Goal: Task Accomplishment & Management: Use online tool/utility

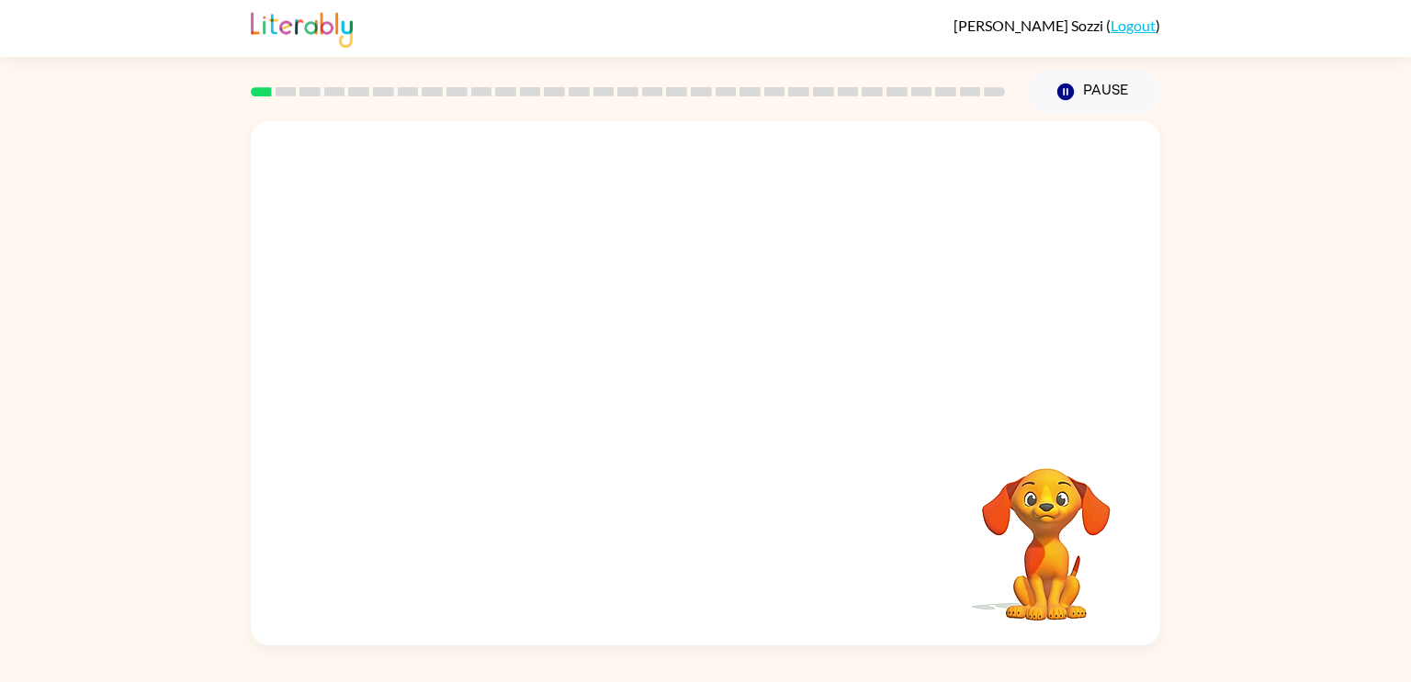
click at [1058, 365] on div at bounding box center [705, 275] width 909 height 309
click at [694, 380] on div at bounding box center [705, 392] width 118 height 67
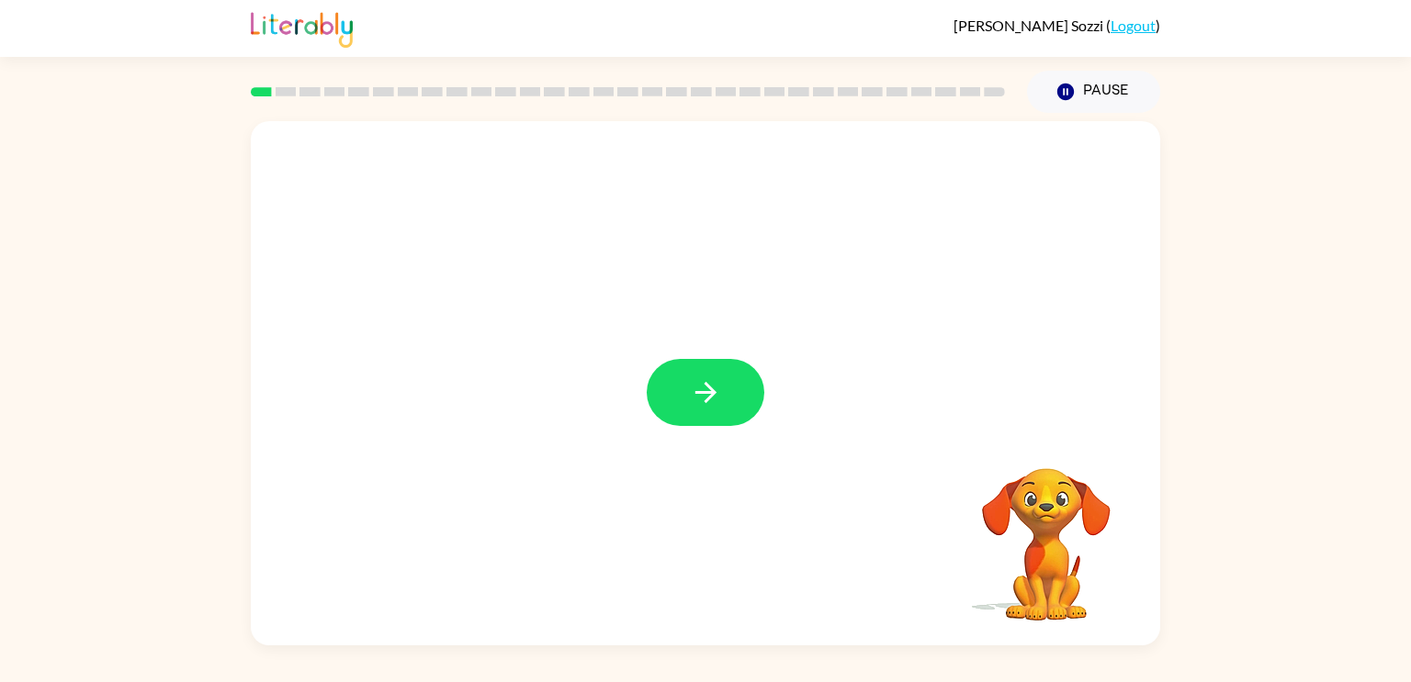
click at [694, 380] on icon "button" at bounding box center [706, 393] width 32 height 32
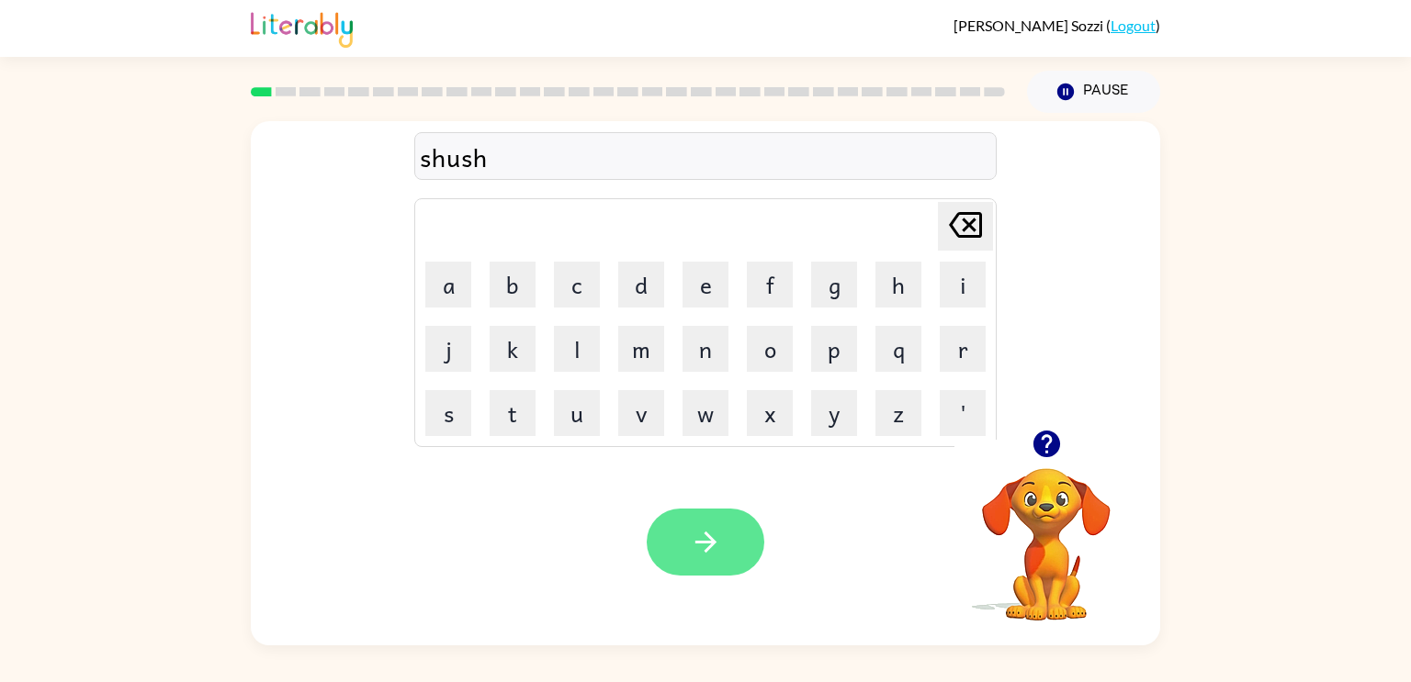
click at [725, 544] on button "button" at bounding box center [705, 542] width 118 height 67
drag, startPoint x: 679, startPoint y: 534, endPoint x: 666, endPoint y: 508, distance: 28.7
click at [666, 508] on div "Your browser must support playing .mp4 files to use Literably. Please try using…" at bounding box center [705, 542] width 909 height 207
click at [668, 513] on button "button" at bounding box center [705, 542] width 118 height 67
click at [721, 534] on button "button" at bounding box center [705, 542] width 118 height 67
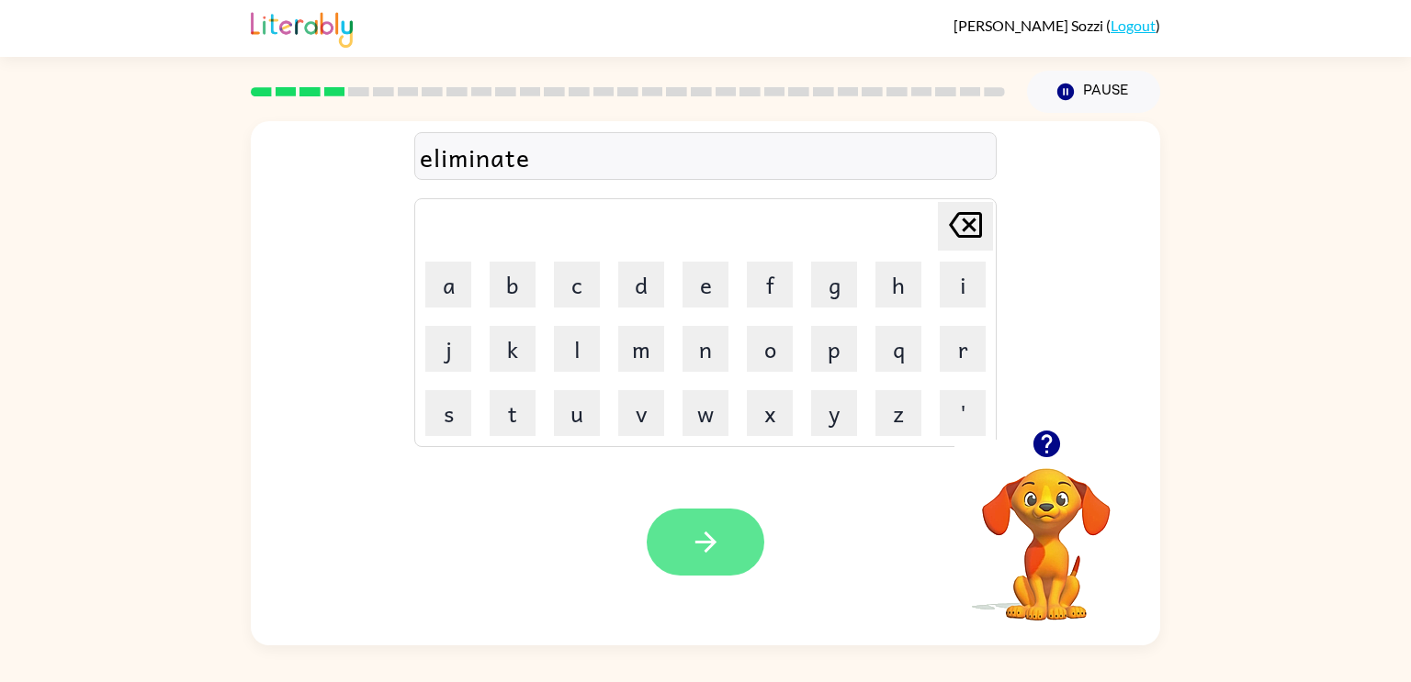
click at [696, 534] on icon "button" at bounding box center [706, 542] width 32 height 32
click at [705, 542] on icon "button" at bounding box center [704, 542] width 21 height 21
click at [742, 539] on button "button" at bounding box center [705, 542] width 118 height 67
click at [725, 529] on button "button" at bounding box center [705, 542] width 118 height 67
click at [687, 539] on button "button" at bounding box center [705, 542] width 118 height 67
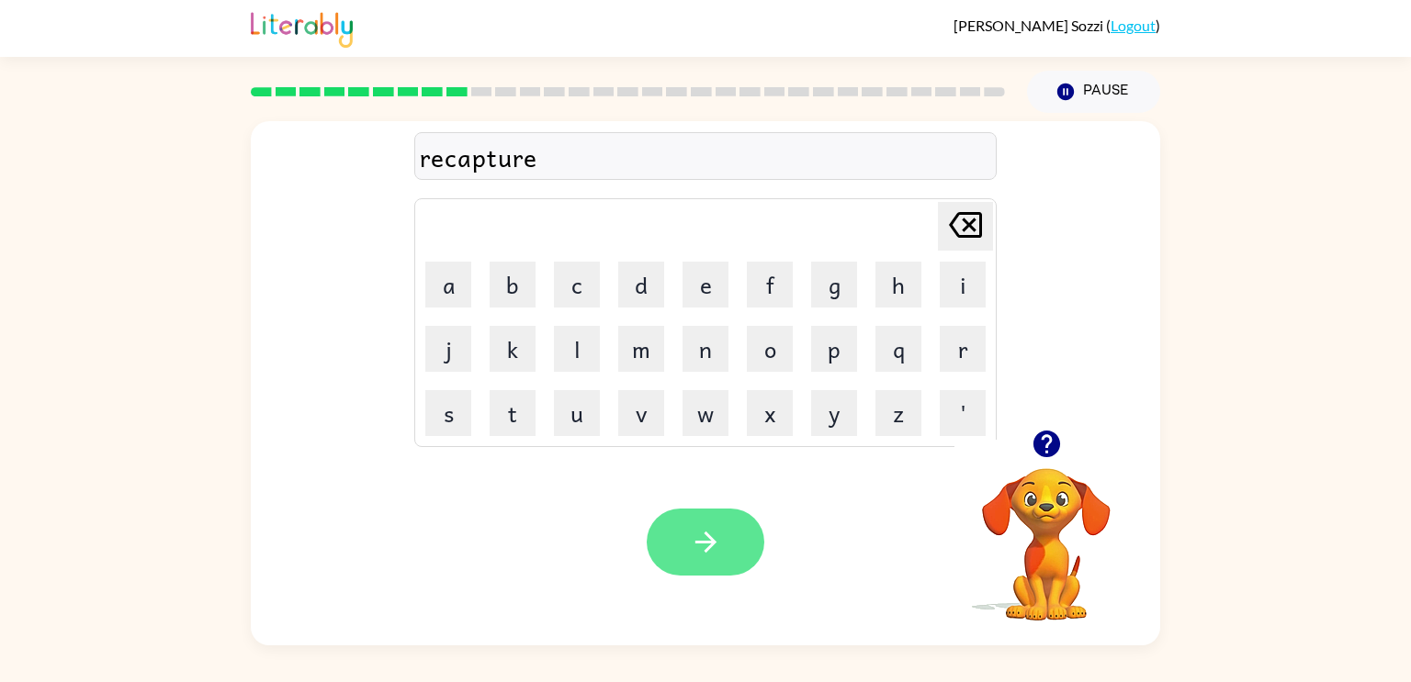
click at [691, 544] on icon "button" at bounding box center [706, 542] width 32 height 32
click at [468, 166] on div "preschool" at bounding box center [705, 157] width 571 height 39
click at [462, 165] on div "preschool" at bounding box center [705, 157] width 571 height 39
click at [461, 166] on div "preschool" at bounding box center [705, 157] width 571 height 39
click at [745, 552] on button "button" at bounding box center [705, 542] width 118 height 67
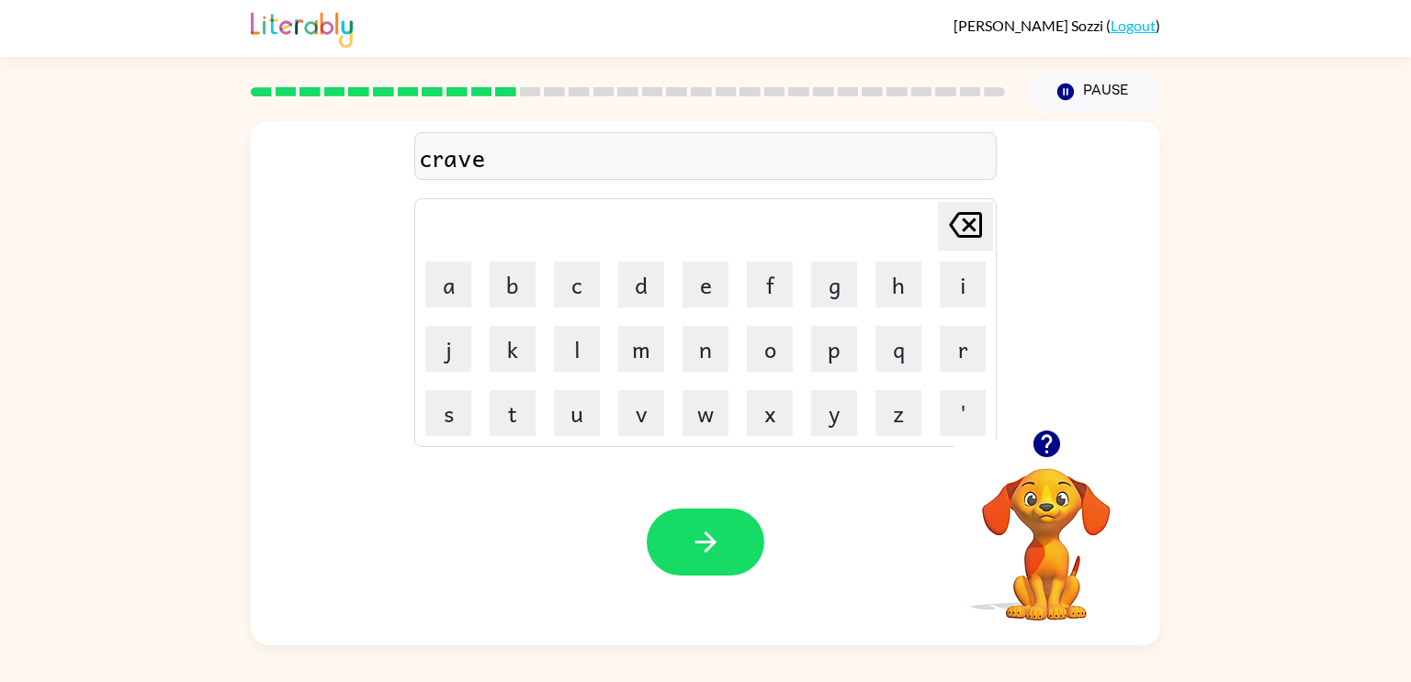
click at [707, 545] on icon "button" at bounding box center [706, 542] width 32 height 32
click at [744, 564] on button "button" at bounding box center [705, 542] width 118 height 67
click at [721, 556] on button "button" at bounding box center [705, 542] width 118 height 67
click at [718, 557] on icon "button" at bounding box center [706, 542] width 32 height 32
click at [701, 569] on button "button" at bounding box center [705, 542] width 118 height 67
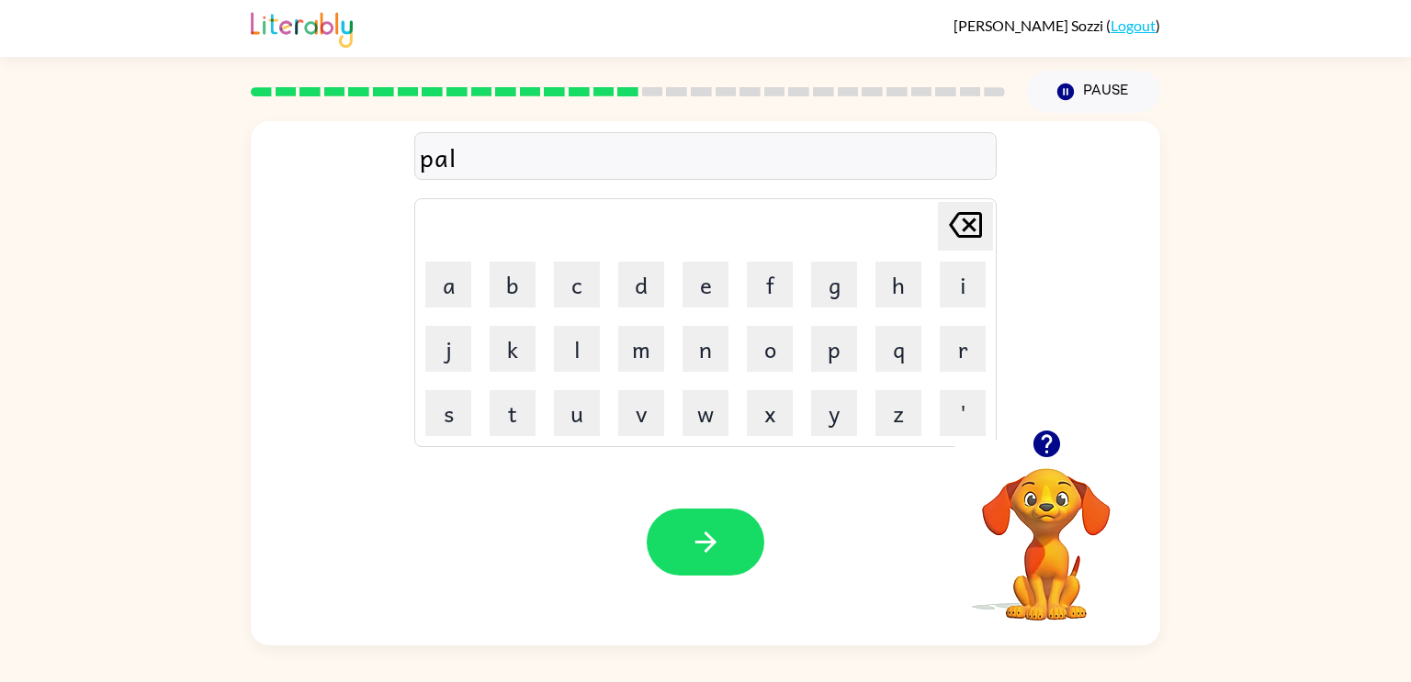
click at [700, 550] on icon "button" at bounding box center [706, 542] width 32 height 32
click at [702, 537] on icon "button" at bounding box center [706, 542] width 32 height 32
click at [714, 533] on icon "button" at bounding box center [706, 542] width 32 height 32
click at [705, 543] on icon "button" at bounding box center [704, 542] width 21 height 21
click at [718, 542] on icon "button" at bounding box center [706, 542] width 32 height 32
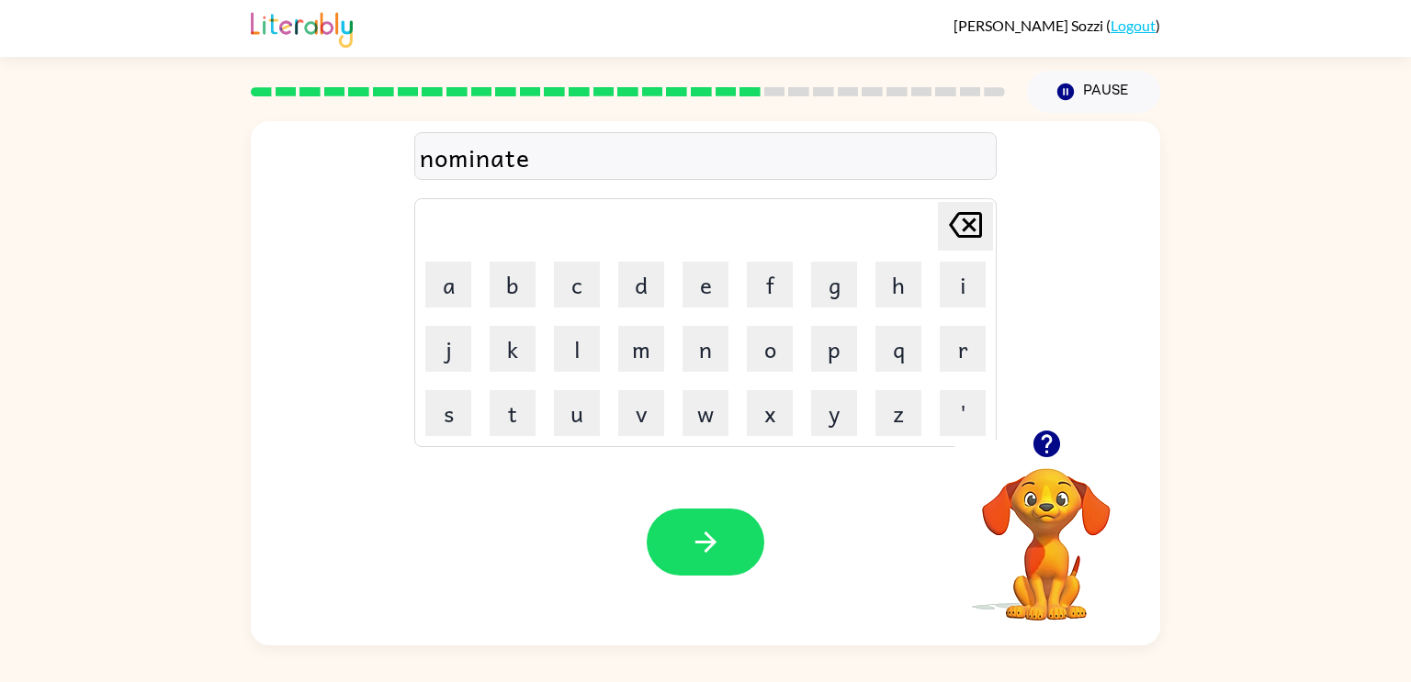
click at [715, 544] on icon "button" at bounding box center [706, 542] width 32 height 32
click at [725, 569] on button "button" at bounding box center [705, 542] width 118 height 67
click at [749, 564] on button "button" at bounding box center [705, 542] width 118 height 67
click at [732, 572] on button "button" at bounding box center [705, 542] width 118 height 67
click at [716, 562] on button "button" at bounding box center [705, 542] width 118 height 67
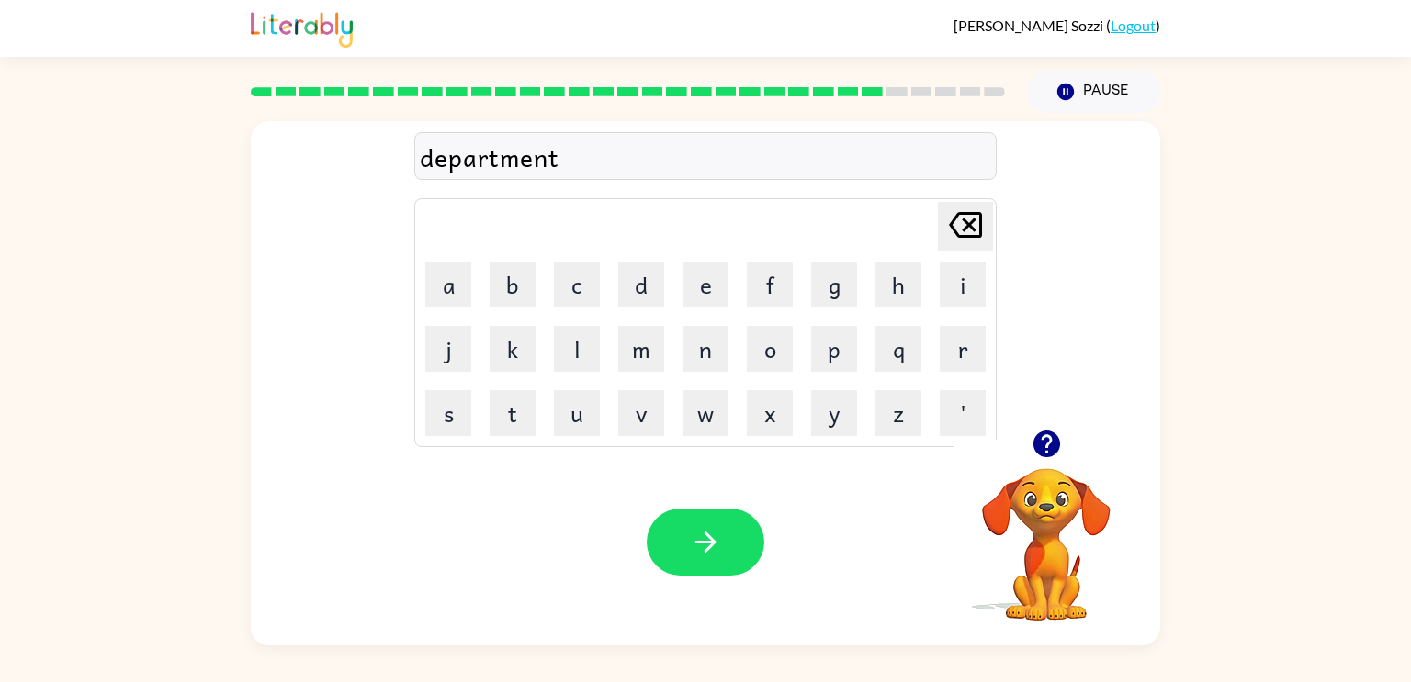
click at [714, 561] on button "button" at bounding box center [705, 542] width 118 height 67
click at [714, 560] on button "button" at bounding box center [705, 542] width 118 height 67
click at [478, 163] on div "unversal" at bounding box center [705, 157] width 571 height 39
click at [704, 525] on button "button" at bounding box center [705, 542] width 118 height 67
click at [714, 545] on icon "button" at bounding box center [706, 542] width 32 height 32
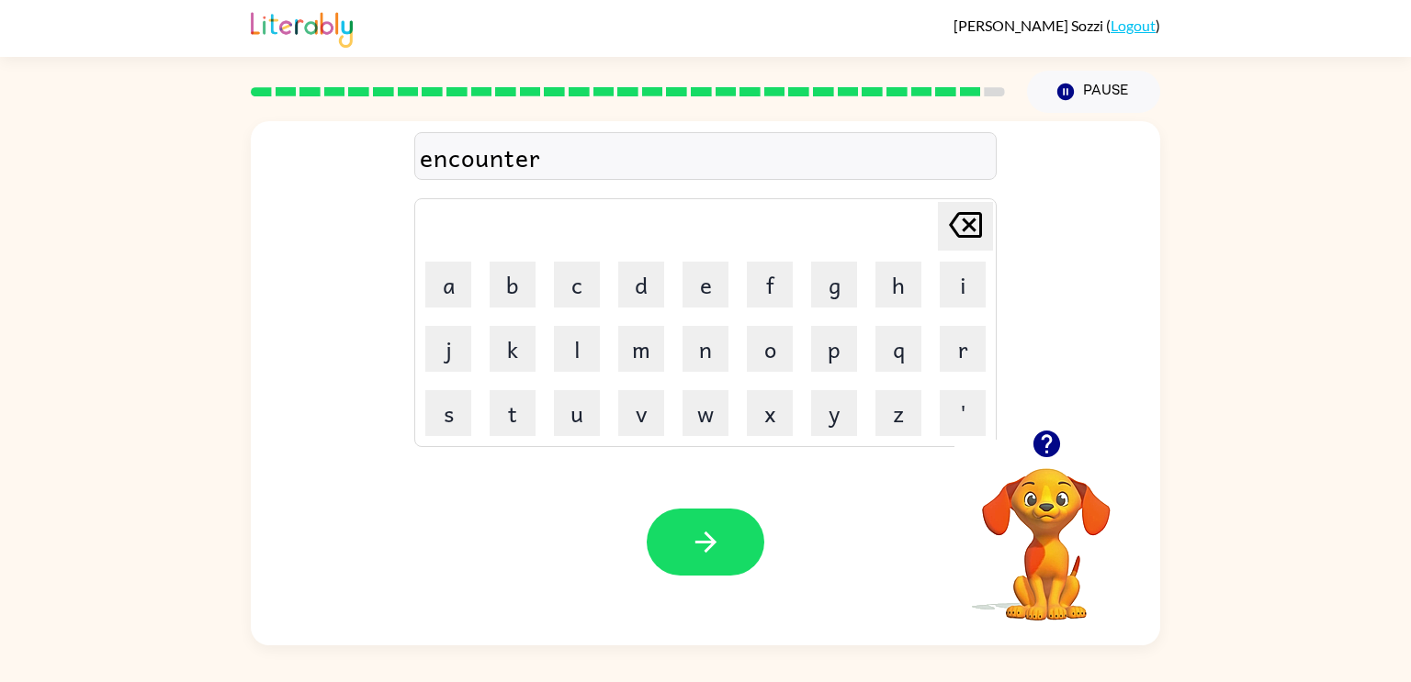
click at [717, 540] on icon "button" at bounding box center [706, 542] width 32 height 32
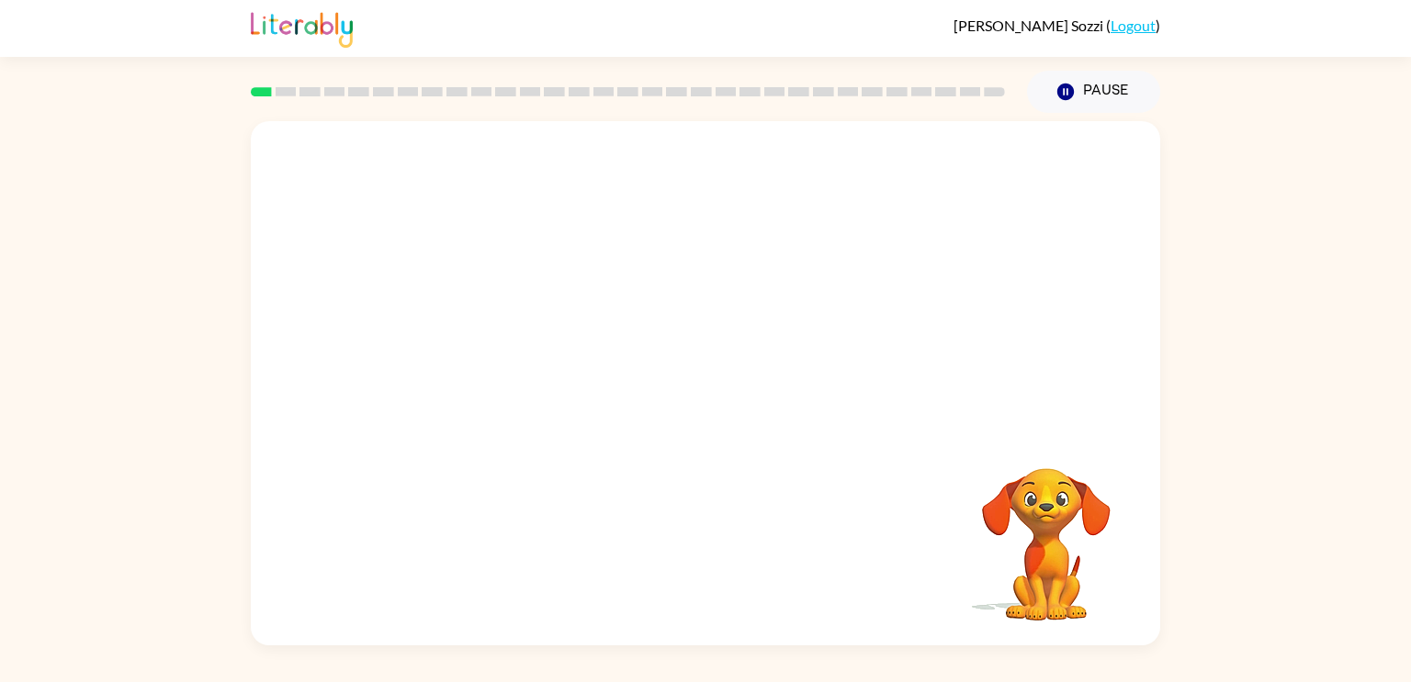
click at [1082, 511] on video "Your browser must support playing .mp4 files to use Literably. Please try using…" at bounding box center [1046, 532] width 184 height 184
click at [472, 350] on video "Your browser must support playing .mp4 files to use Literably. Please try using…" at bounding box center [705, 275] width 909 height 309
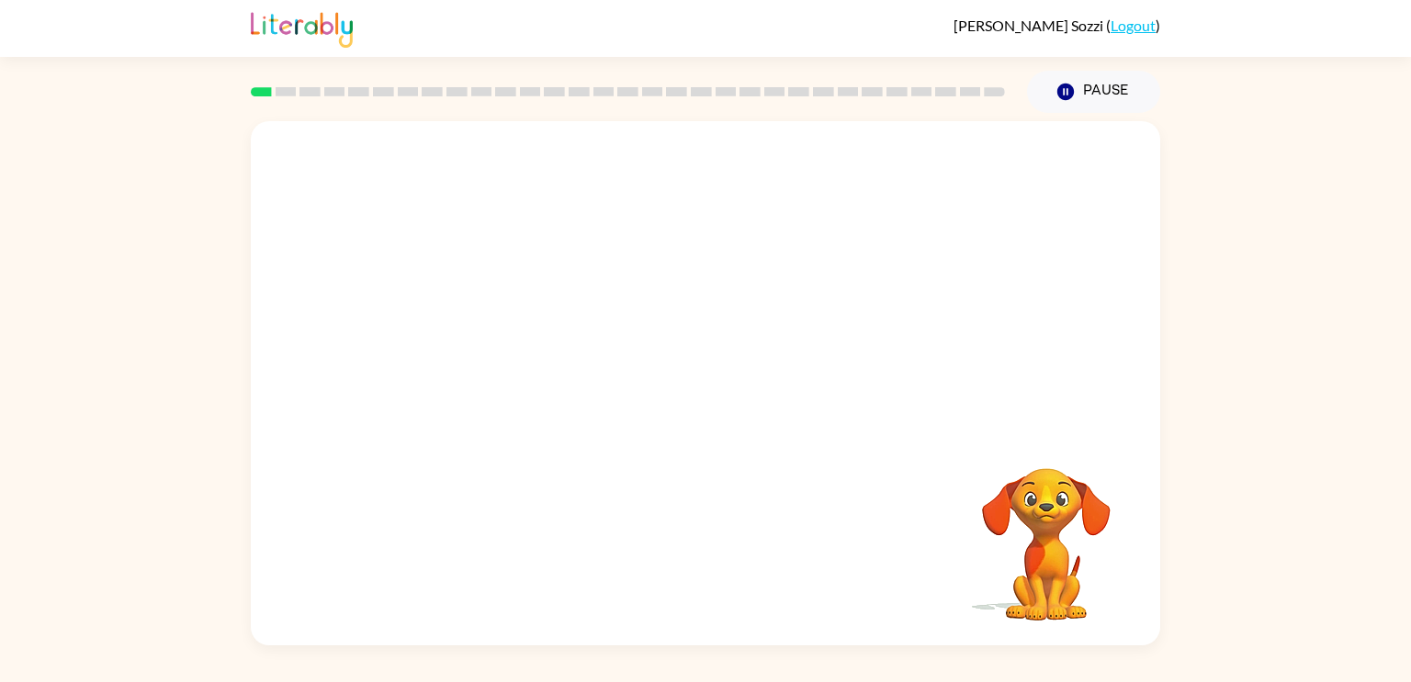
click at [472, 350] on video "Your browser must support playing .mp4 files to use Literably. Please try using…" at bounding box center [705, 275] width 909 height 309
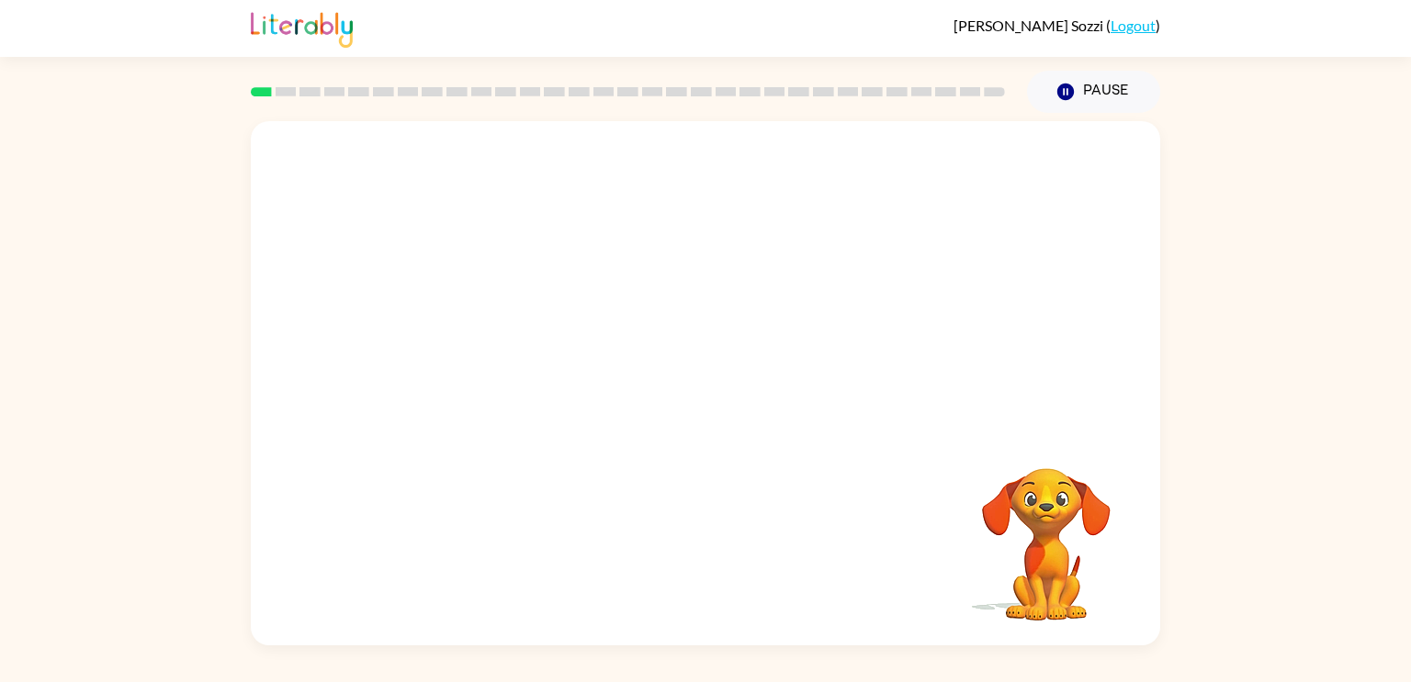
click at [472, 350] on video "Your browser must support playing .mp4 files to use Literably. Please try using…" at bounding box center [705, 275] width 909 height 309
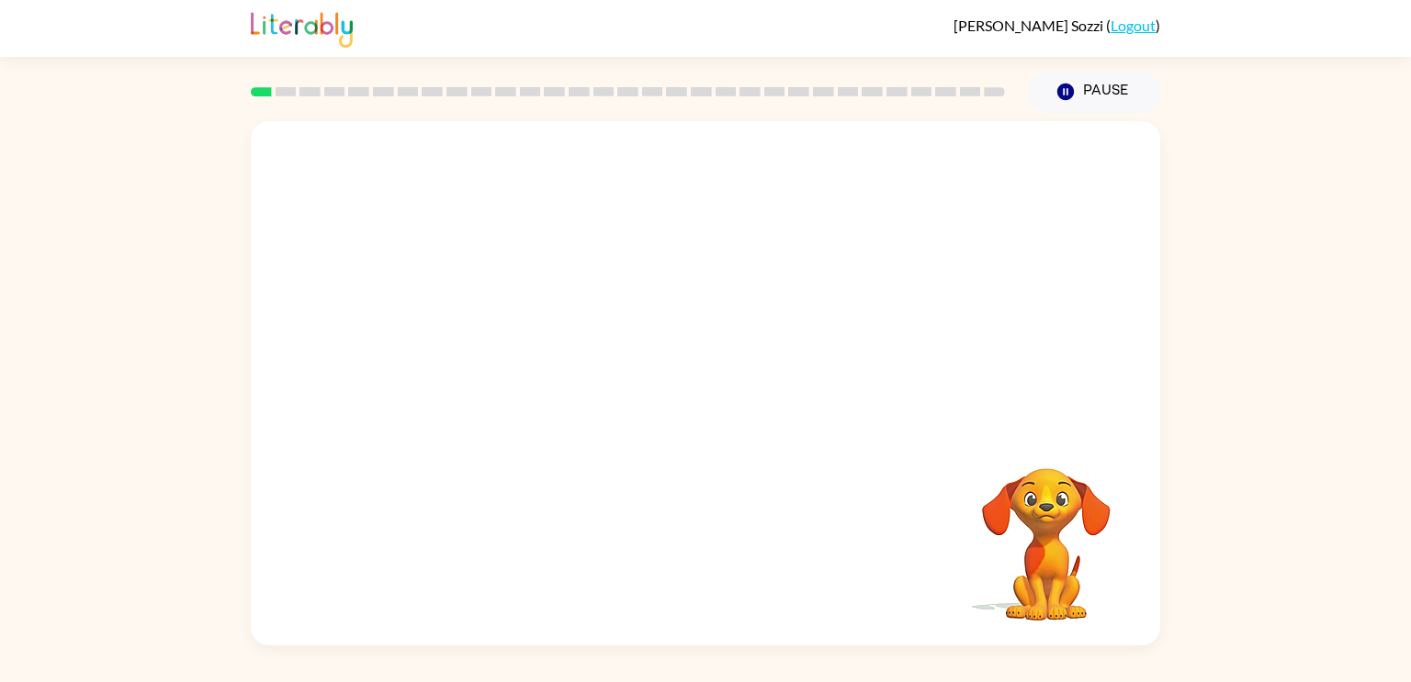
click at [472, 350] on video "Your browser must support playing .mp4 files to use Literably. Please try using…" at bounding box center [705, 275] width 909 height 309
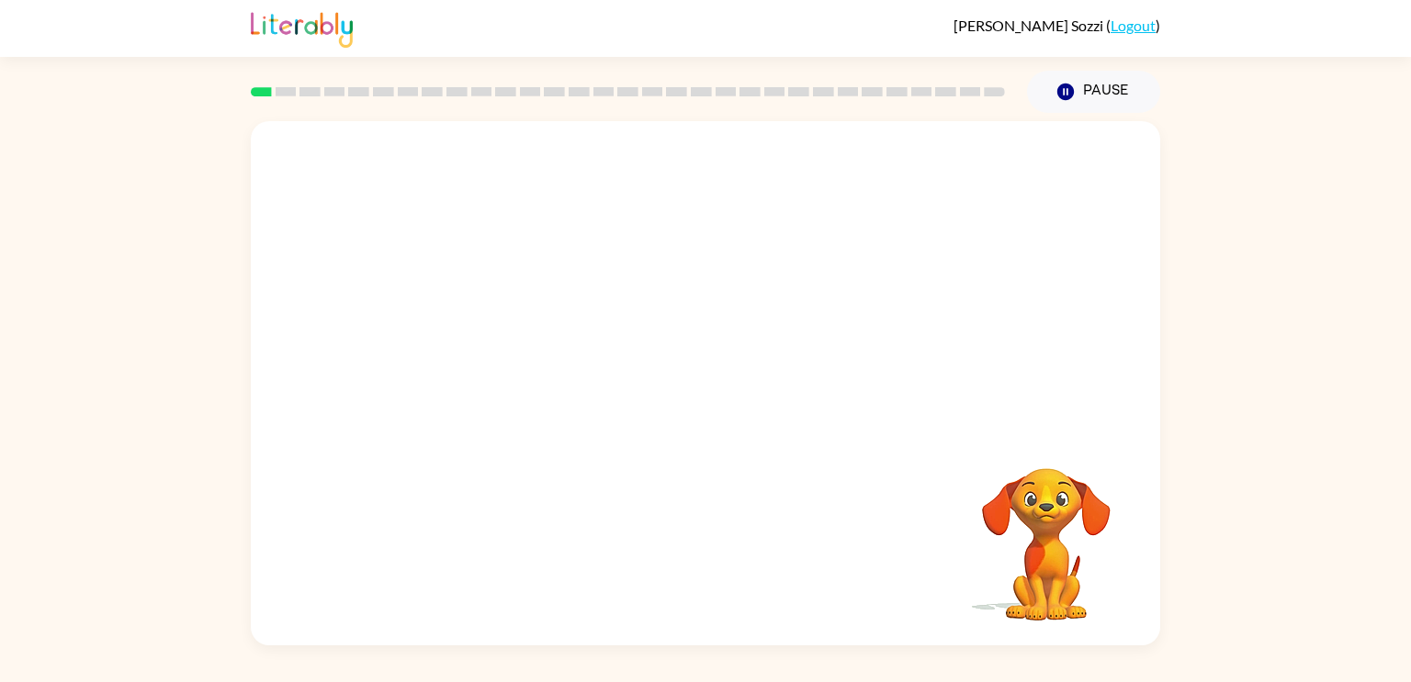
click at [472, 350] on video "Your browser must support playing .mp4 files to use Literably. Please try using…" at bounding box center [705, 275] width 909 height 309
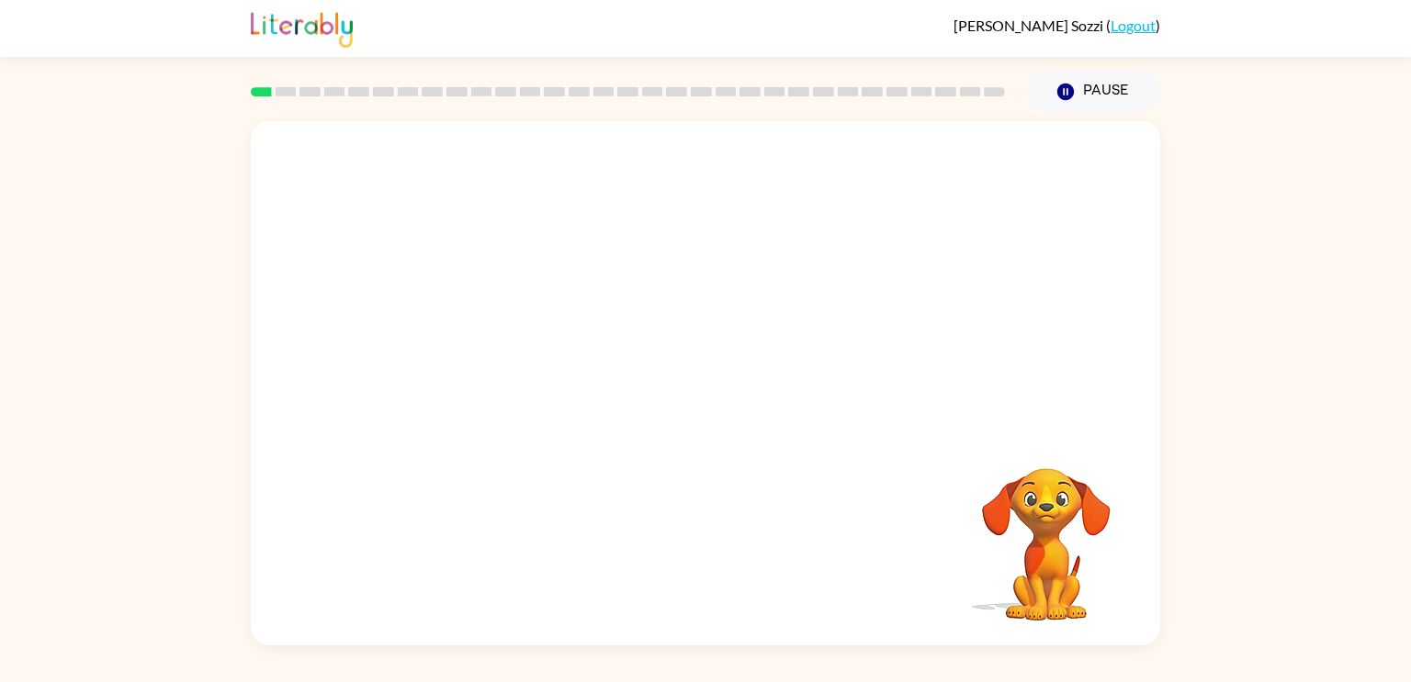
click at [472, 350] on video "Your browser must support playing .mp4 files to use Literably. Please try using…" at bounding box center [705, 275] width 909 height 309
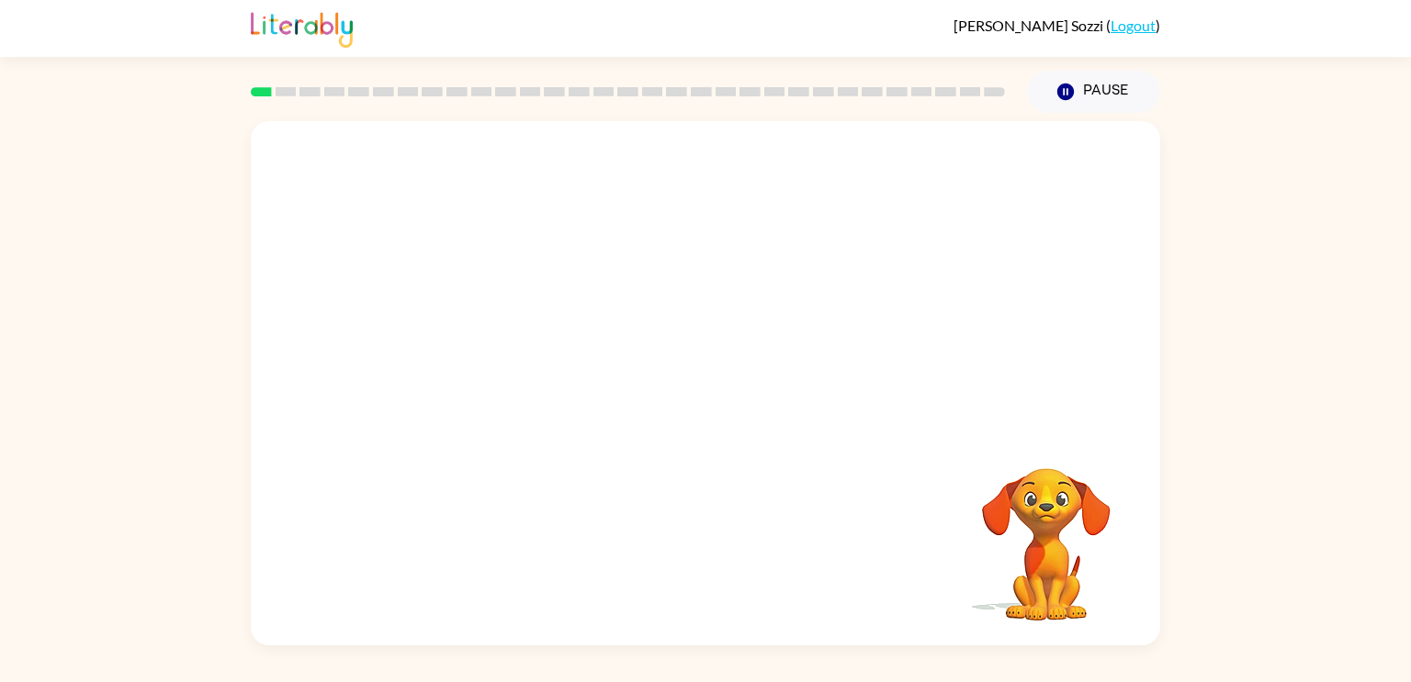
click at [472, 350] on video "Your browser must support playing .mp4 files to use Literably. Please try using…" at bounding box center [705, 275] width 909 height 309
click at [720, 387] on icon "button" at bounding box center [706, 393] width 32 height 32
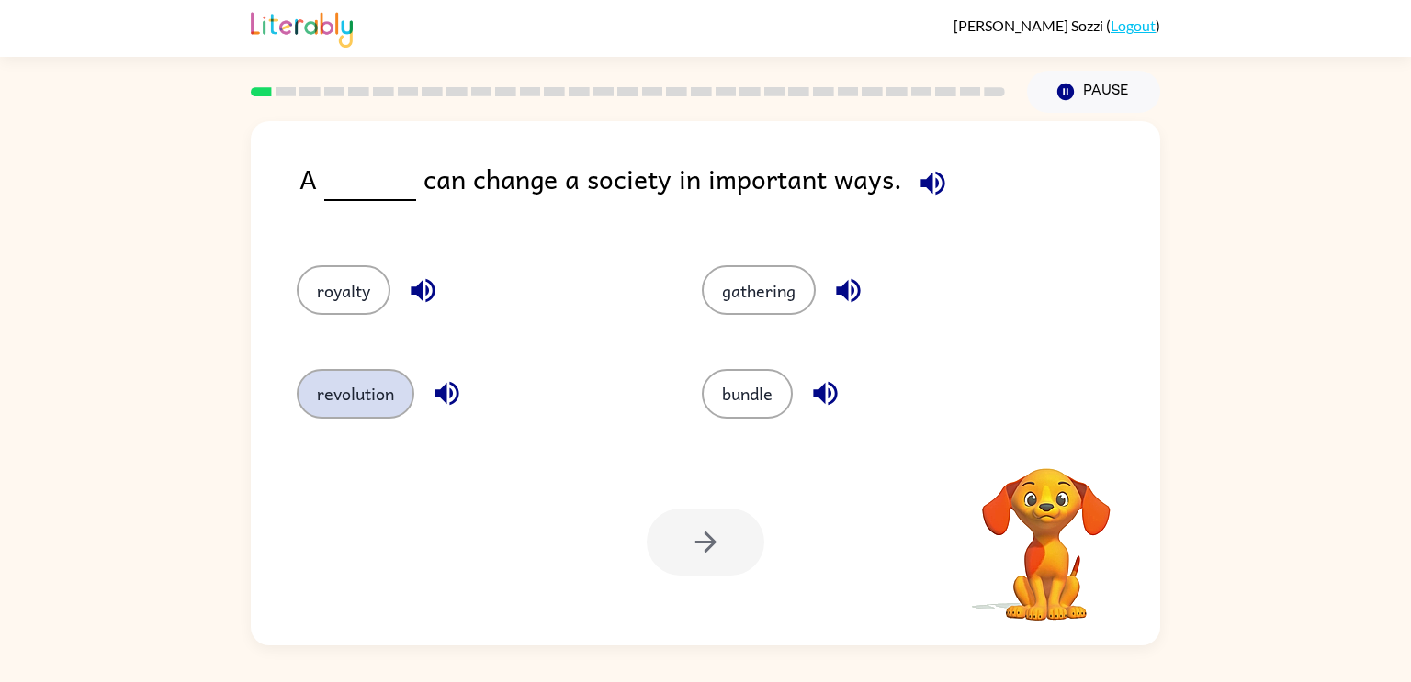
click at [403, 380] on button "revolution" at bounding box center [356, 394] width 118 height 50
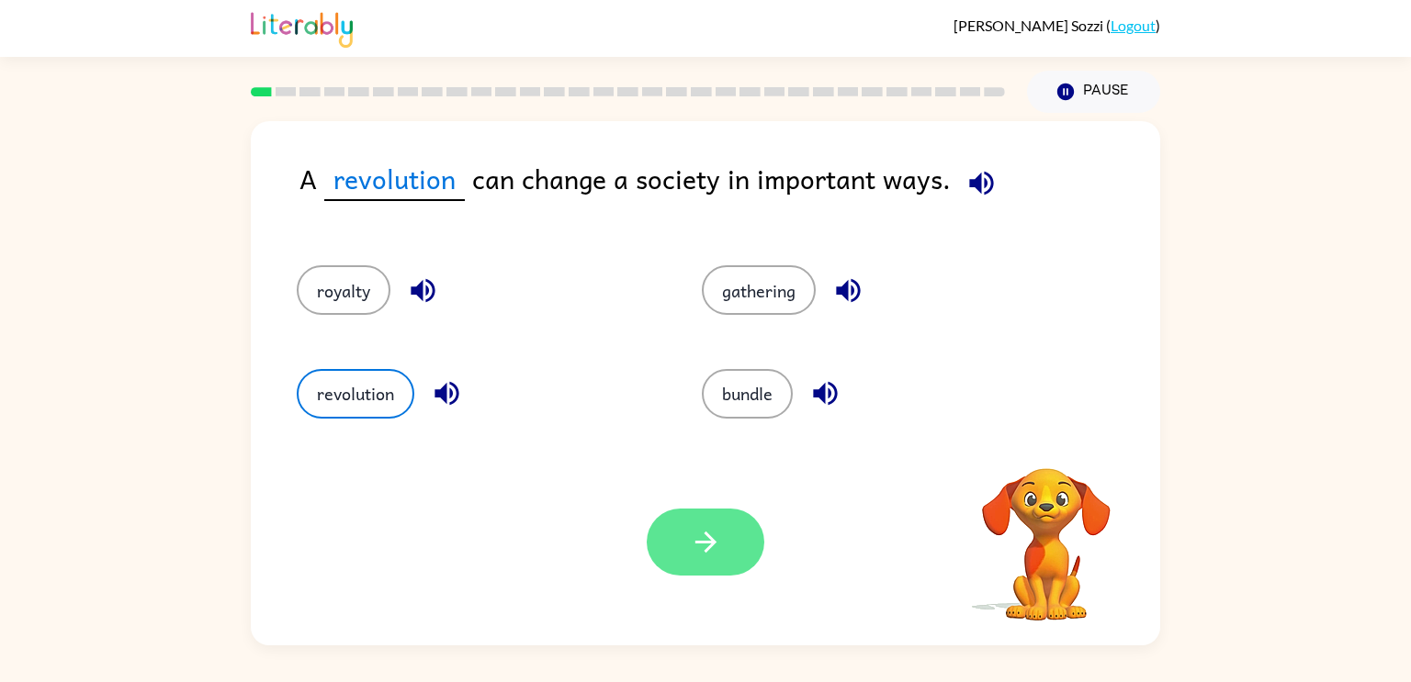
click at [704, 540] on icon "button" at bounding box center [706, 542] width 32 height 32
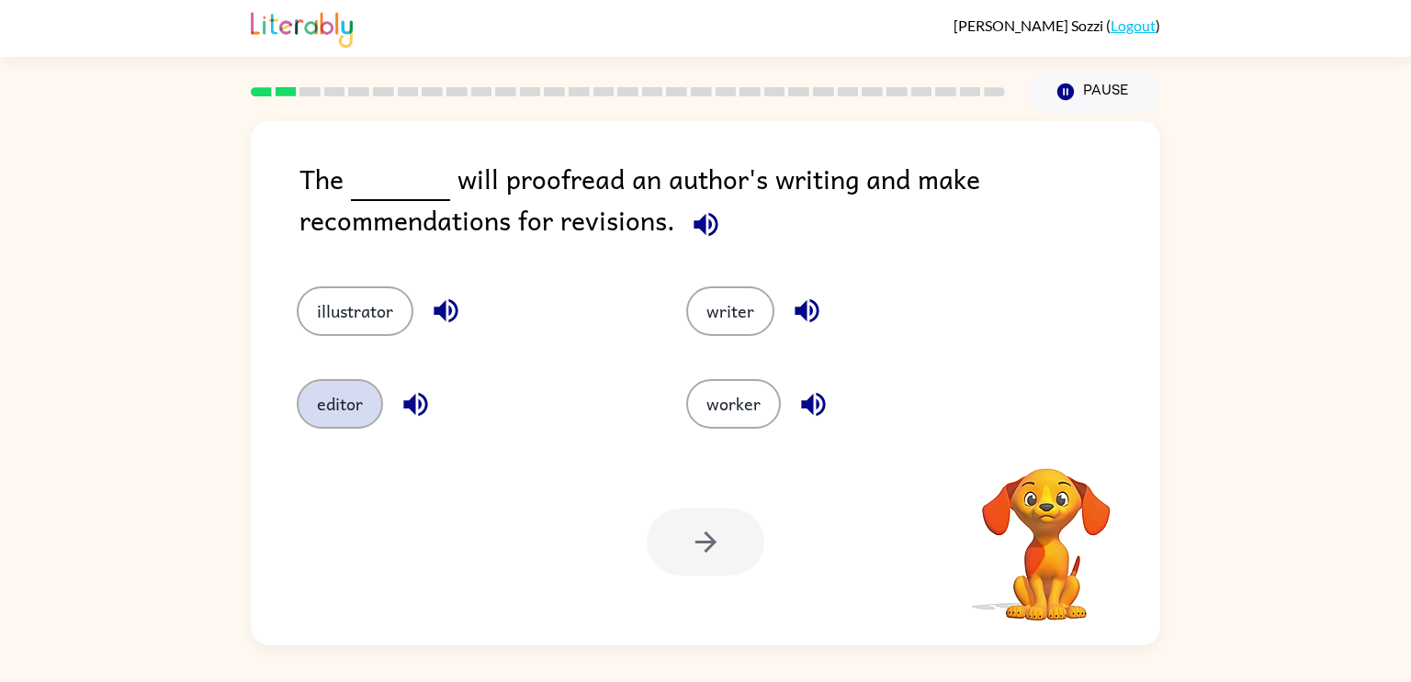
click at [318, 411] on button "editor" at bounding box center [340, 404] width 86 height 50
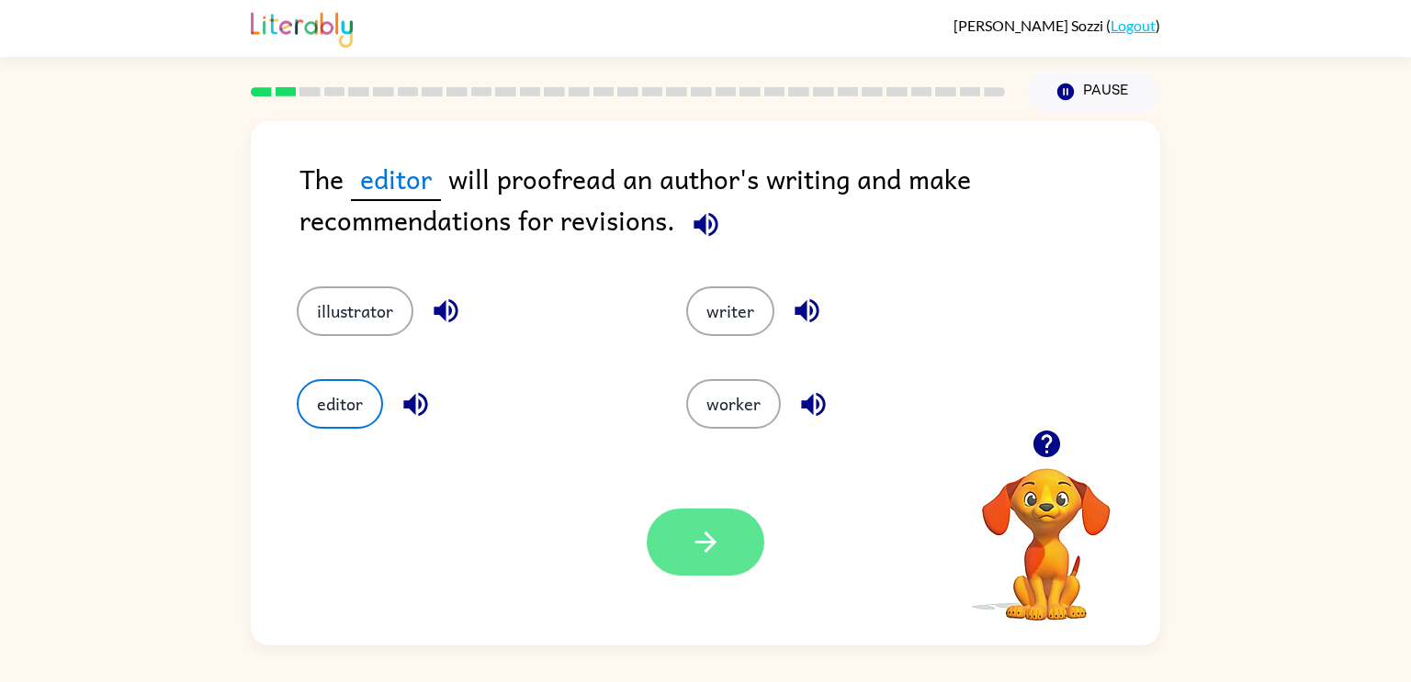
click at [676, 534] on button "button" at bounding box center [705, 542] width 118 height 67
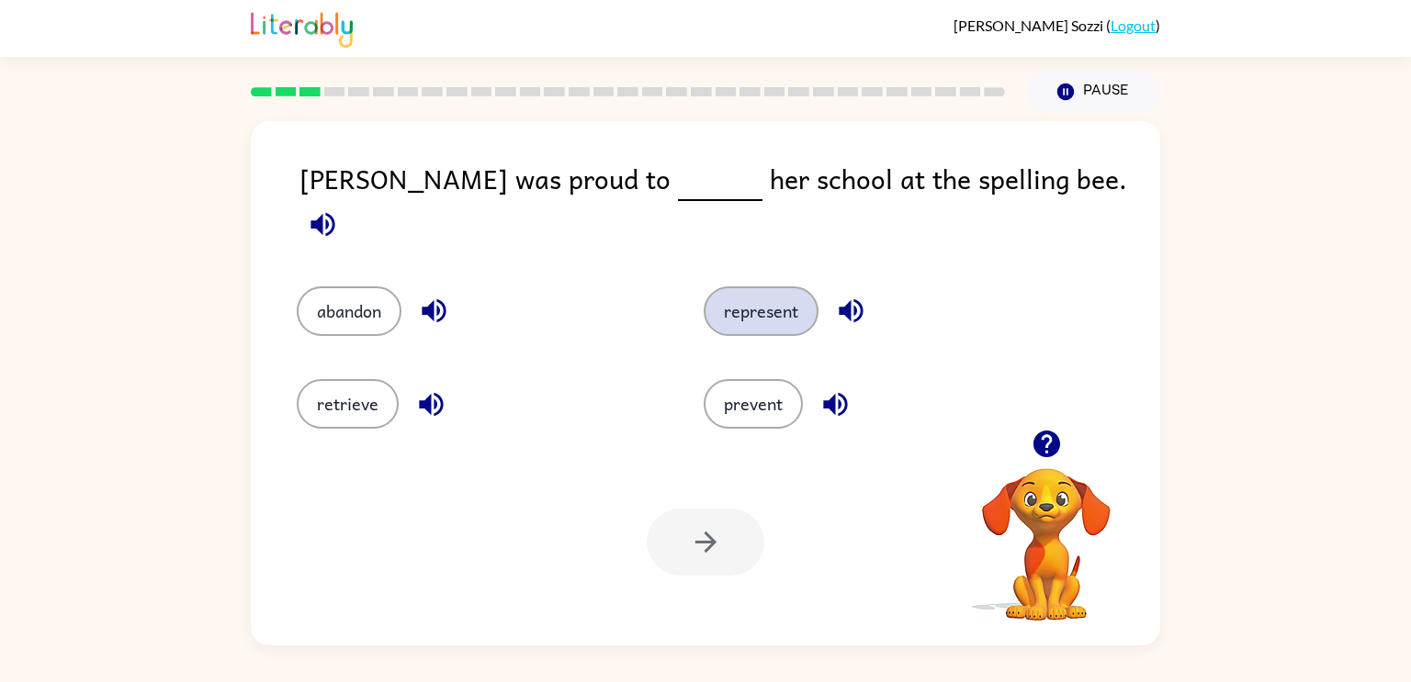
click at [762, 309] on button "represent" at bounding box center [760, 312] width 115 height 50
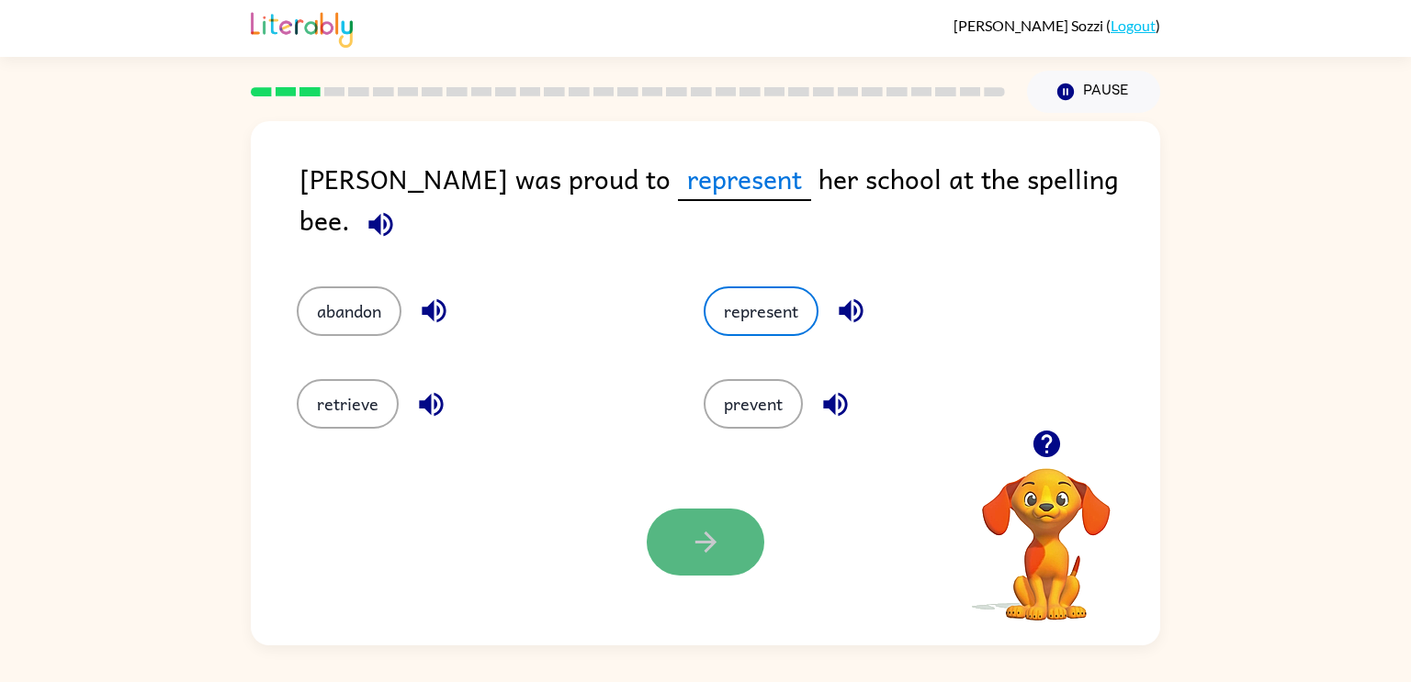
click at [711, 566] on button "button" at bounding box center [705, 542] width 118 height 67
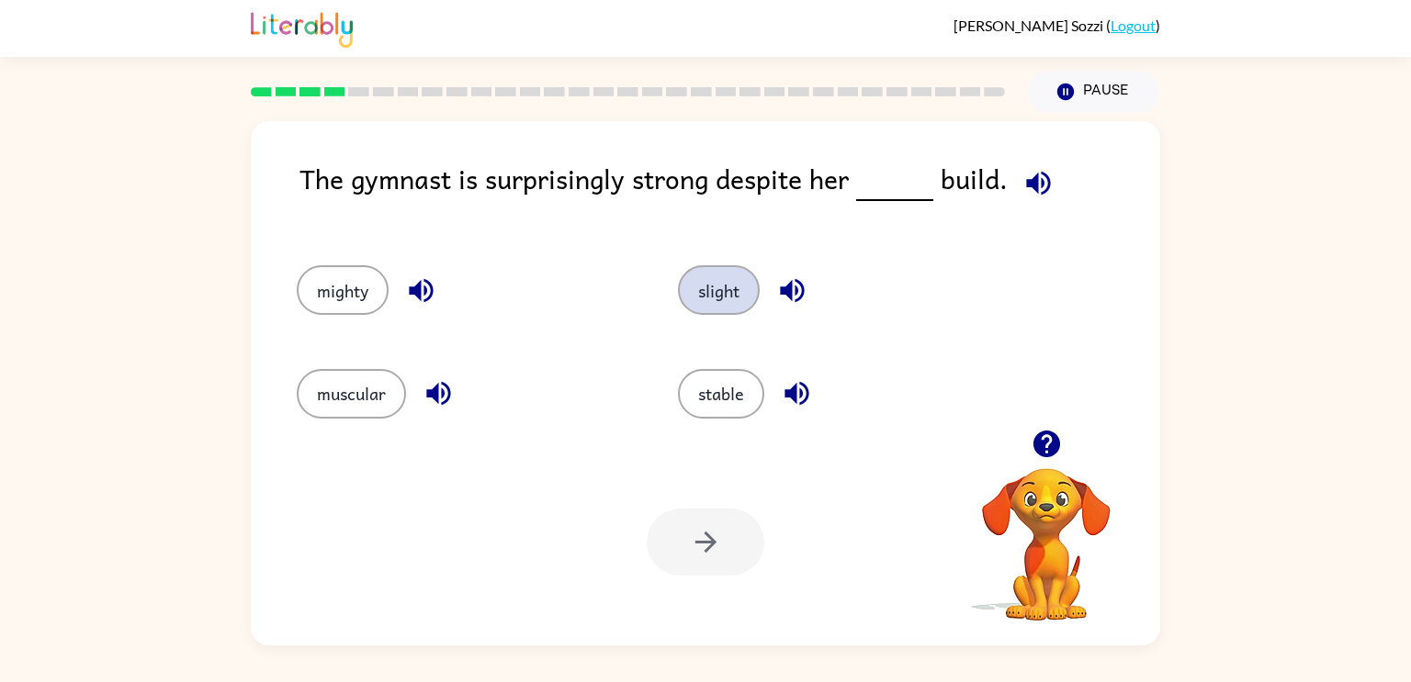
click at [697, 305] on button "slight" at bounding box center [719, 290] width 82 height 50
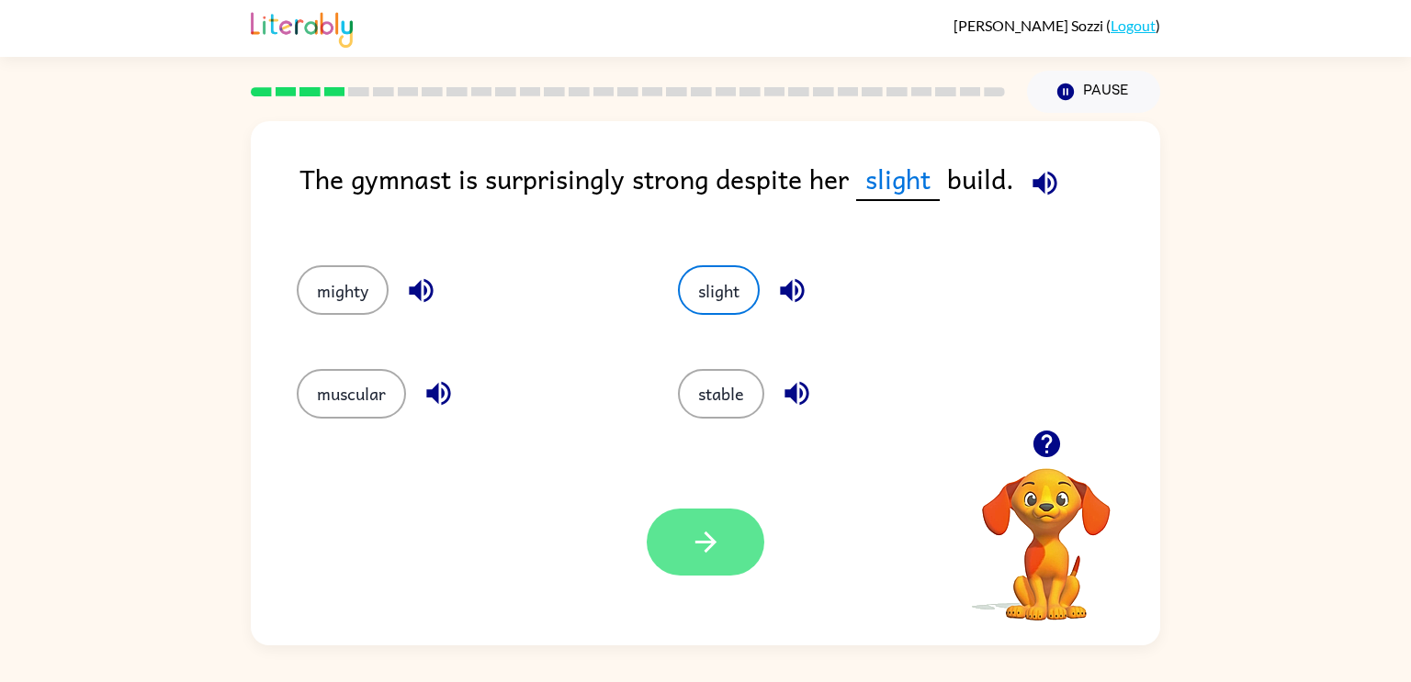
click at [711, 523] on button "button" at bounding box center [705, 542] width 118 height 67
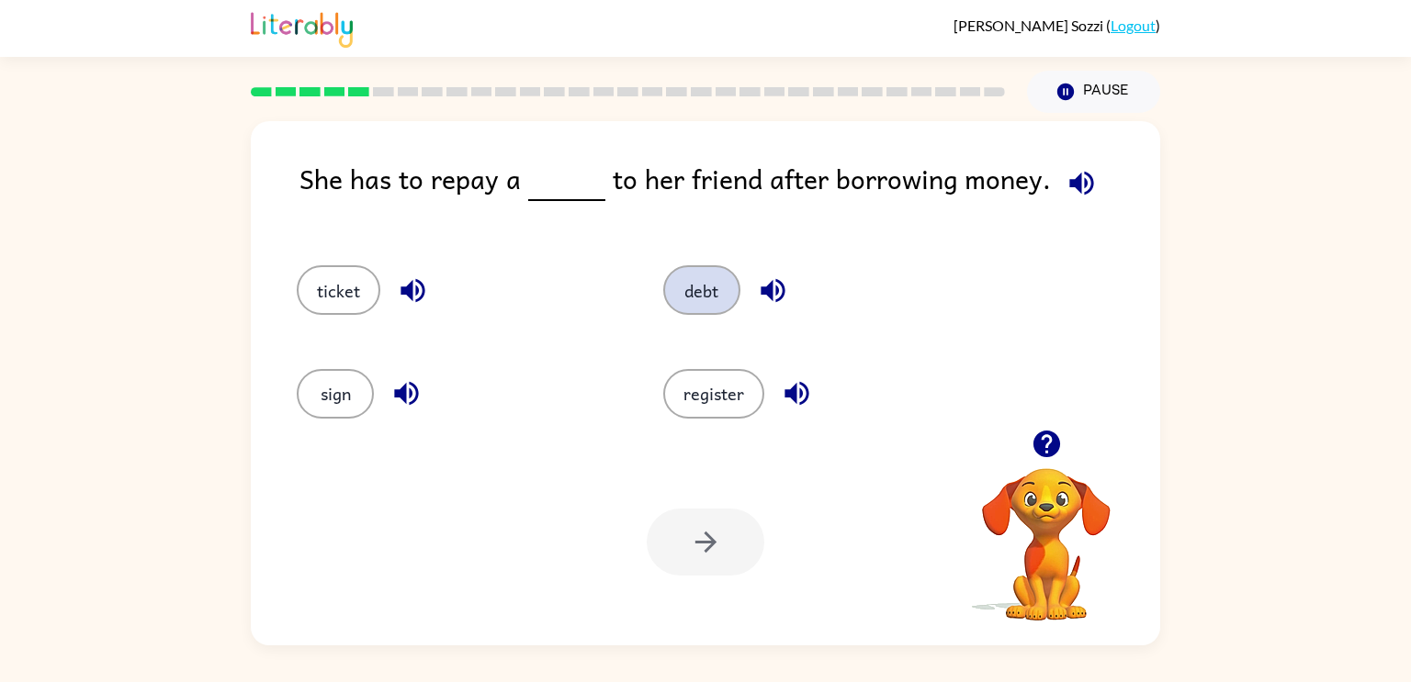
click at [715, 309] on button "debt" at bounding box center [701, 290] width 77 height 50
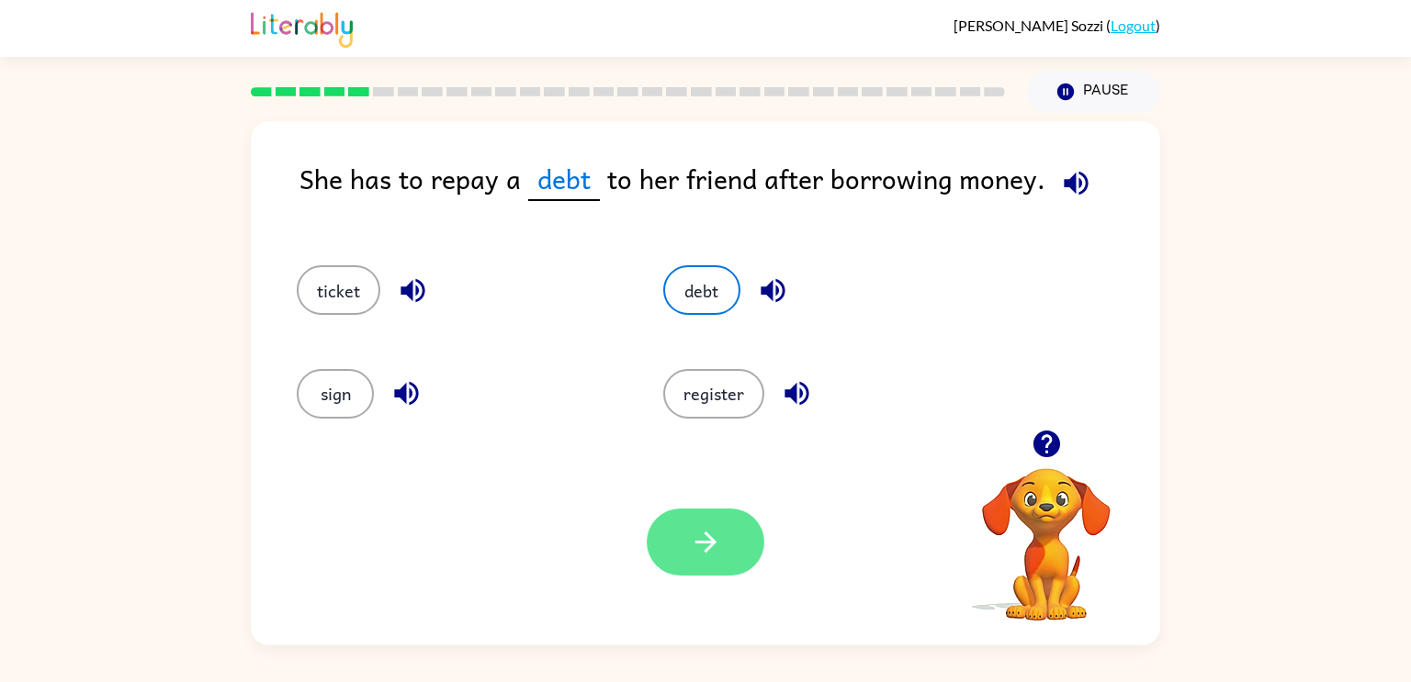
click at [712, 522] on button "button" at bounding box center [705, 542] width 118 height 67
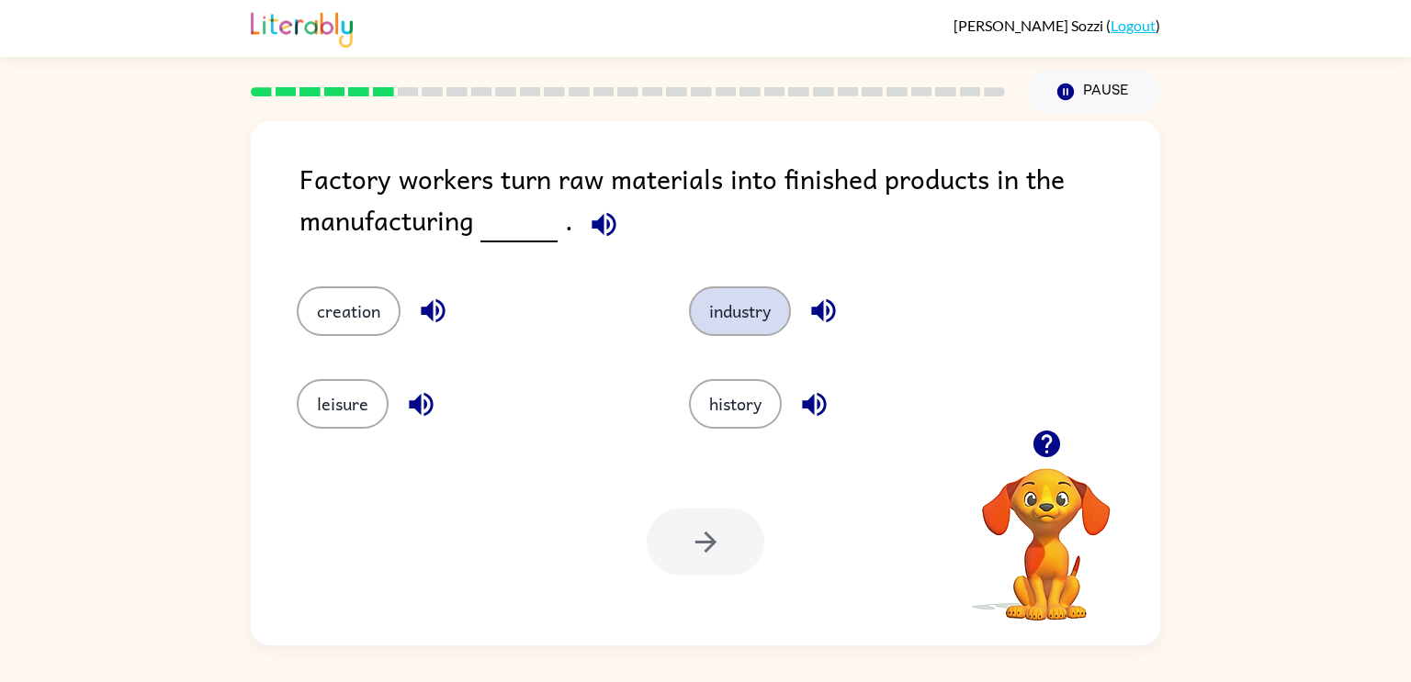
click at [717, 317] on button "industry" at bounding box center [740, 312] width 102 height 50
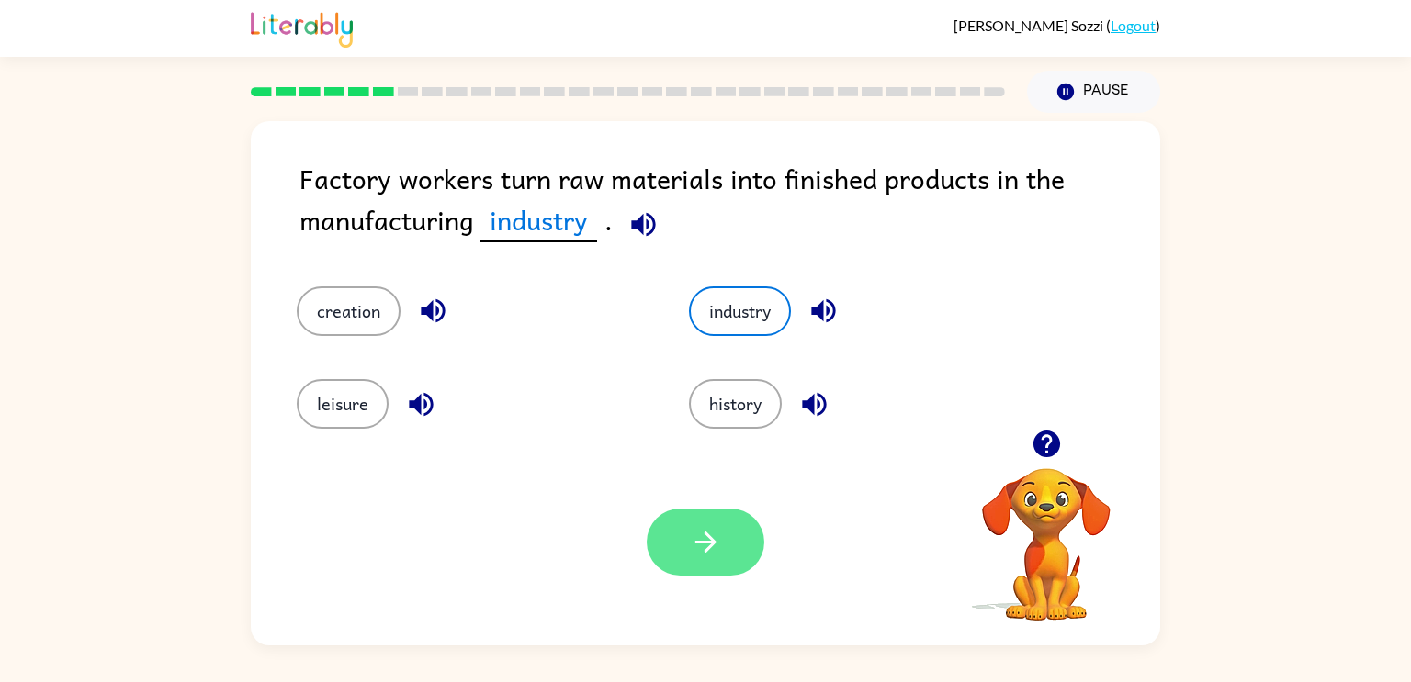
click at [680, 538] on button "button" at bounding box center [705, 542] width 118 height 67
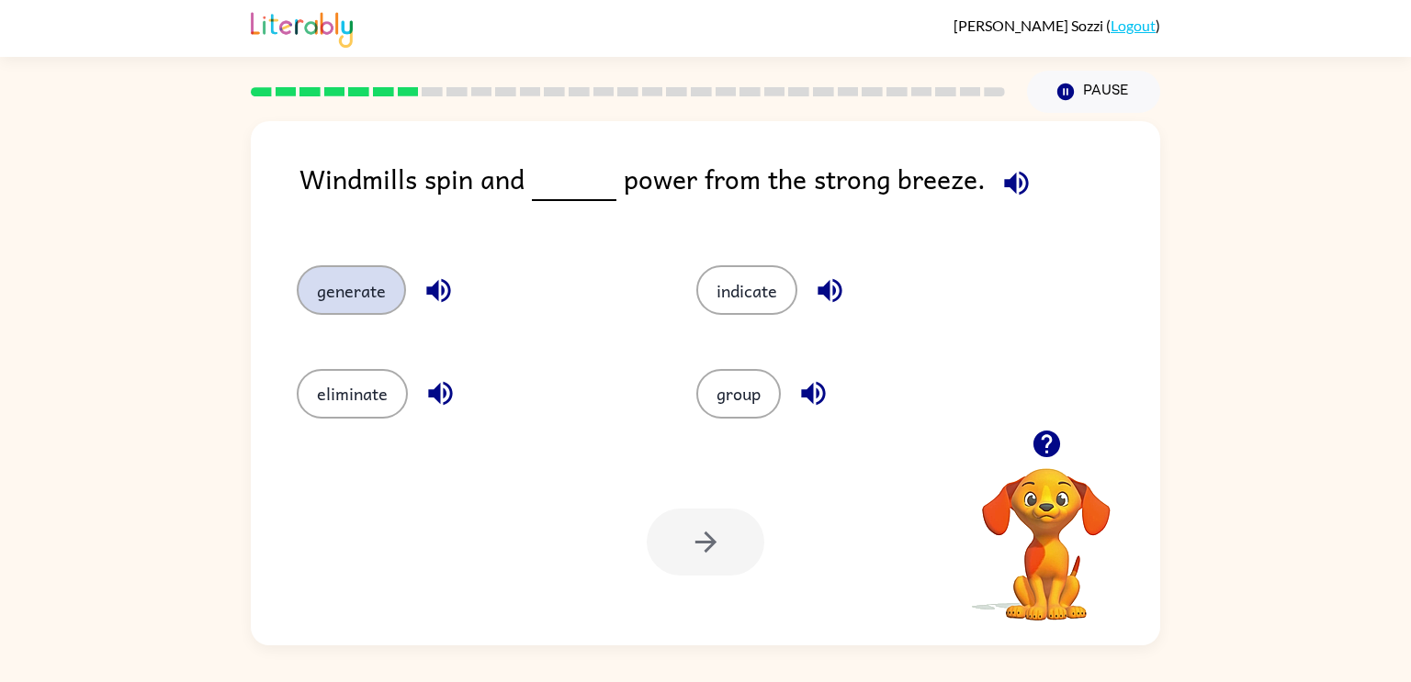
click at [345, 280] on button "generate" at bounding box center [351, 290] width 109 height 50
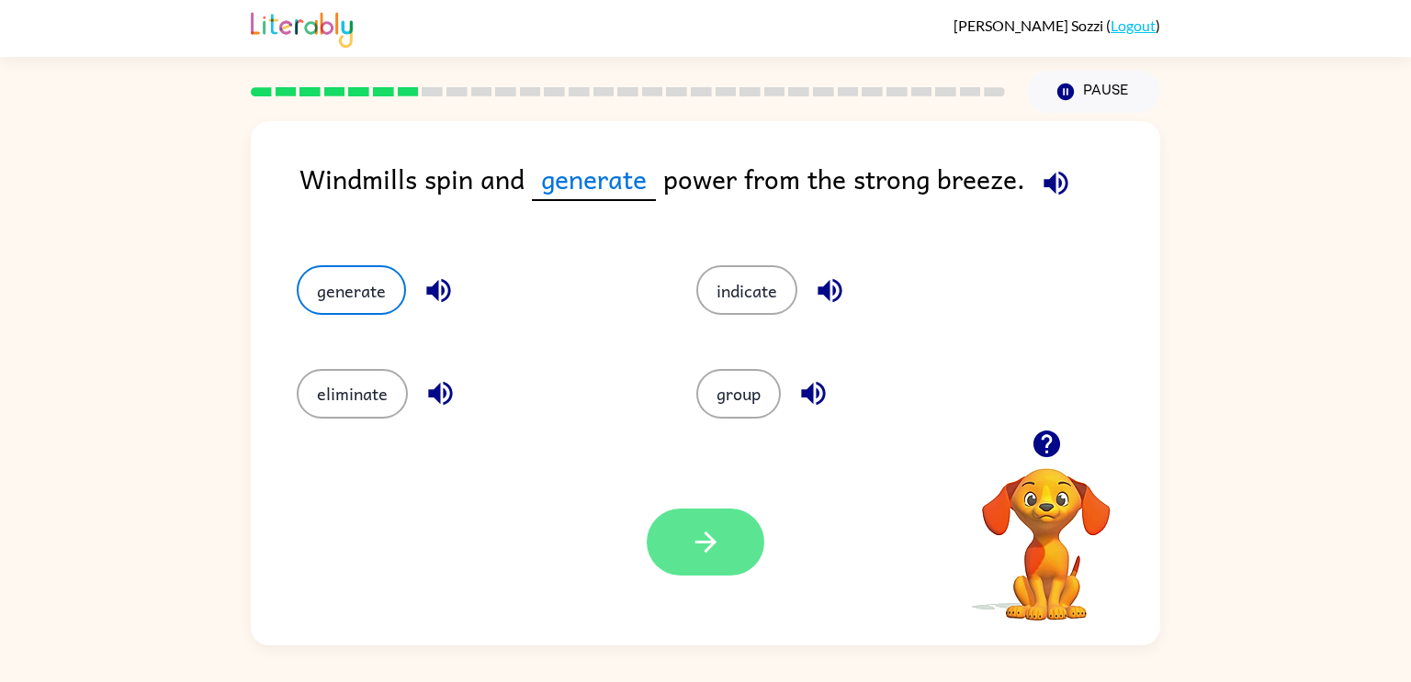
click at [708, 544] on icon "button" at bounding box center [704, 542] width 21 height 21
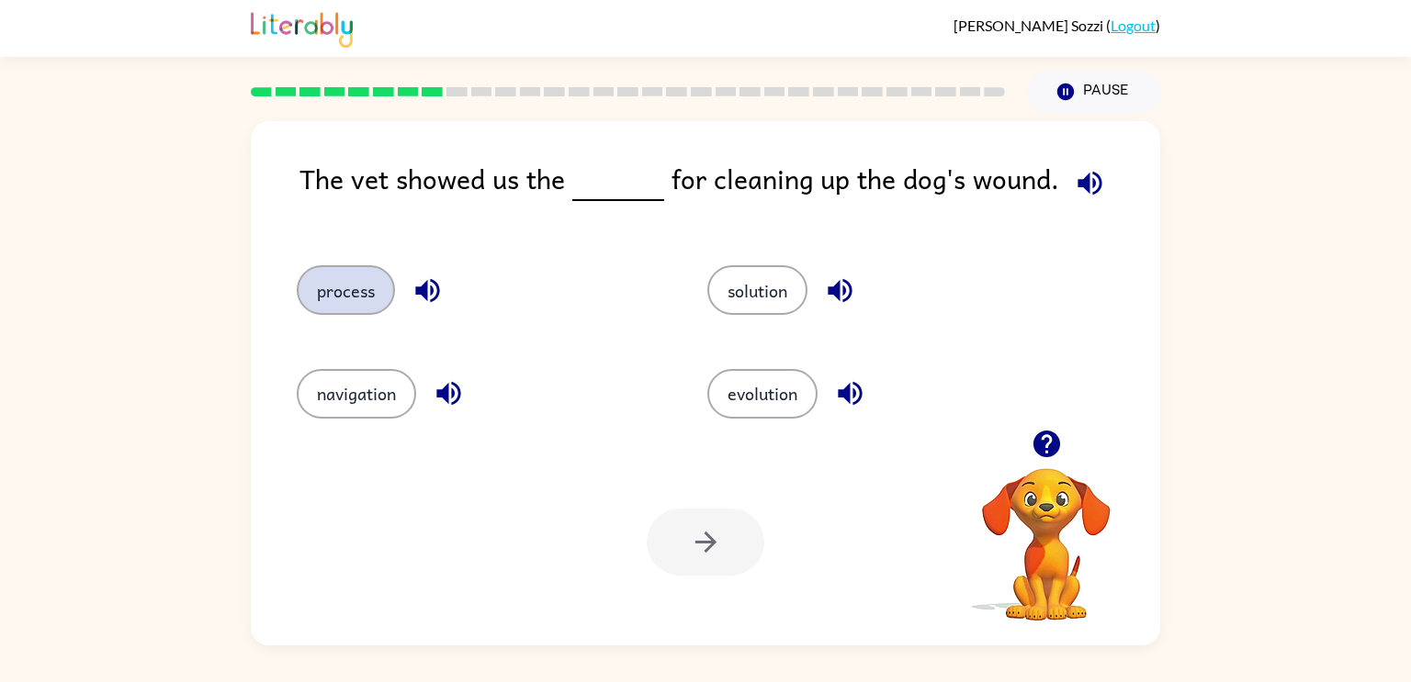
click at [380, 299] on button "process" at bounding box center [346, 290] width 98 height 50
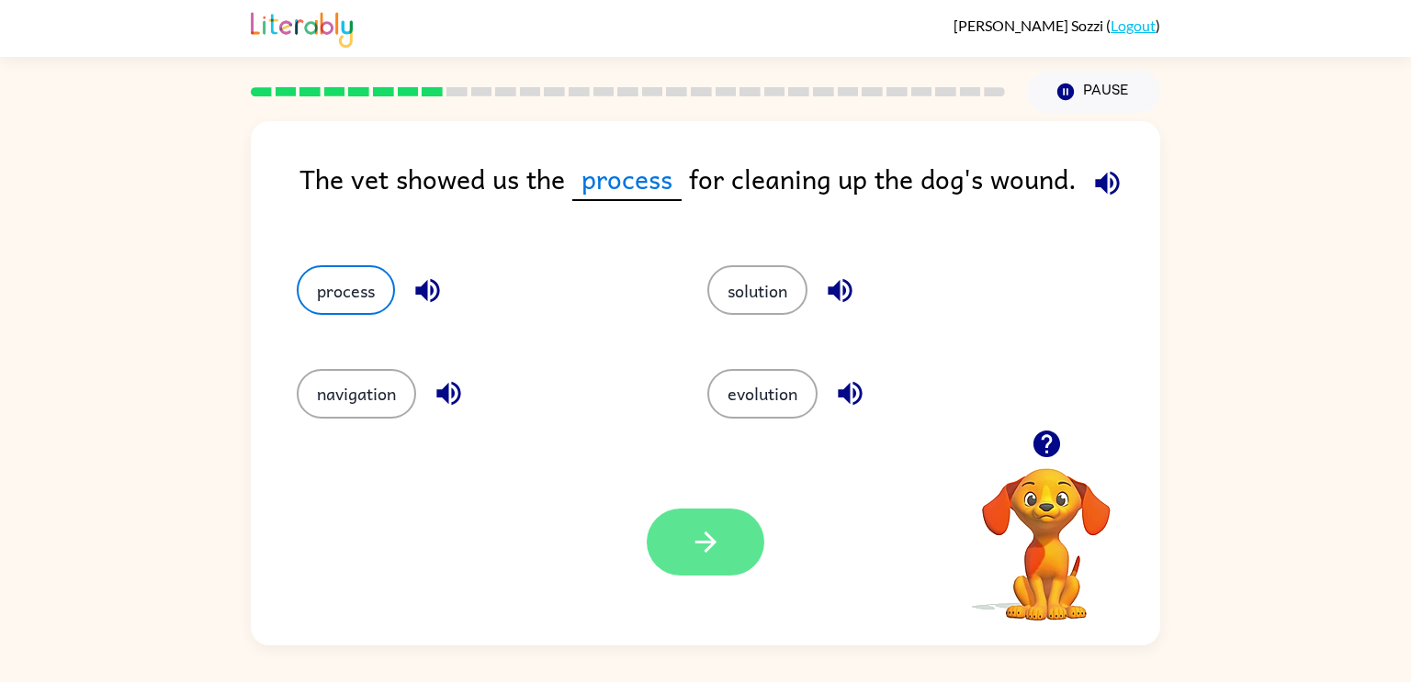
click at [701, 555] on icon "button" at bounding box center [706, 542] width 32 height 32
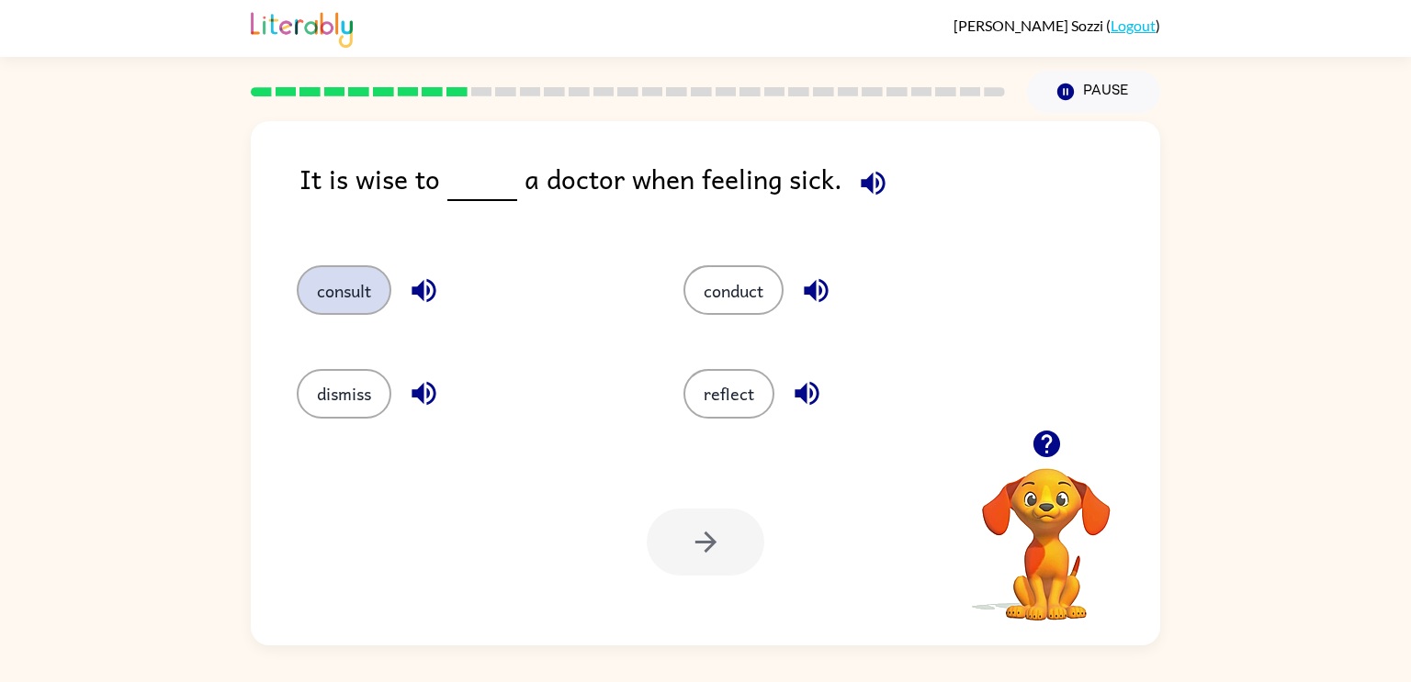
click at [348, 289] on button "consult" at bounding box center [344, 290] width 95 height 50
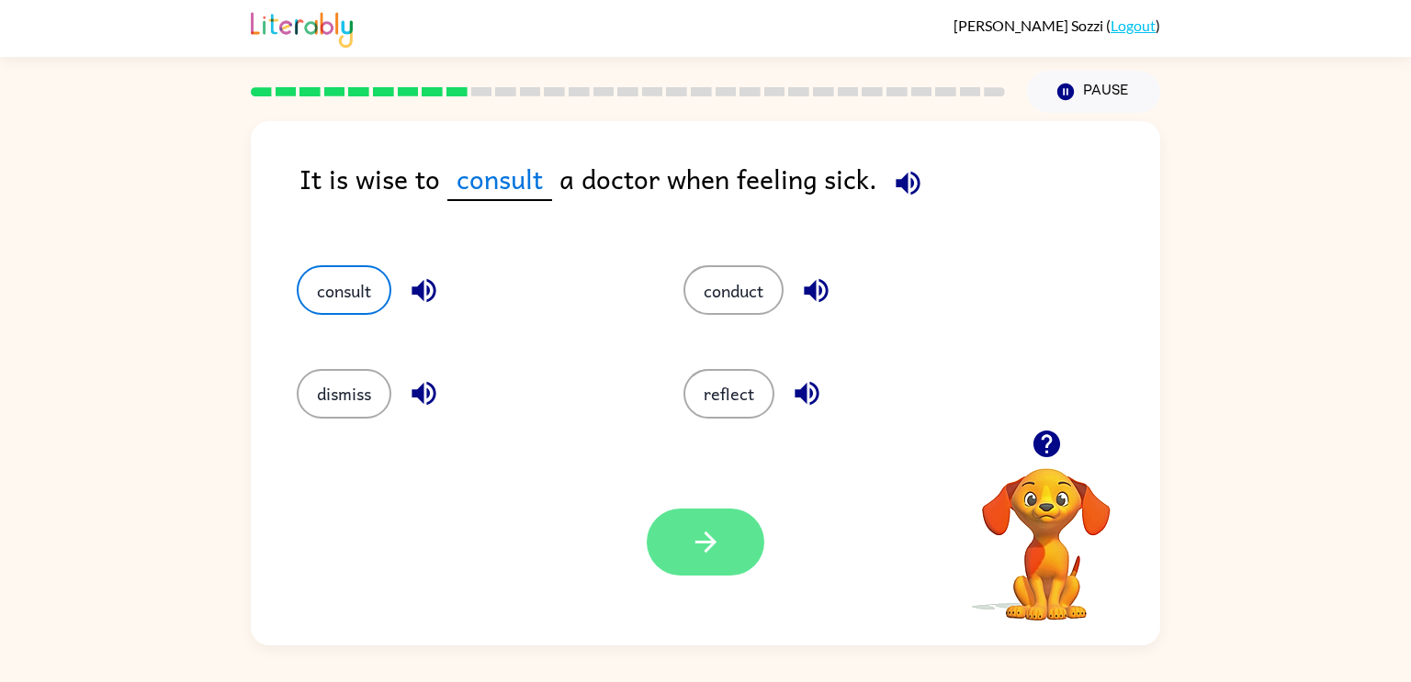
click at [690, 536] on icon "button" at bounding box center [706, 542] width 32 height 32
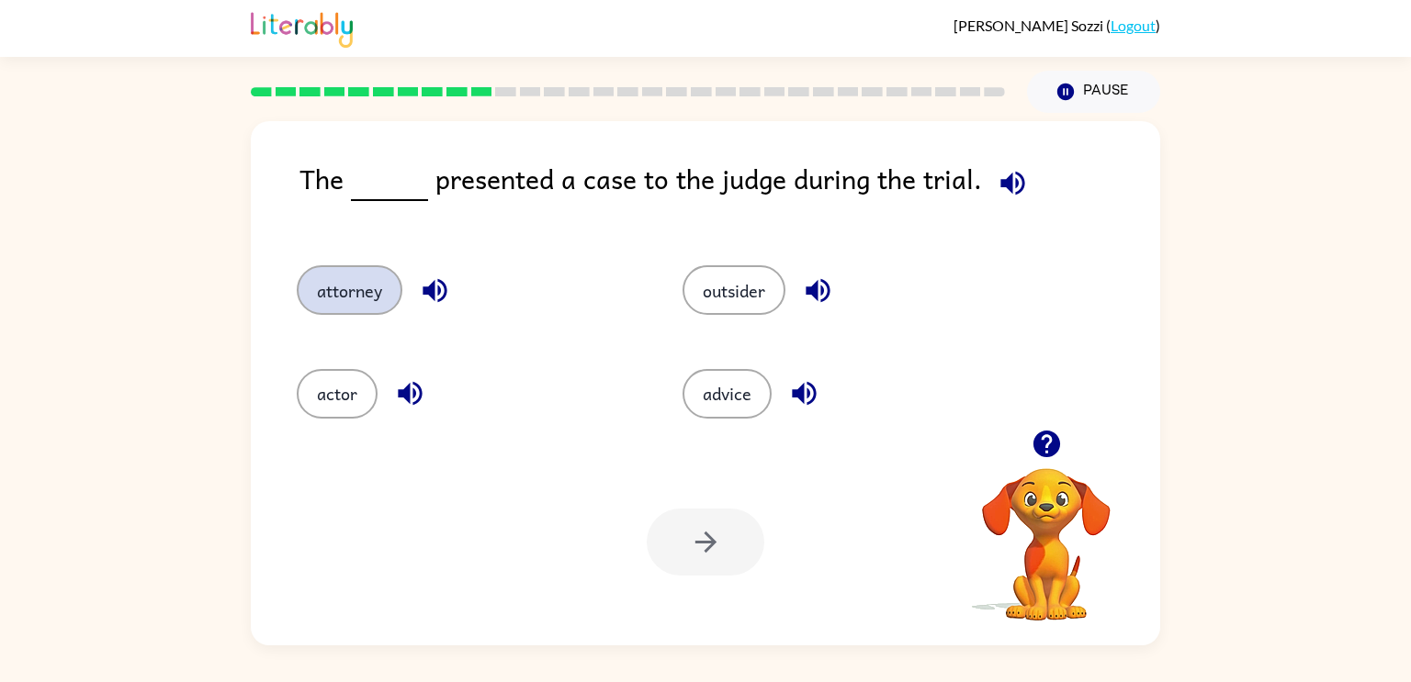
click at [354, 276] on button "attorney" at bounding box center [350, 290] width 106 height 50
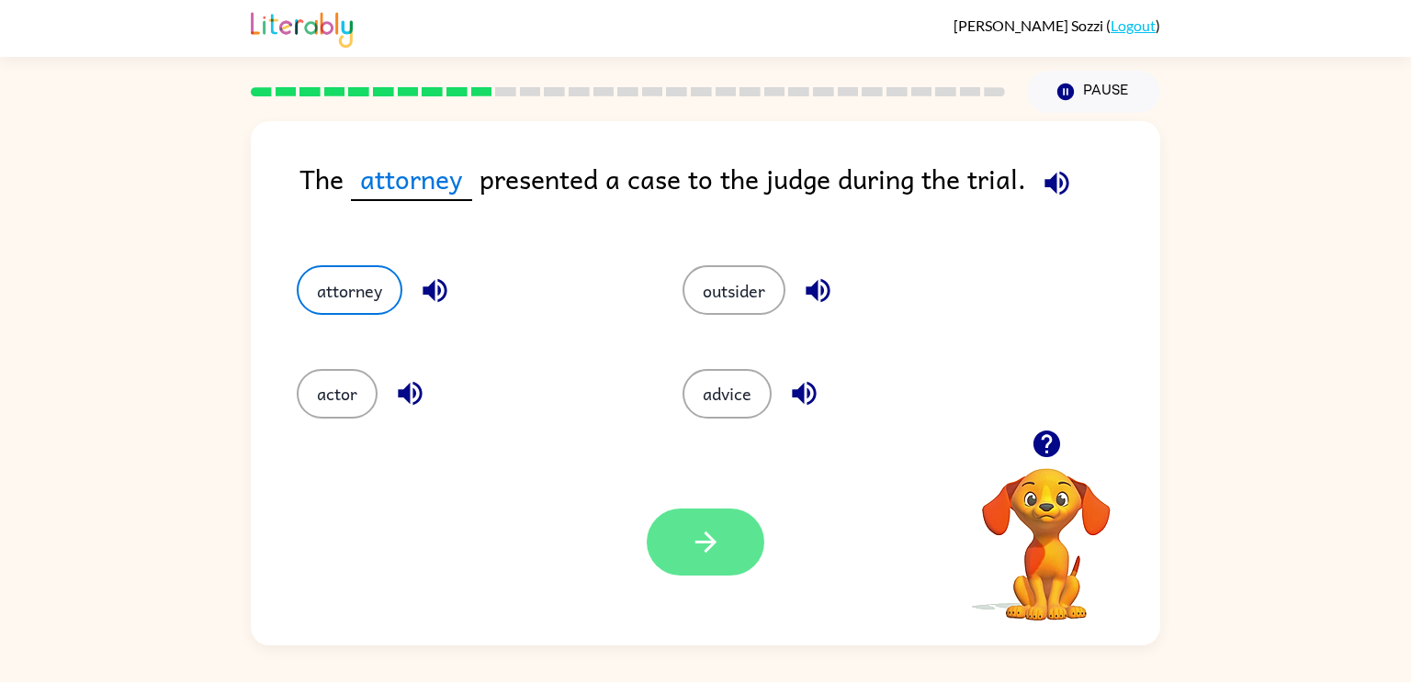
click at [718, 554] on icon "button" at bounding box center [706, 542] width 32 height 32
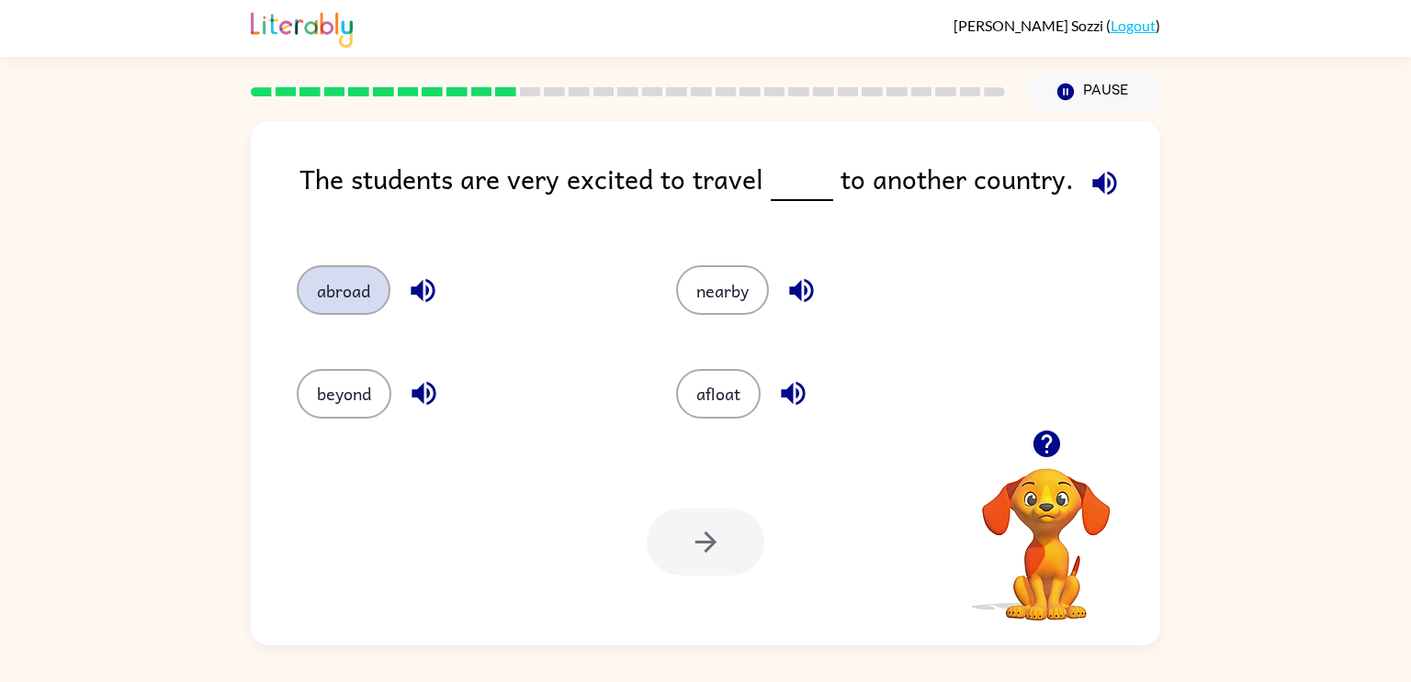
click at [366, 302] on button "abroad" at bounding box center [344, 290] width 94 height 50
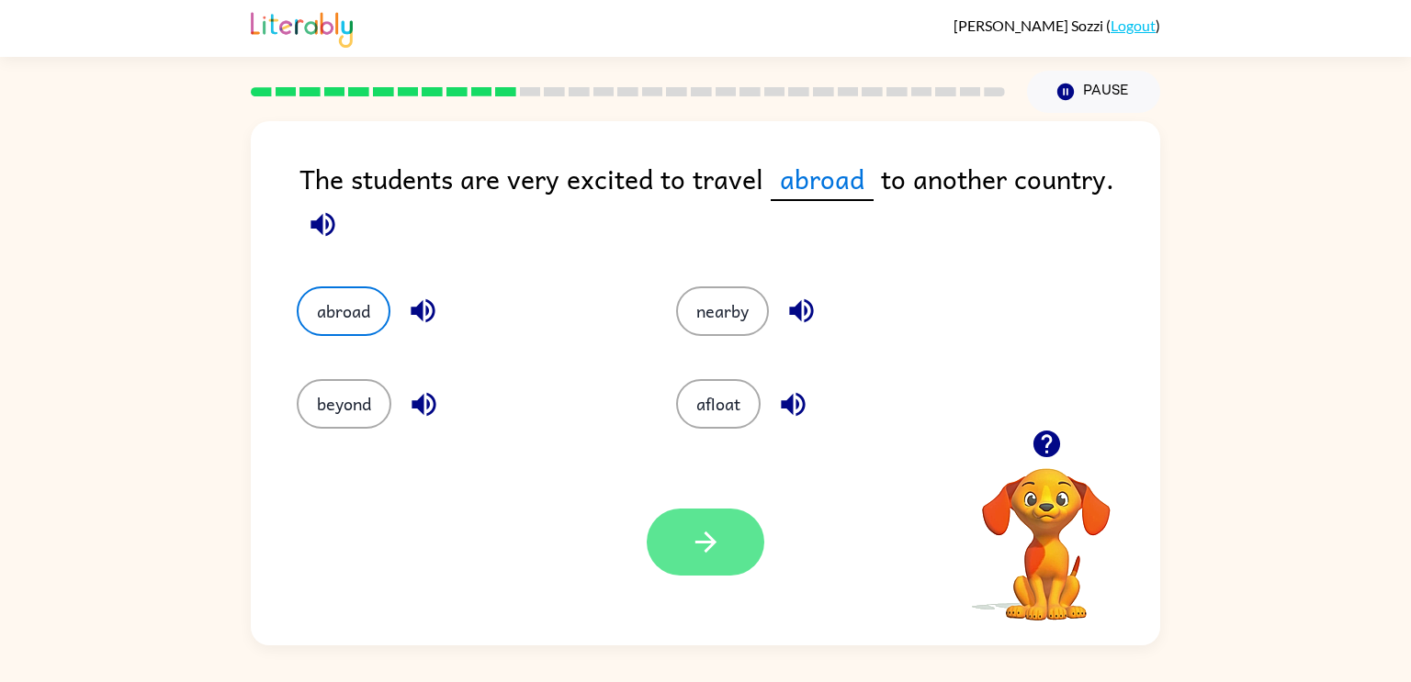
click at [696, 544] on icon "button" at bounding box center [706, 542] width 32 height 32
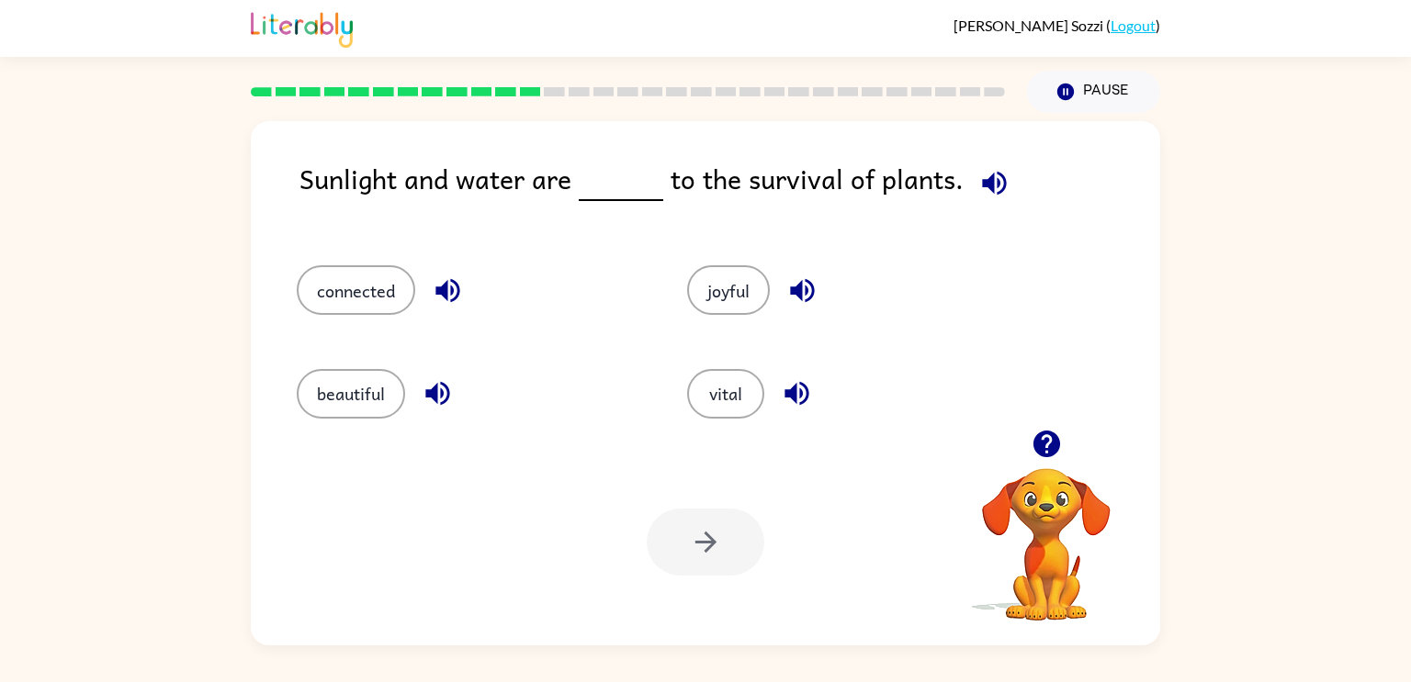
click at [698, 417] on div "vital" at bounding box center [861, 394] width 348 height 50
click at [708, 410] on button "vital" at bounding box center [725, 394] width 77 height 50
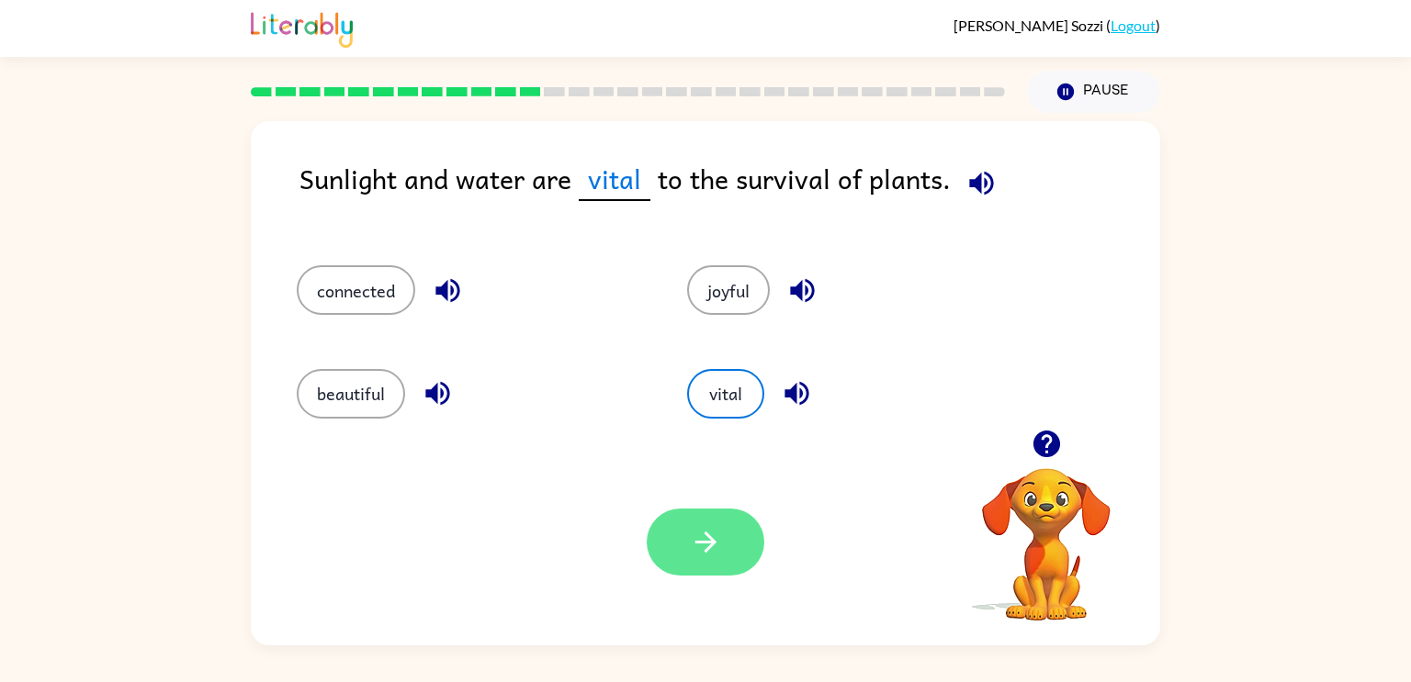
click at [715, 522] on button "button" at bounding box center [705, 542] width 118 height 67
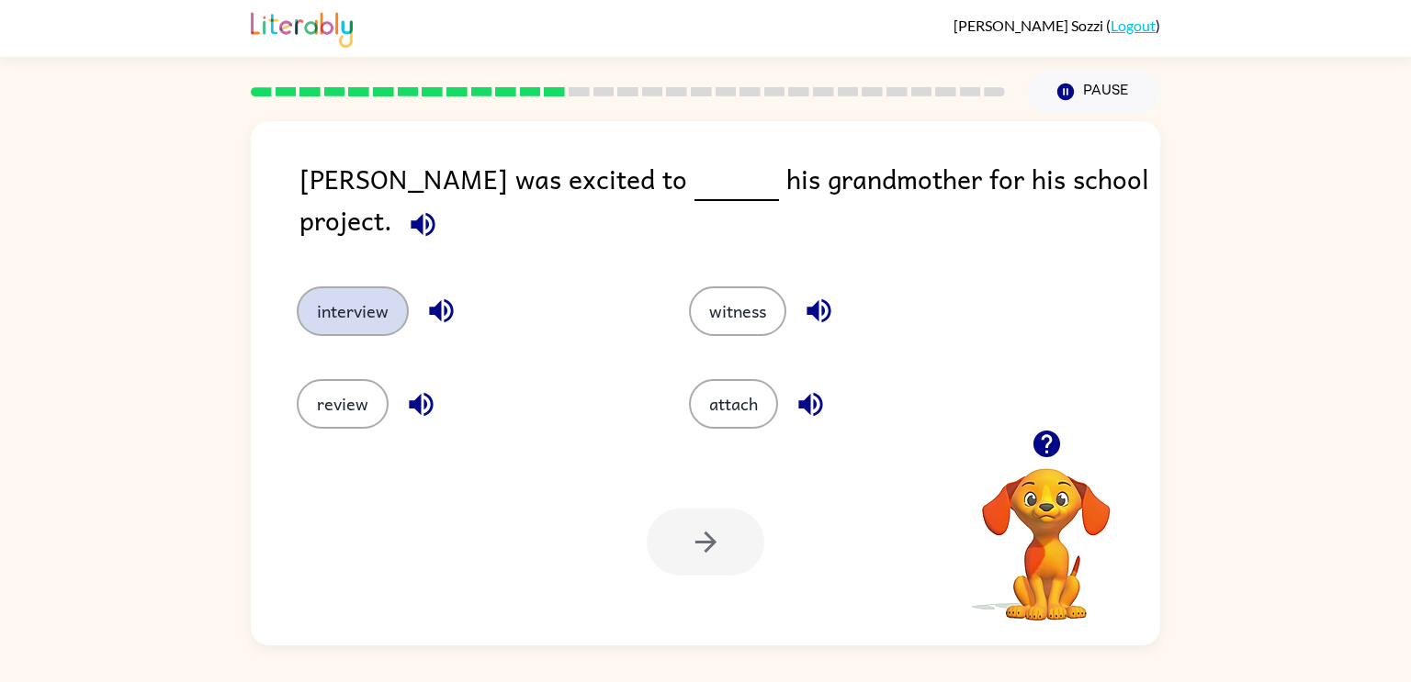
click at [387, 309] on button "interview" at bounding box center [353, 312] width 112 height 50
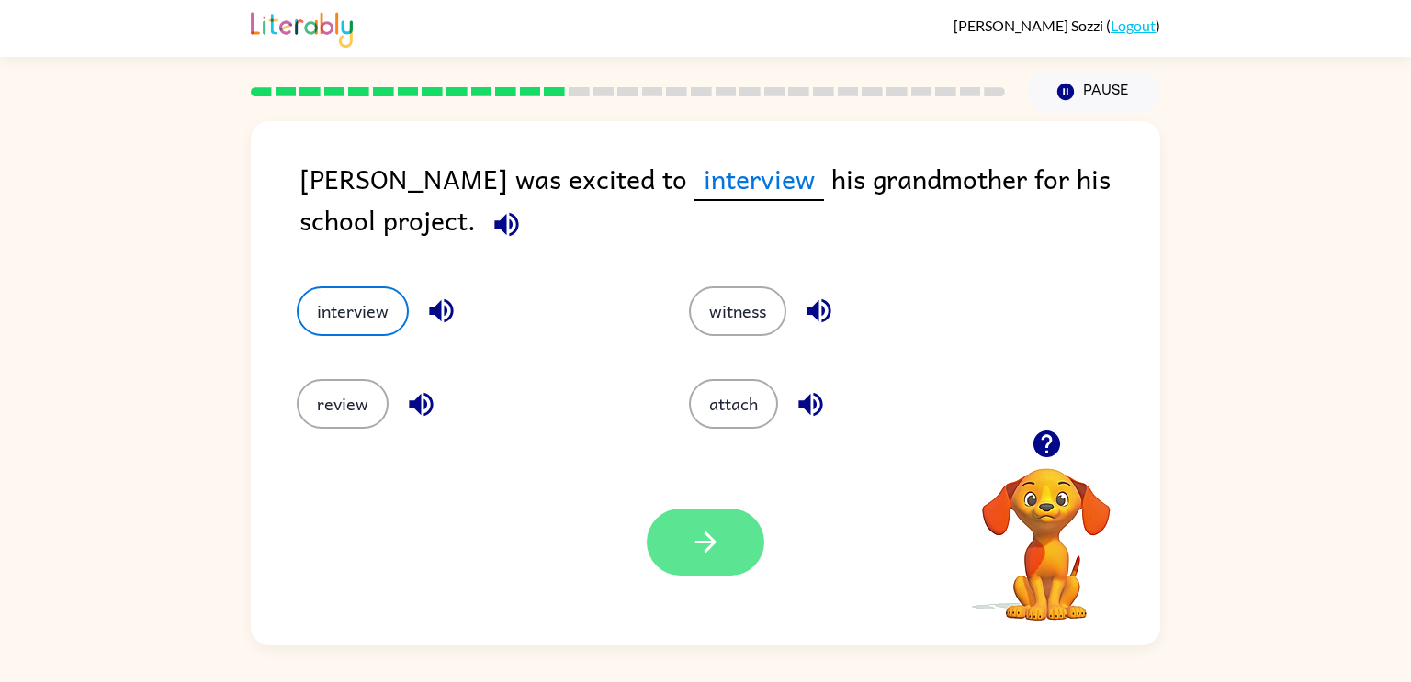
click at [725, 549] on button "button" at bounding box center [705, 542] width 118 height 67
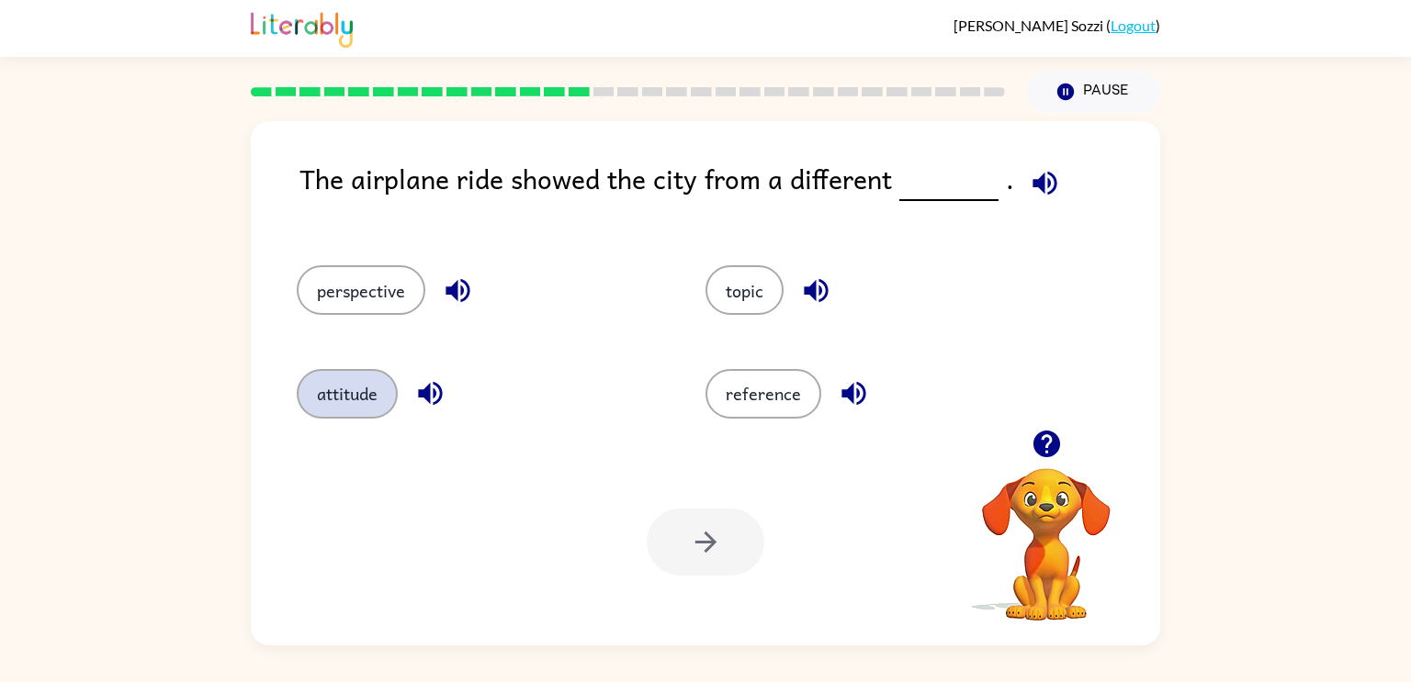
click at [374, 396] on button "attitude" at bounding box center [347, 394] width 101 height 50
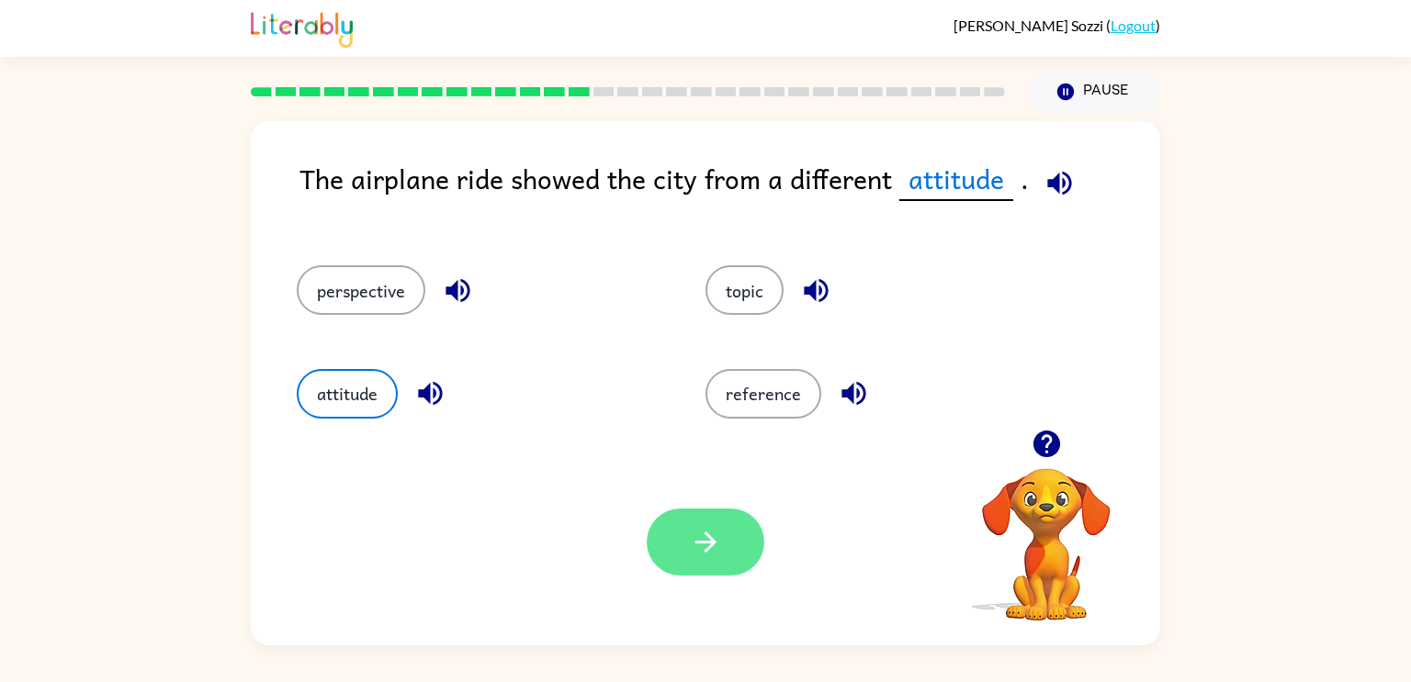
click at [734, 547] on button "button" at bounding box center [705, 542] width 118 height 67
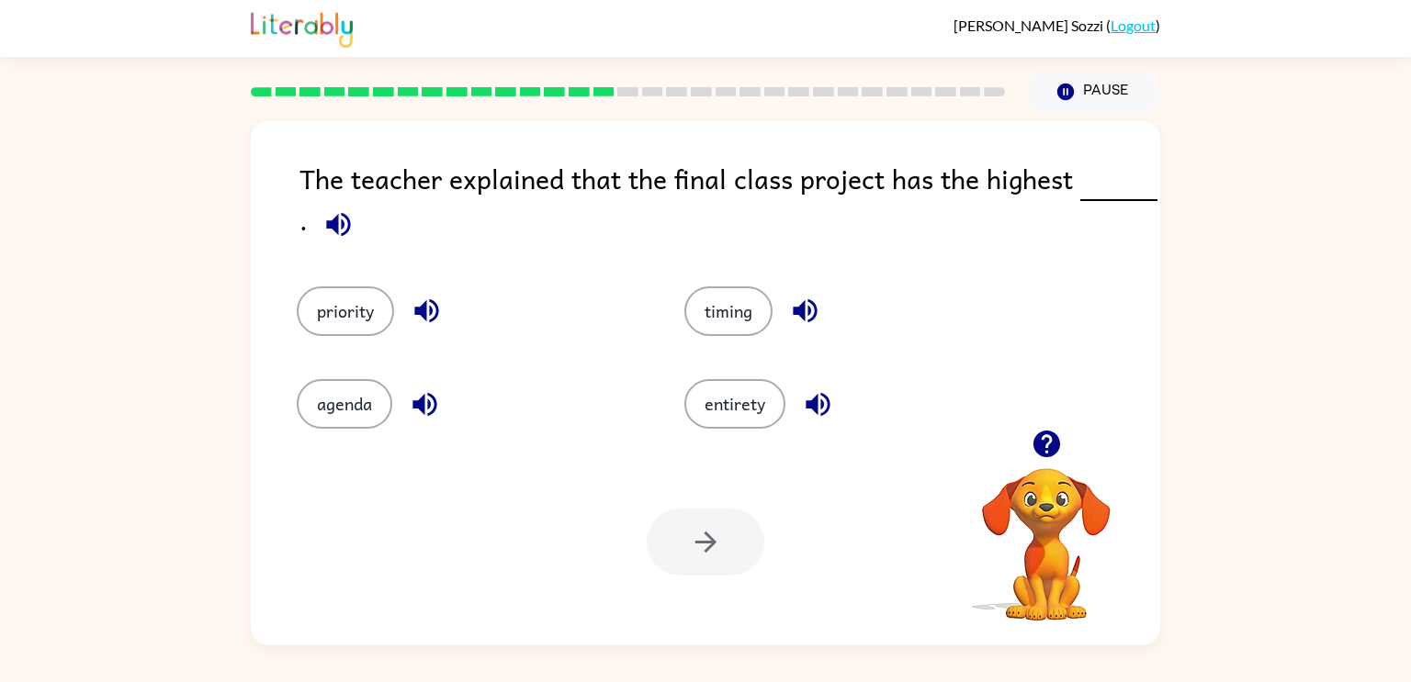
click at [1114, 26] on link "Logout" at bounding box center [1132, 25] width 45 height 17
click at [589, 91] on rect at bounding box center [578, 91] width 21 height 9
click at [1039, 86] on button "Pause Pause" at bounding box center [1093, 92] width 133 height 42
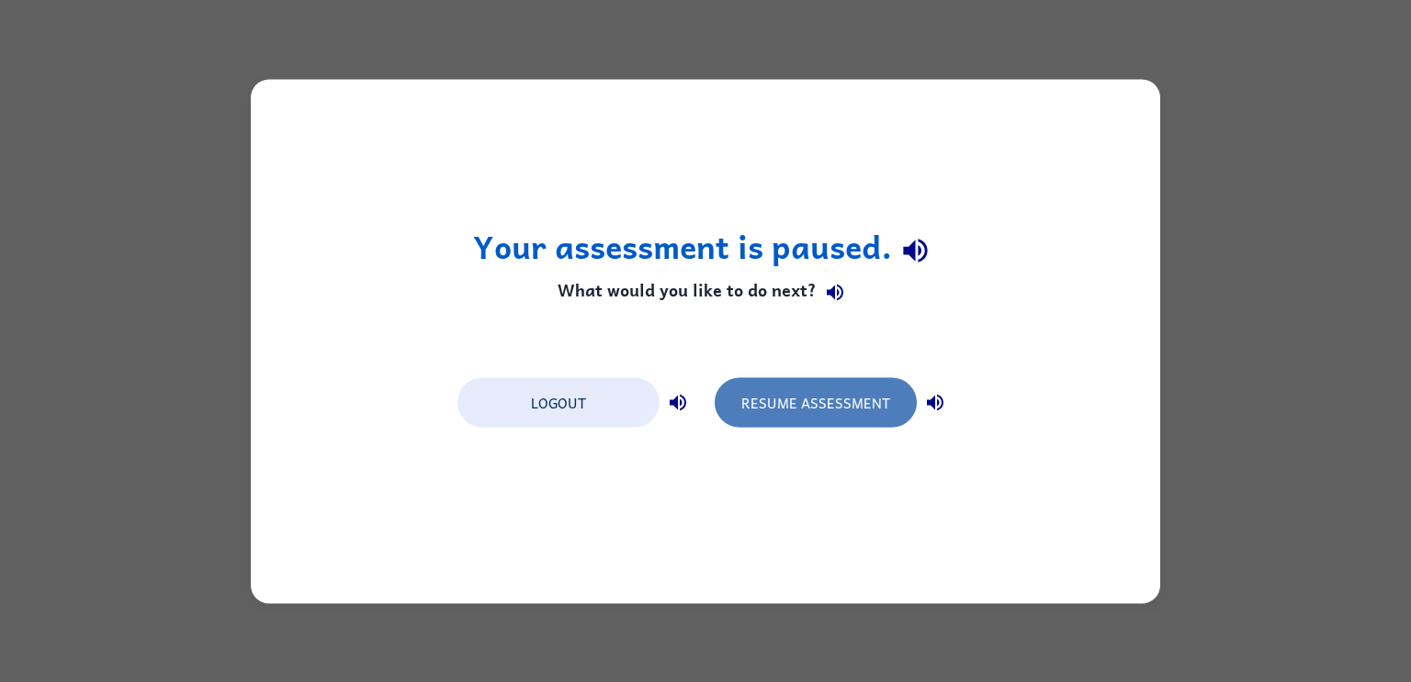
click at [759, 410] on button "Resume Assessment" at bounding box center [815, 402] width 202 height 50
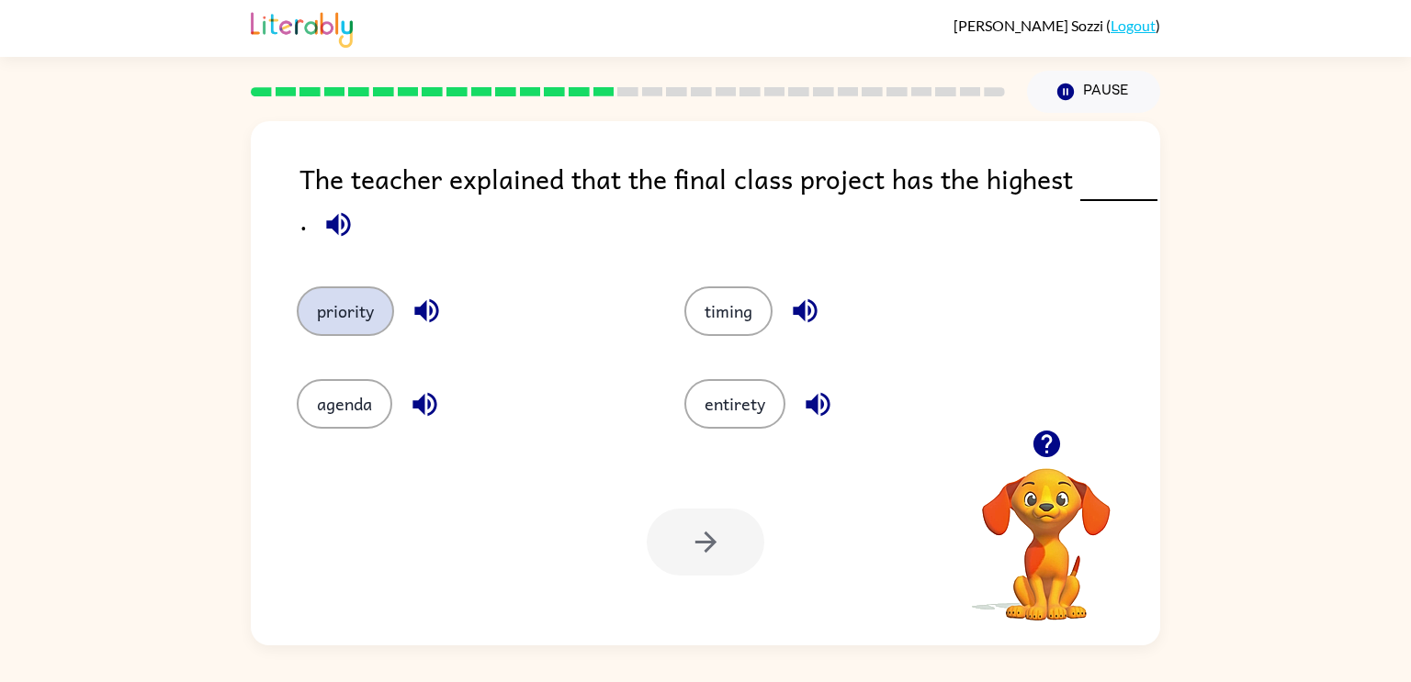
click at [362, 301] on button "priority" at bounding box center [345, 312] width 97 height 50
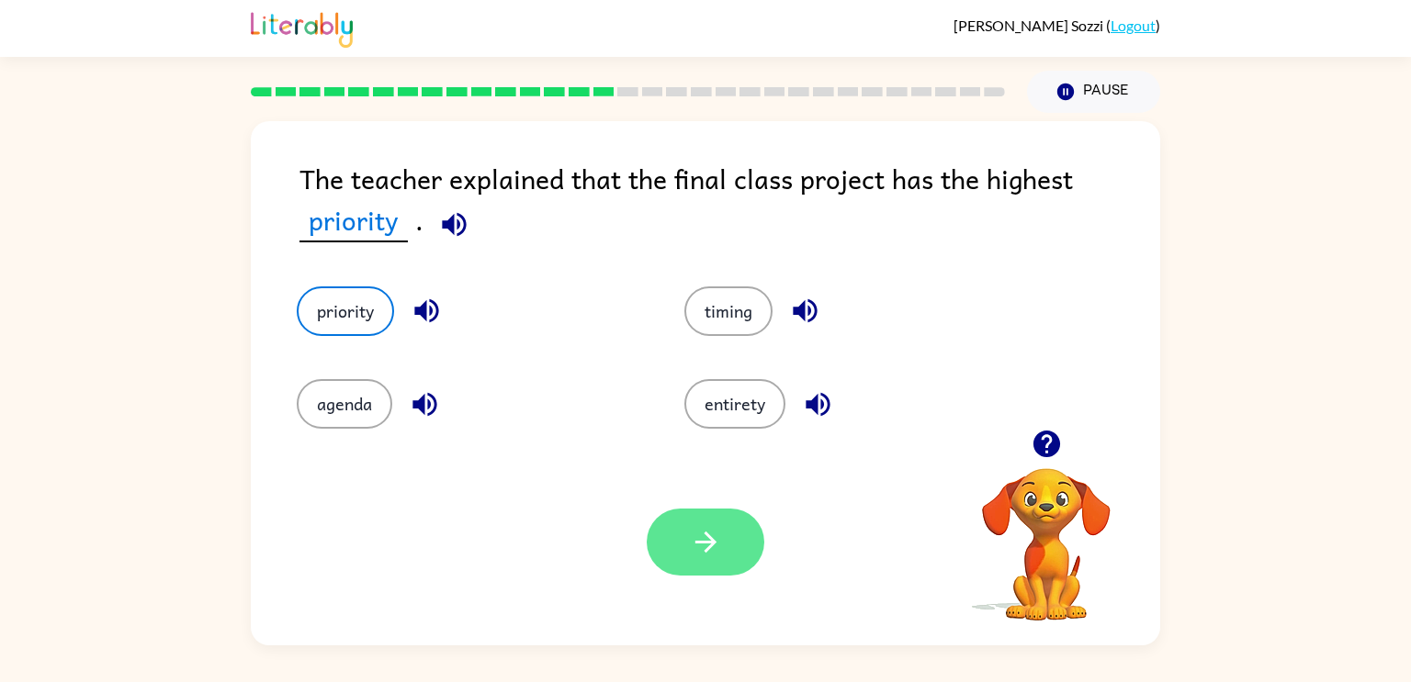
click at [706, 541] on icon "button" at bounding box center [704, 542] width 21 height 21
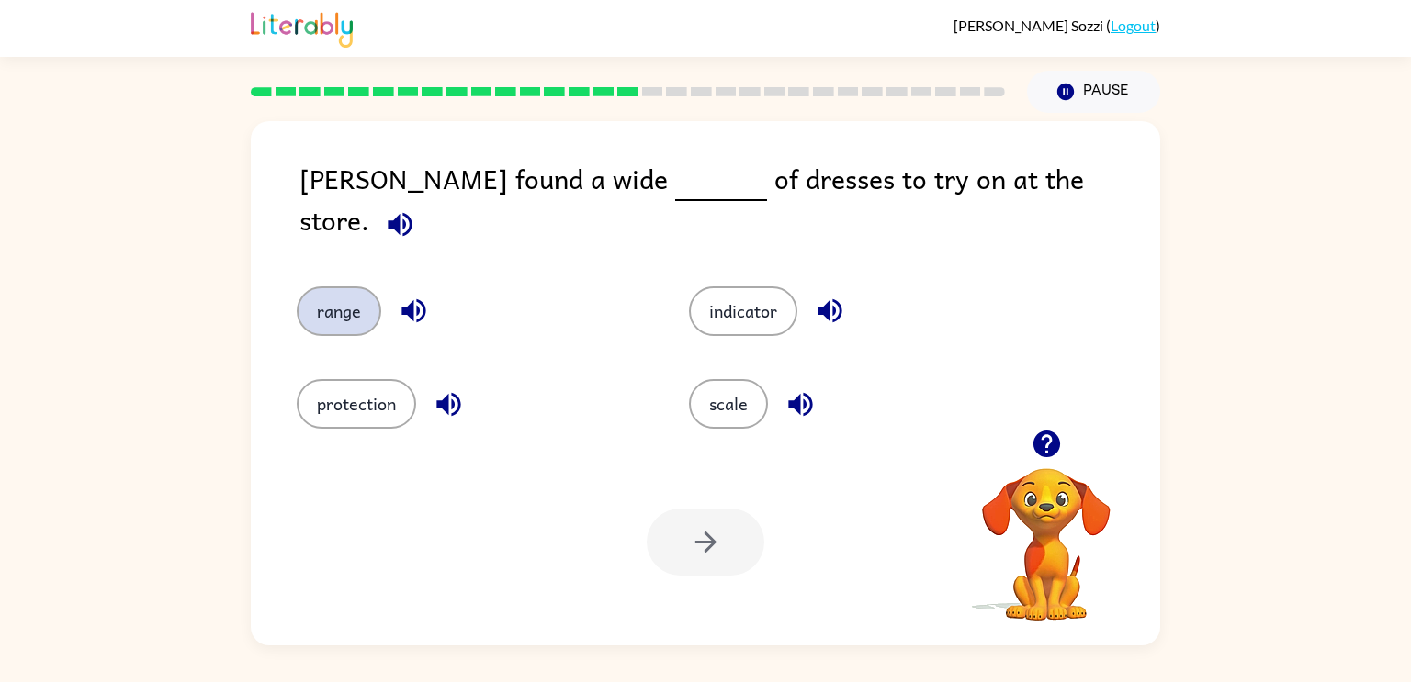
click at [347, 291] on button "range" at bounding box center [339, 312] width 84 height 50
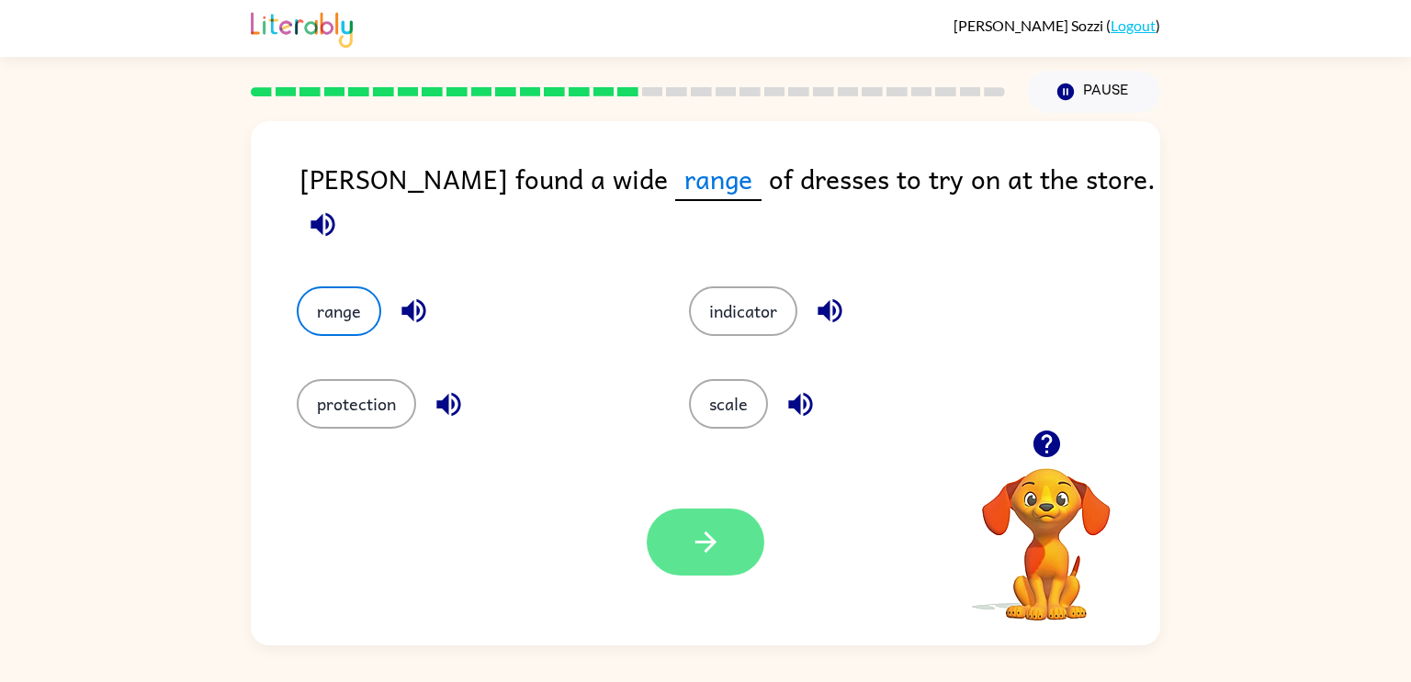
click at [738, 537] on button "button" at bounding box center [705, 542] width 118 height 67
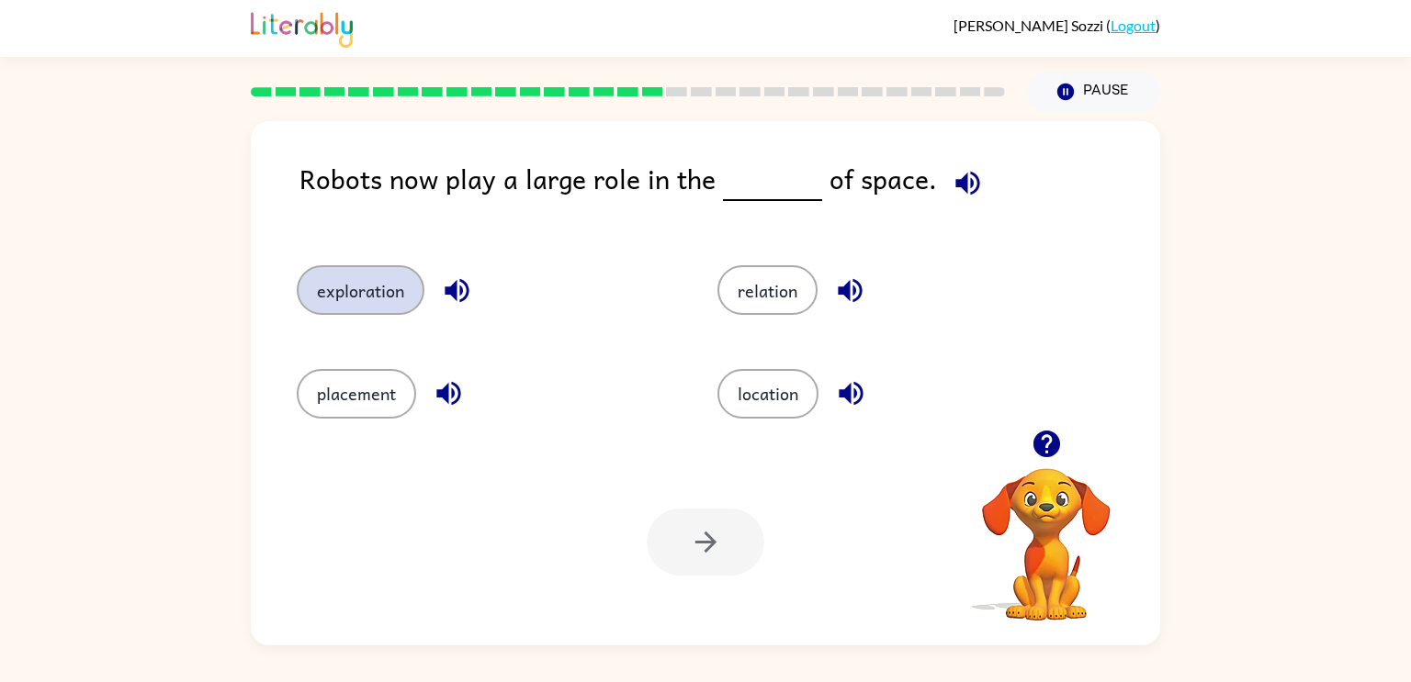
click at [391, 297] on button "exploration" at bounding box center [361, 290] width 128 height 50
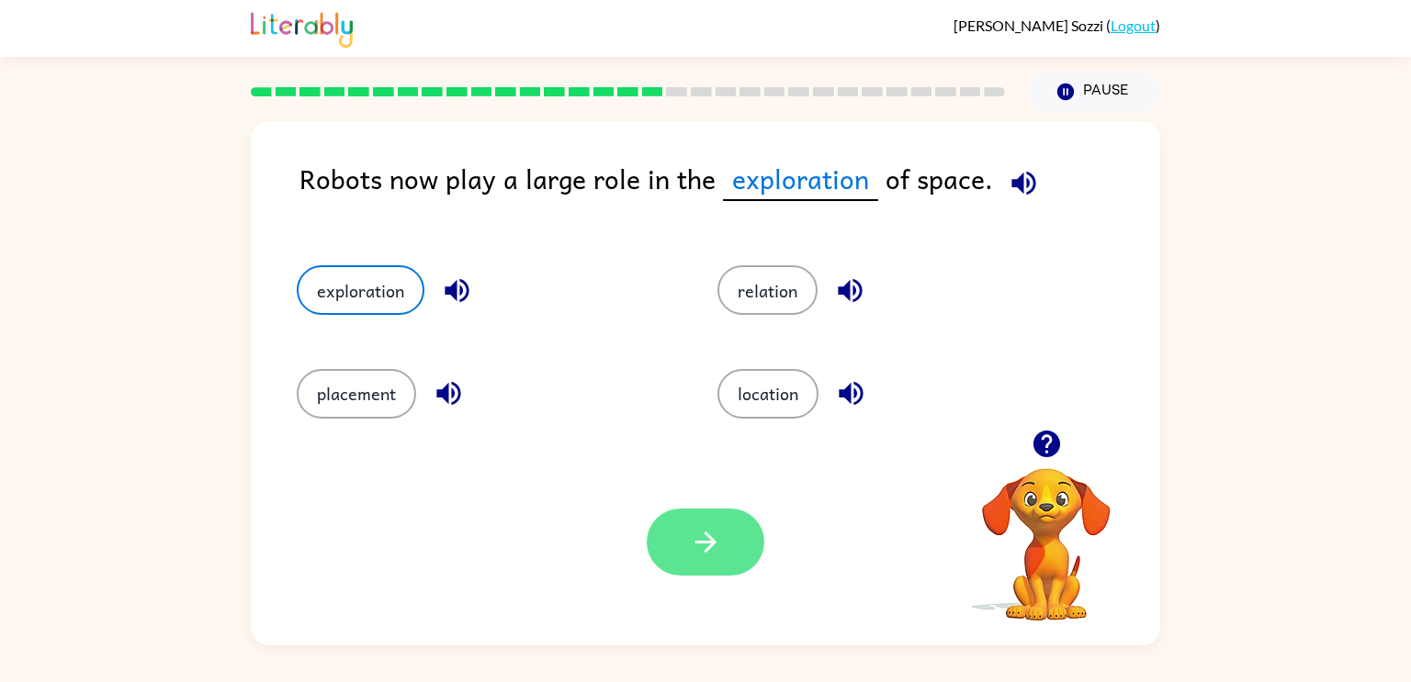
click at [686, 545] on button "button" at bounding box center [705, 542] width 118 height 67
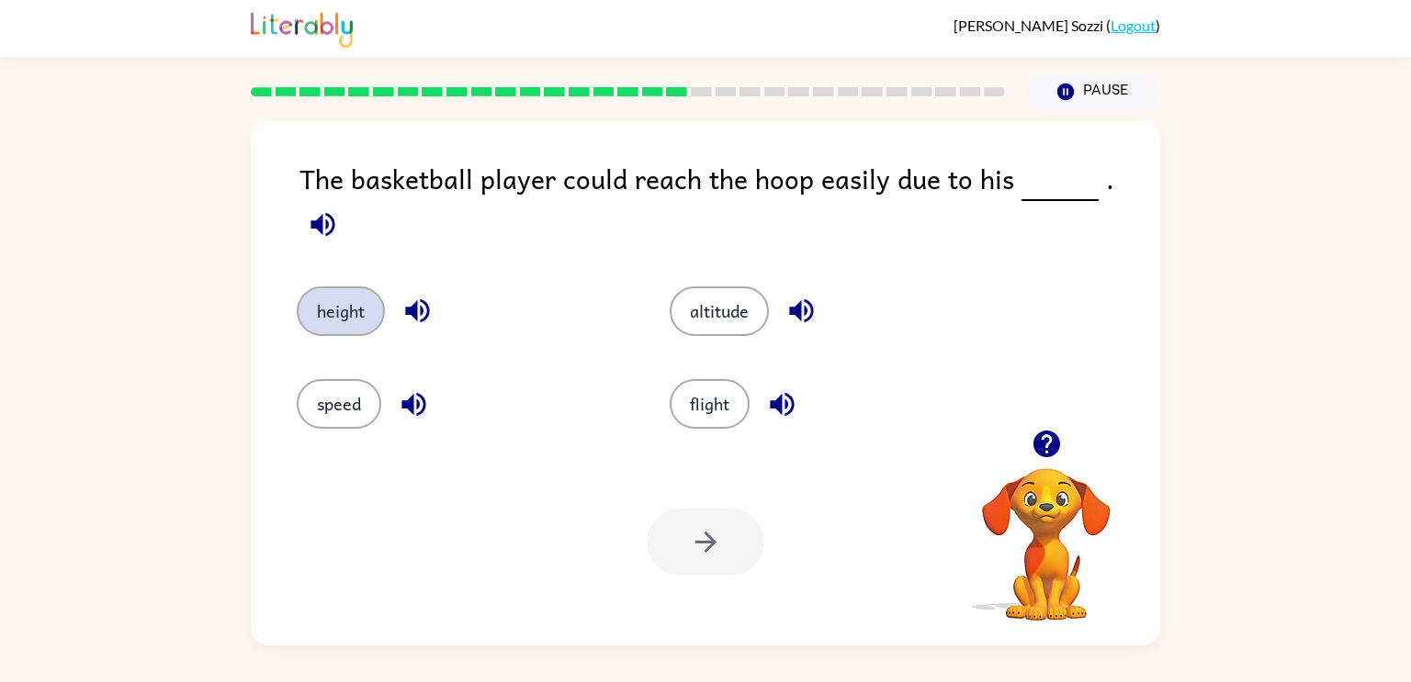
click at [332, 287] on button "height" at bounding box center [341, 312] width 88 height 50
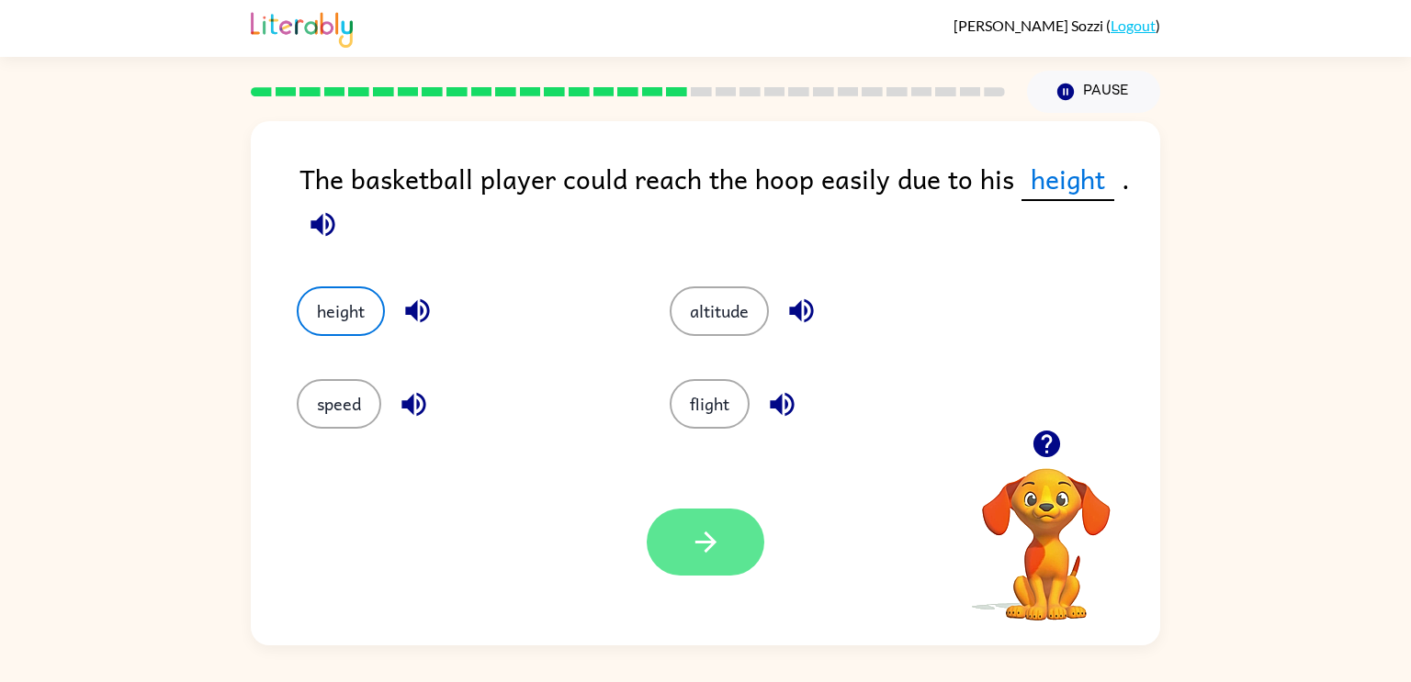
click at [676, 541] on button "button" at bounding box center [705, 542] width 118 height 67
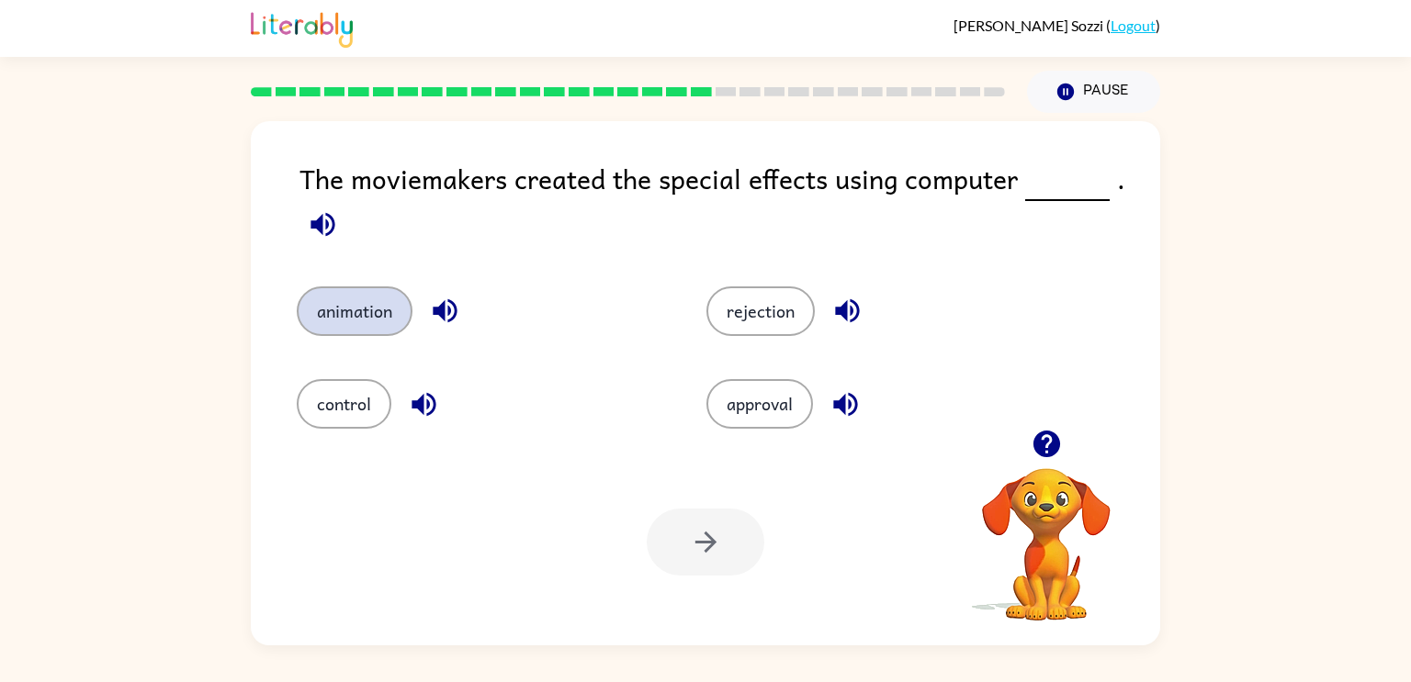
click at [358, 299] on button "animation" at bounding box center [355, 312] width 116 height 50
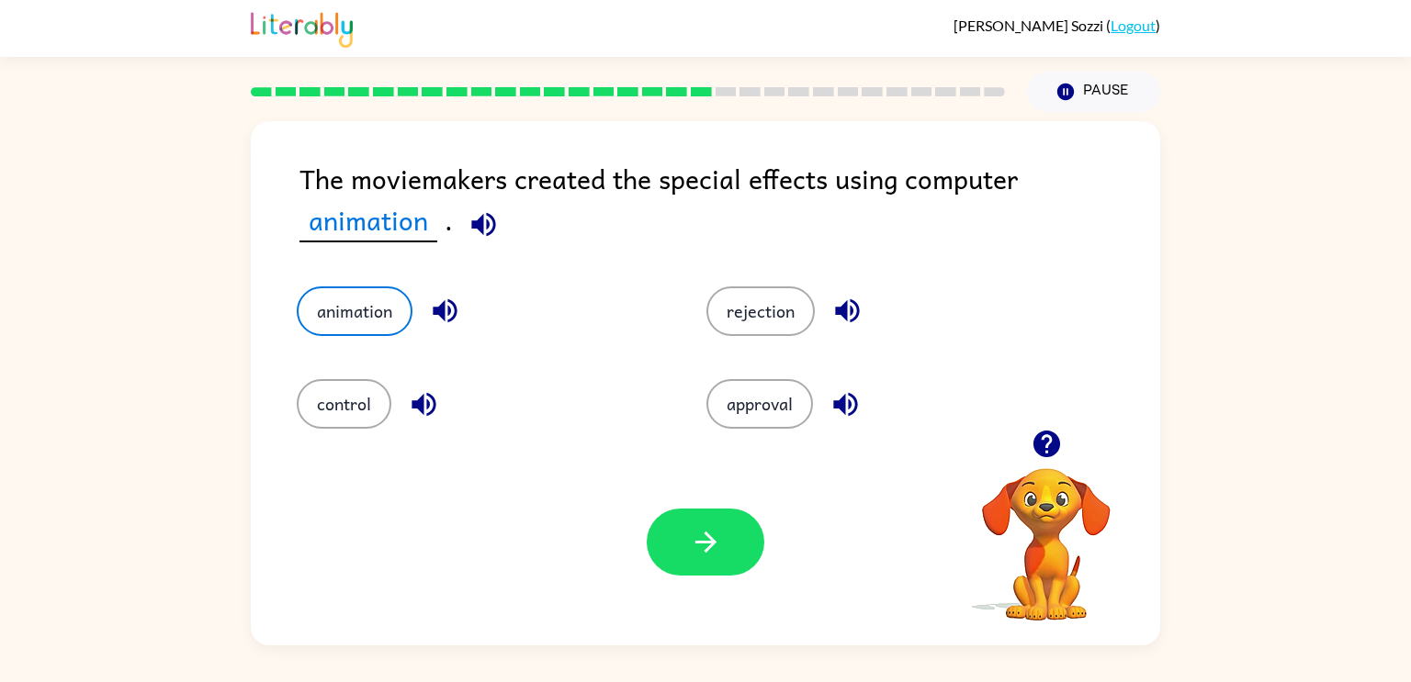
click at [340, 365] on div "control" at bounding box center [467, 390] width 410 height 93
click at [727, 571] on button "button" at bounding box center [705, 542] width 118 height 67
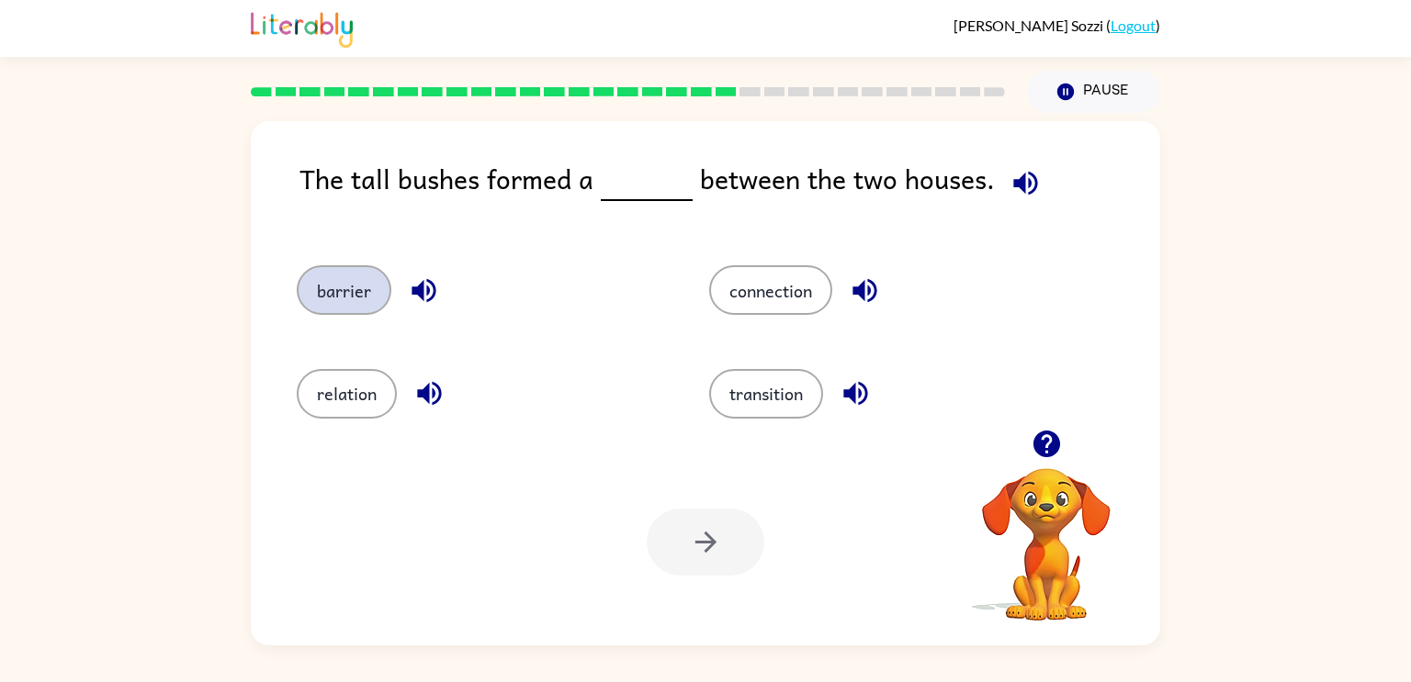
click at [348, 287] on button "barrier" at bounding box center [344, 290] width 95 height 50
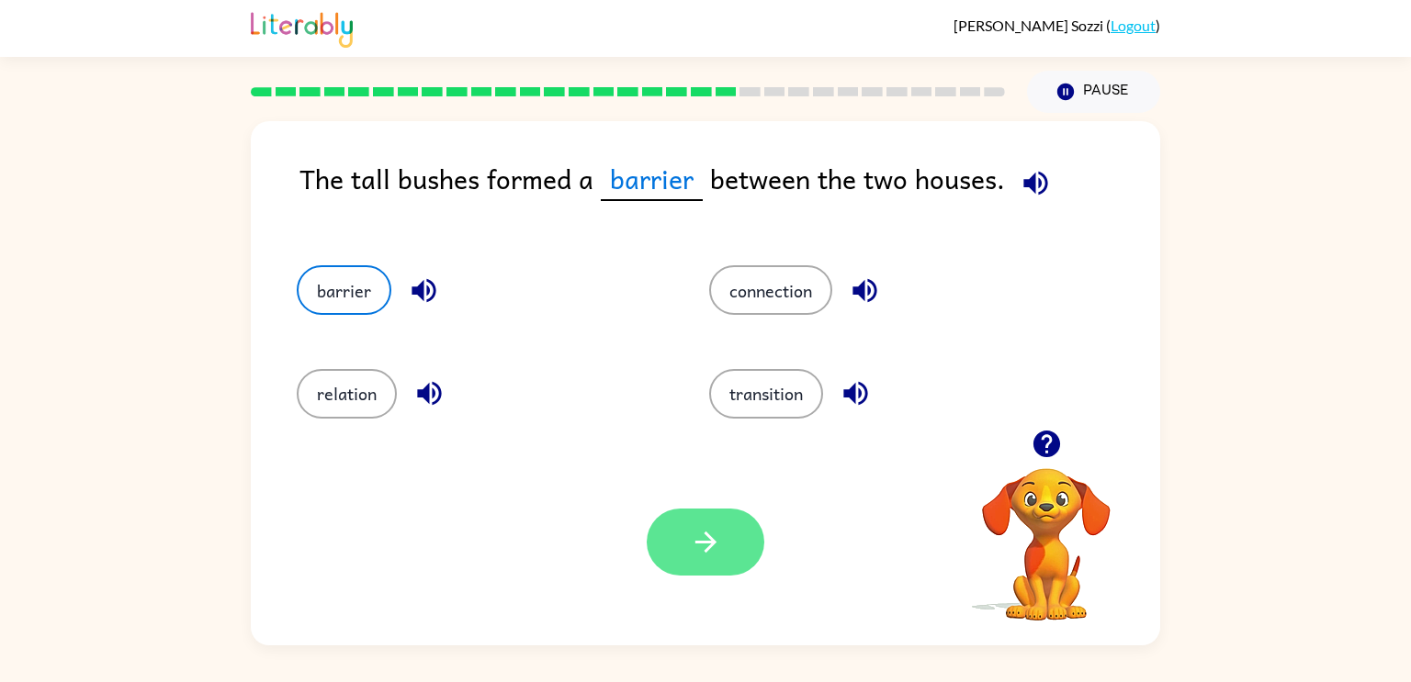
click at [698, 533] on icon "button" at bounding box center [706, 542] width 32 height 32
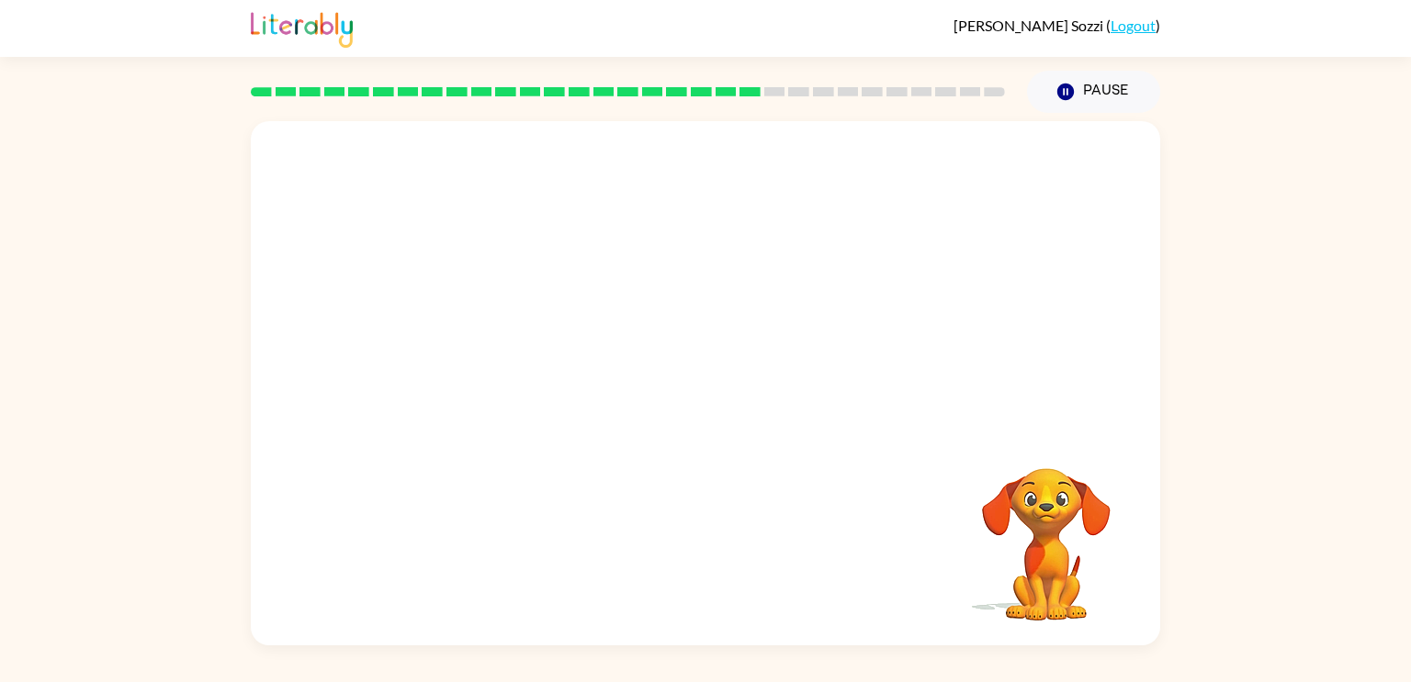
click at [550, 373] on video "Your browser must support playing .mp4 files to use Literably. Please try using…" at bounding box center [705, 275] width 909 height 309
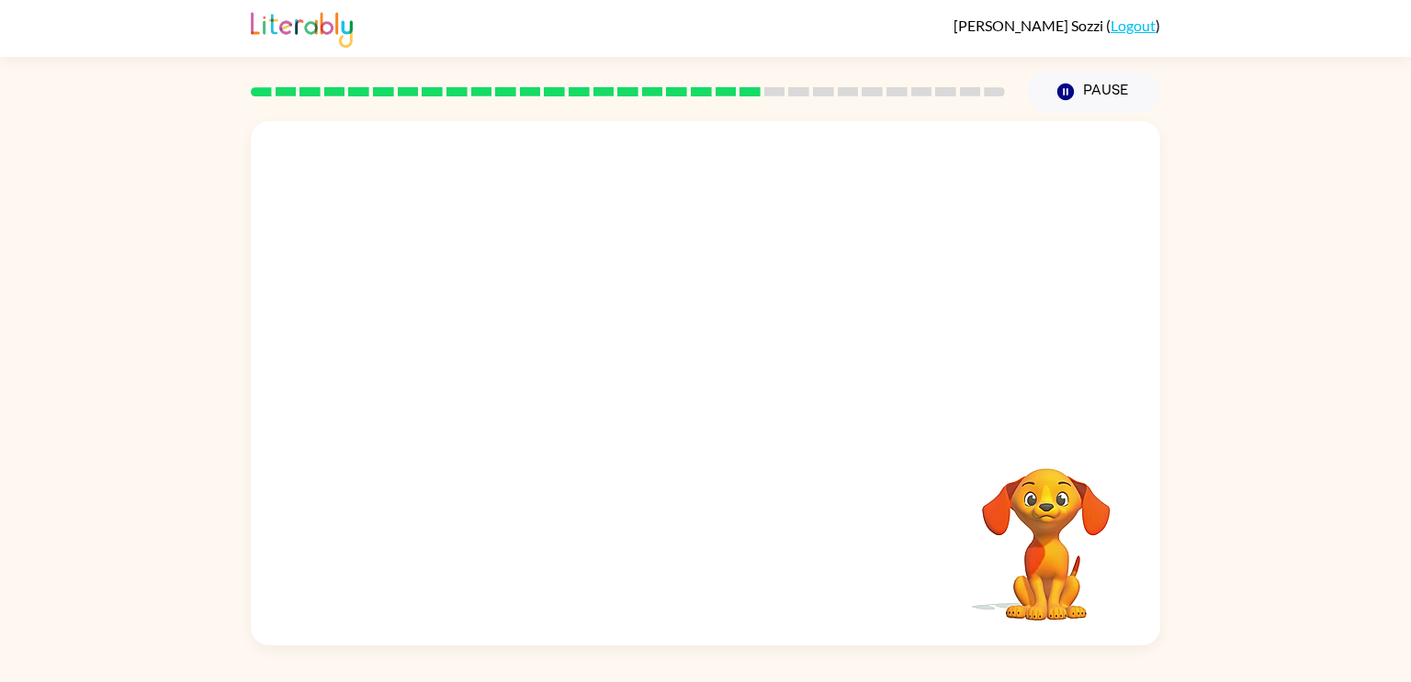
click at [550, 373] on video "Your browser must support playing .mp4 files to use Literably. Please try using…" at bounding box center [705, 275] width 909 height 309
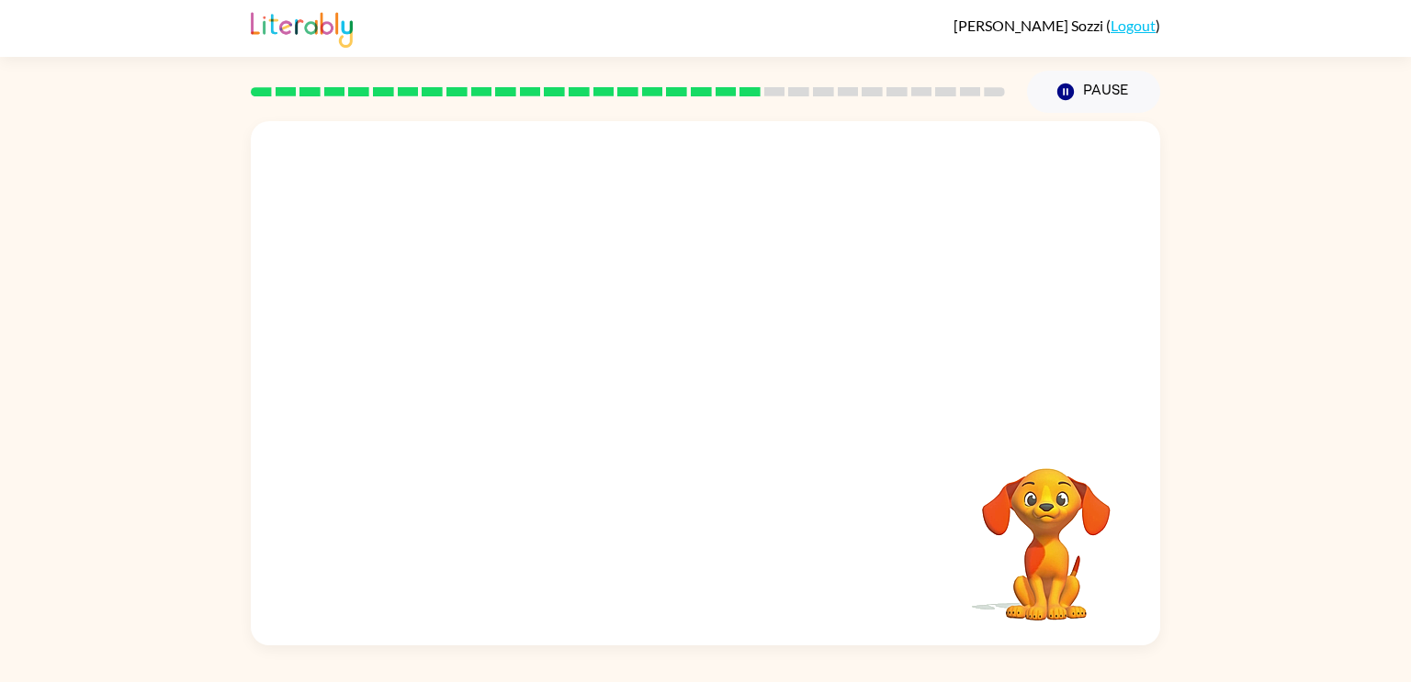
click at [550, 373] on video "Your browser must support playing .mp4 files to use Literably. Please try using…" at bounding box center [705, 275] width 909 height 309
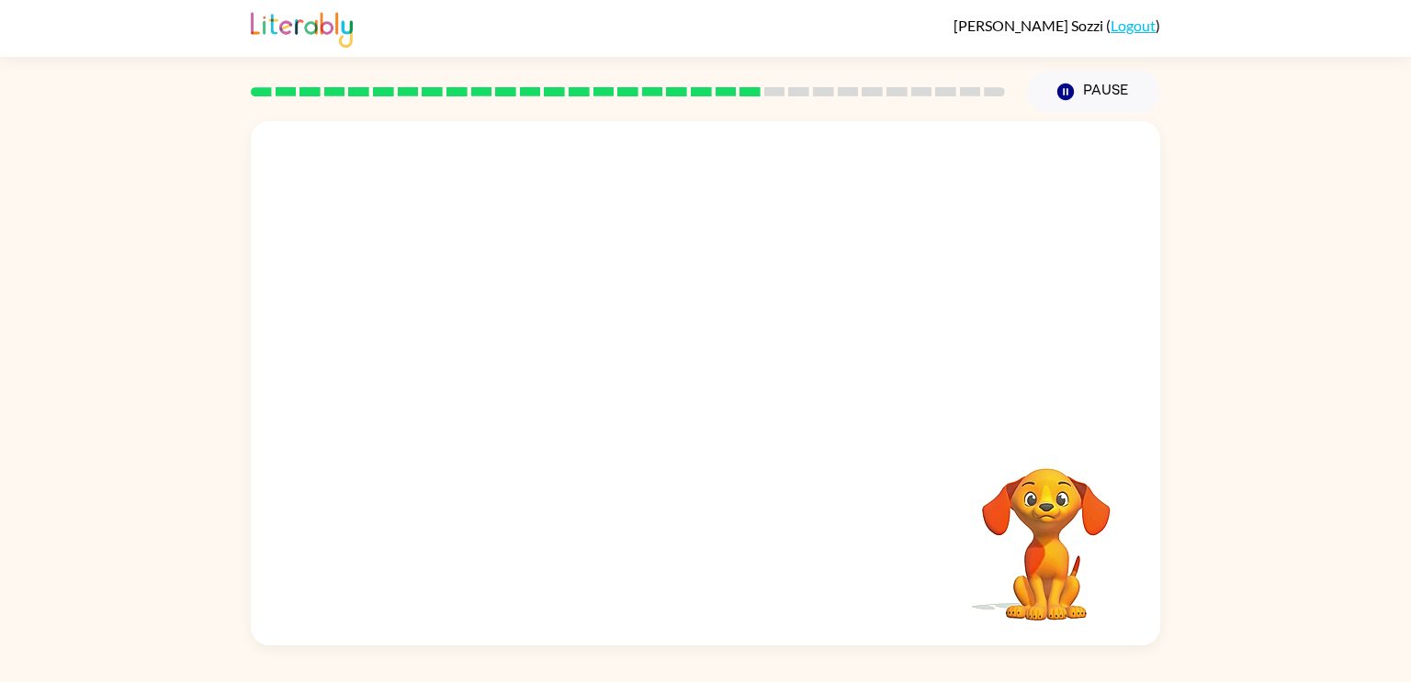
click at [550, 373] on video "Your browser must support playing .mp4 files to use Literably. Please try using…" at bounding box center [705, 275] width 909 height 309
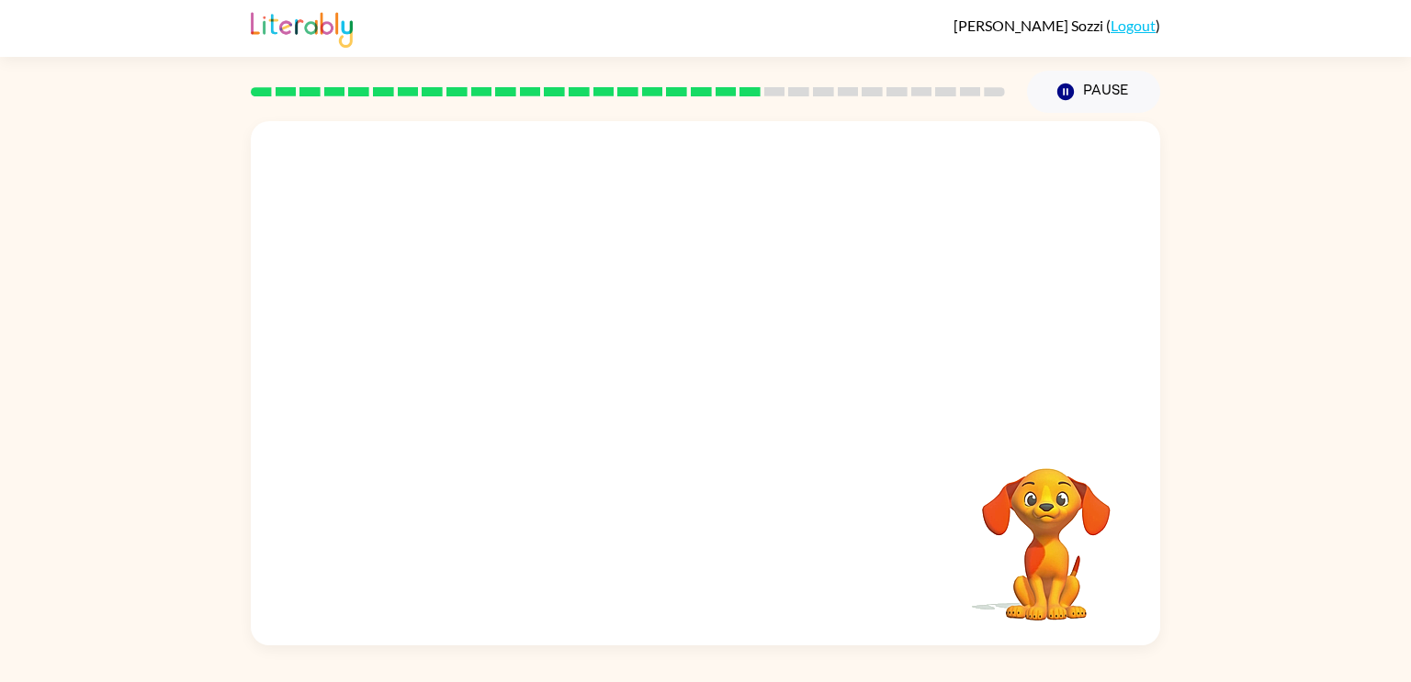
click at [550, 373] on video "Your browser must support playing .mp4 files to use Literably. Please try using…" at bounding box center [705, 275] width 909 height 309
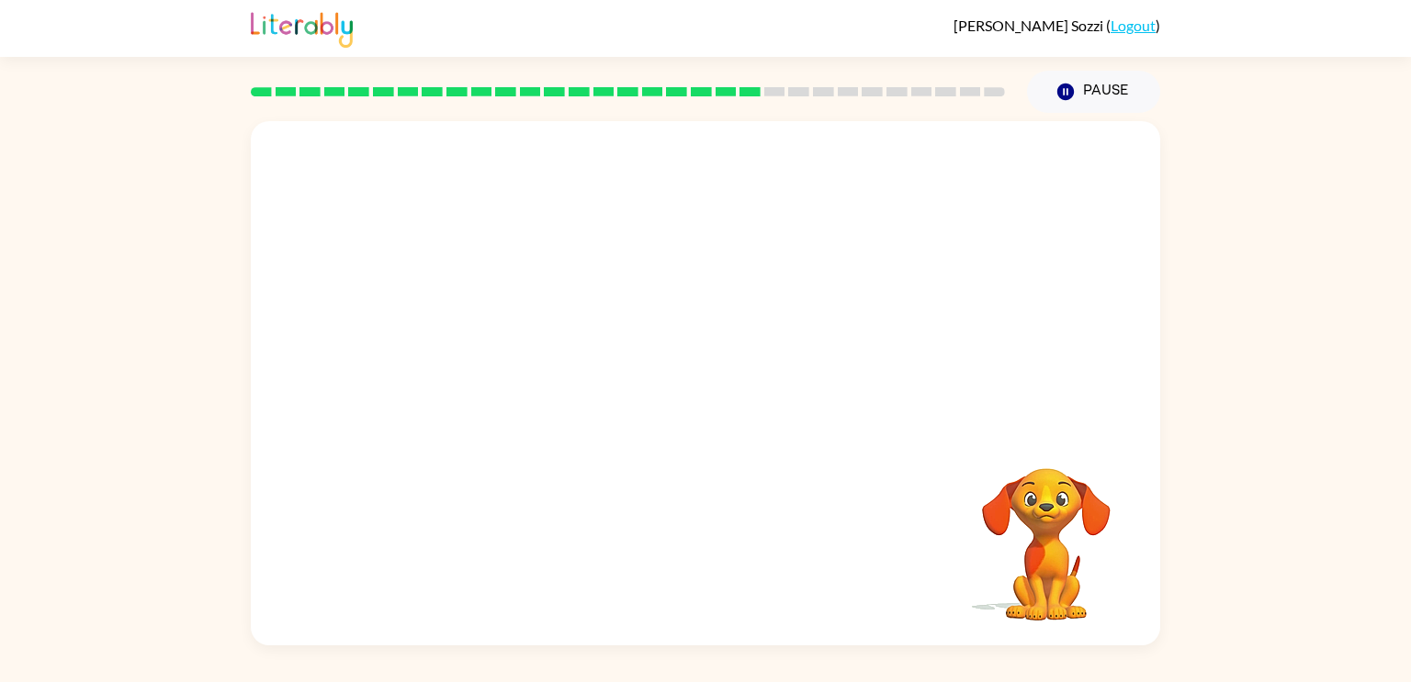
click at [550, 373] on video "Your browser must support playing .mp4 files to use Literably. Please try using…" at bounding box center [705, 275] width 909 height 309
click at [523, 377] on video "Your browser must support playing .mp4 files to use Literably. Please try using…" at bounding box center [705, 275] width 909 height 309
click at [547, 366] on video "Your browser must support playing .mp4 files to use Literably. Please try using…" at bounding box center [705, 275] width 909 height 309
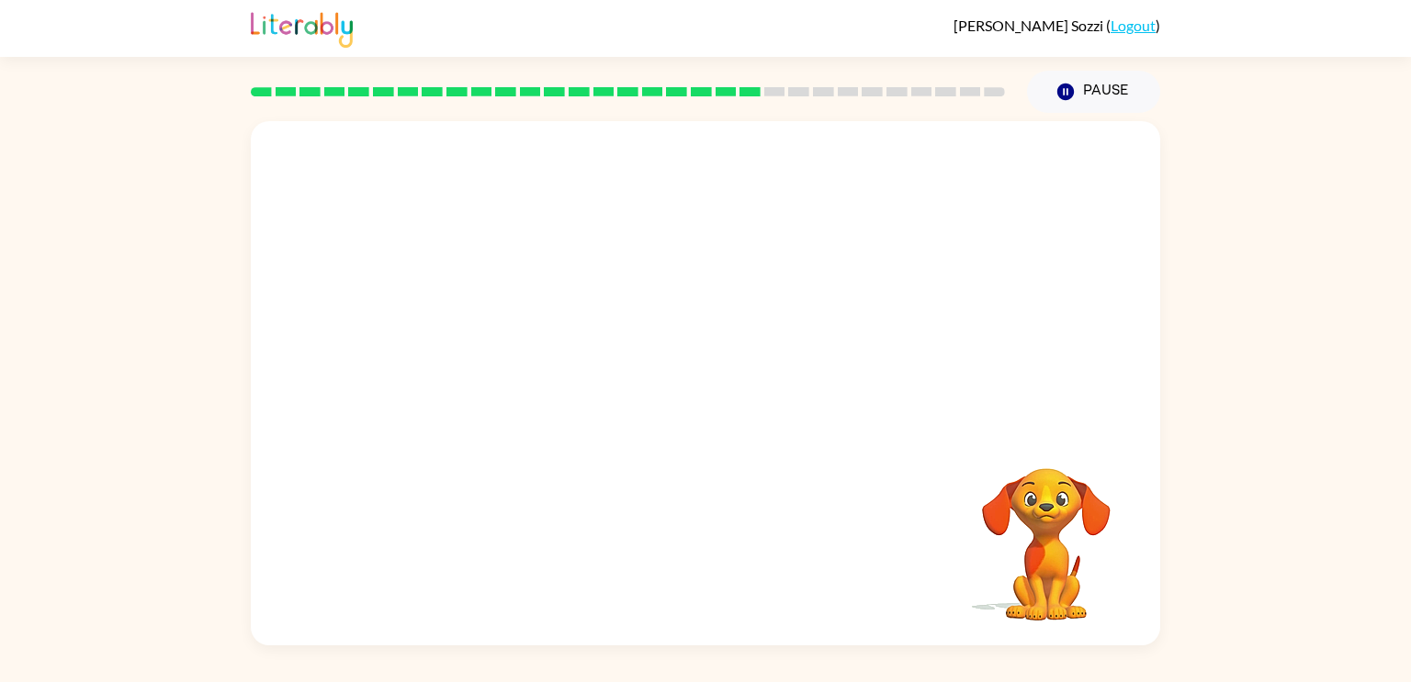
click at [547, 366] on video "Your browser must support playing .mp4 files to use Literably. Please try using…" at bounding box center [705, 275] width 909 height 309
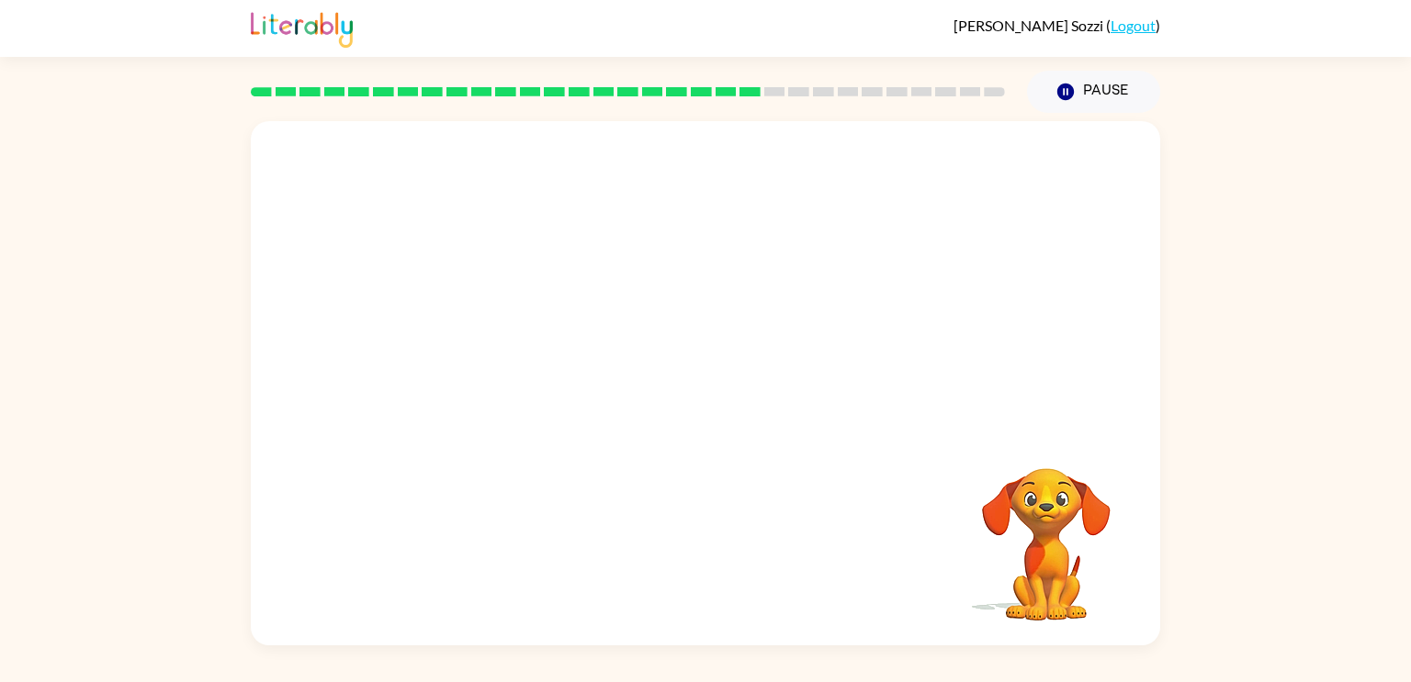
click at [547, 366] on video "Your browser must support playing .mp4 files to use Literably. Please try using…" at bounding box center [705, 275] width 909 height 309
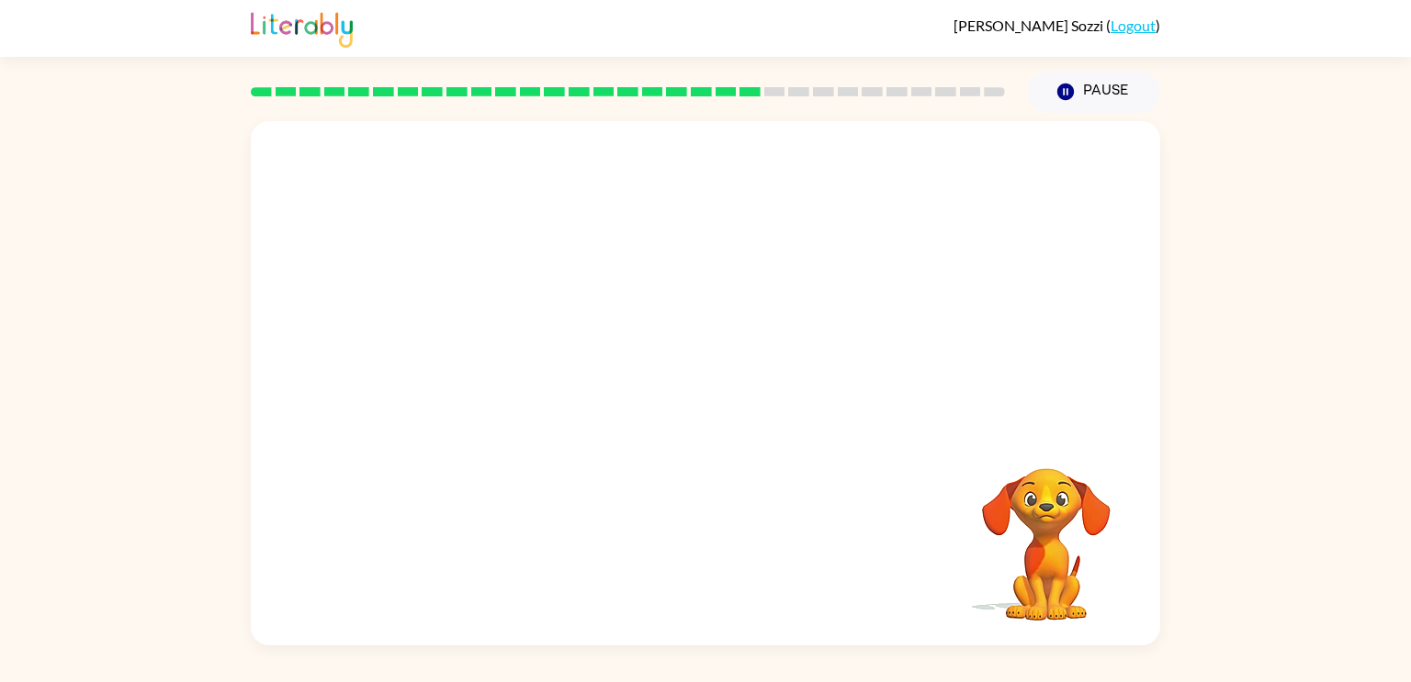
click at [547, 366] on video "Your browser must support playing .mp4 files to use Literably. Please try using…" at bounding box center [705, 275] width 909 height 309
click at [714, 396] on div at bounding box center [705, 392] width 118 height 67
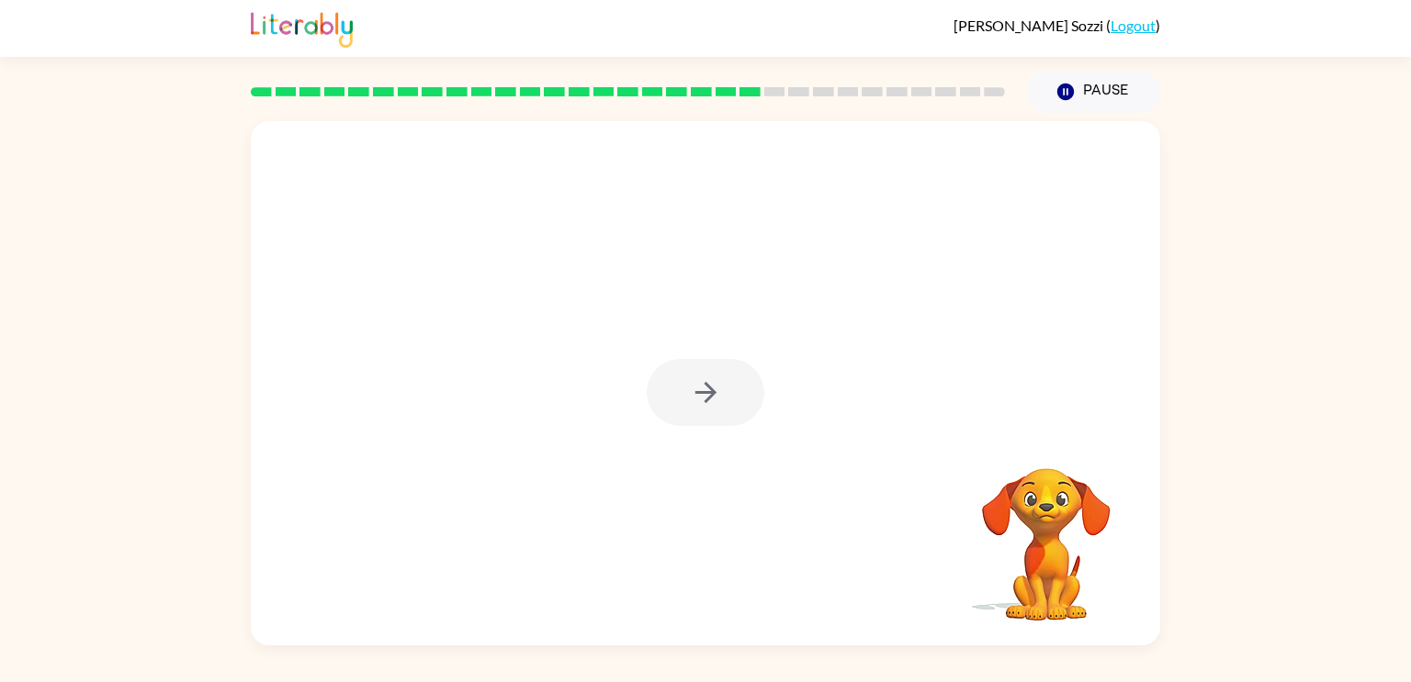
click at [714, 396] on div at bounding box center [705, 392] width 118 height 67
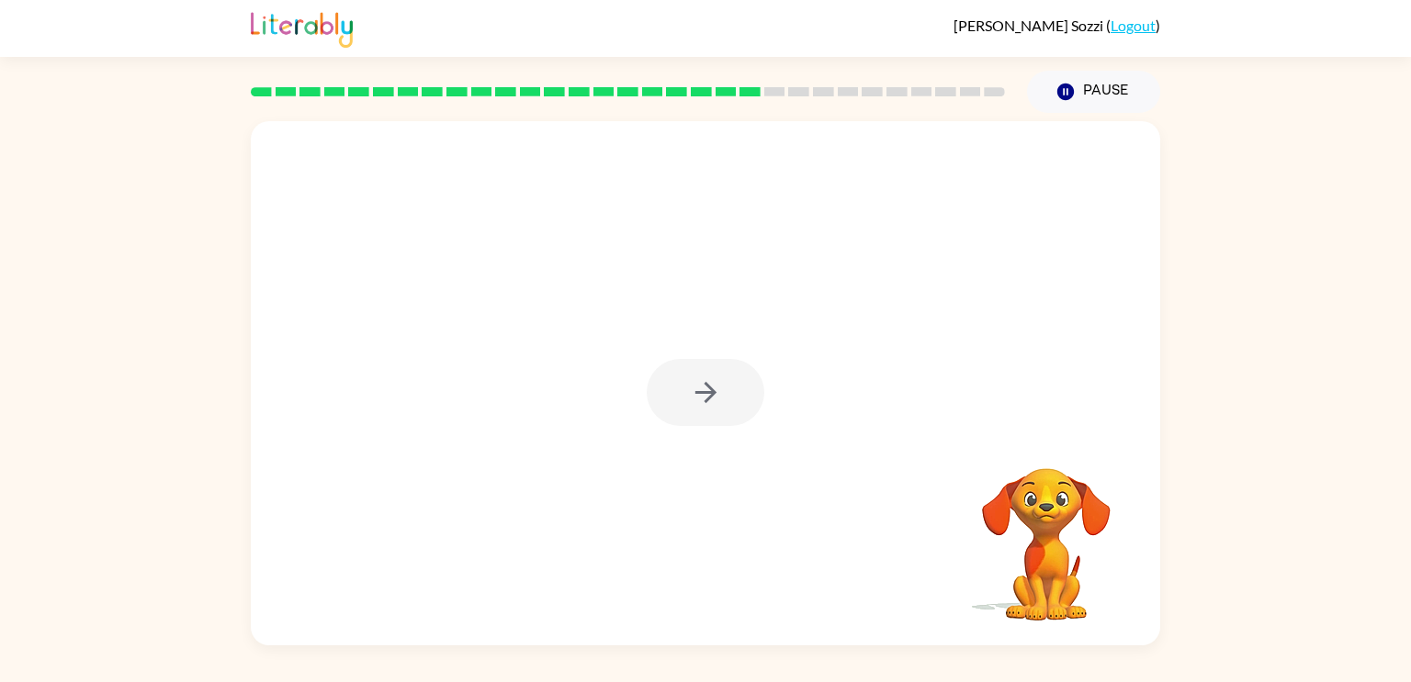
click at [714, 396] on div at bounding box center [705, 392] width 118 height 67
click at [714, 396] on icon "button" at bounding box center [706, 393] width 32 height 32
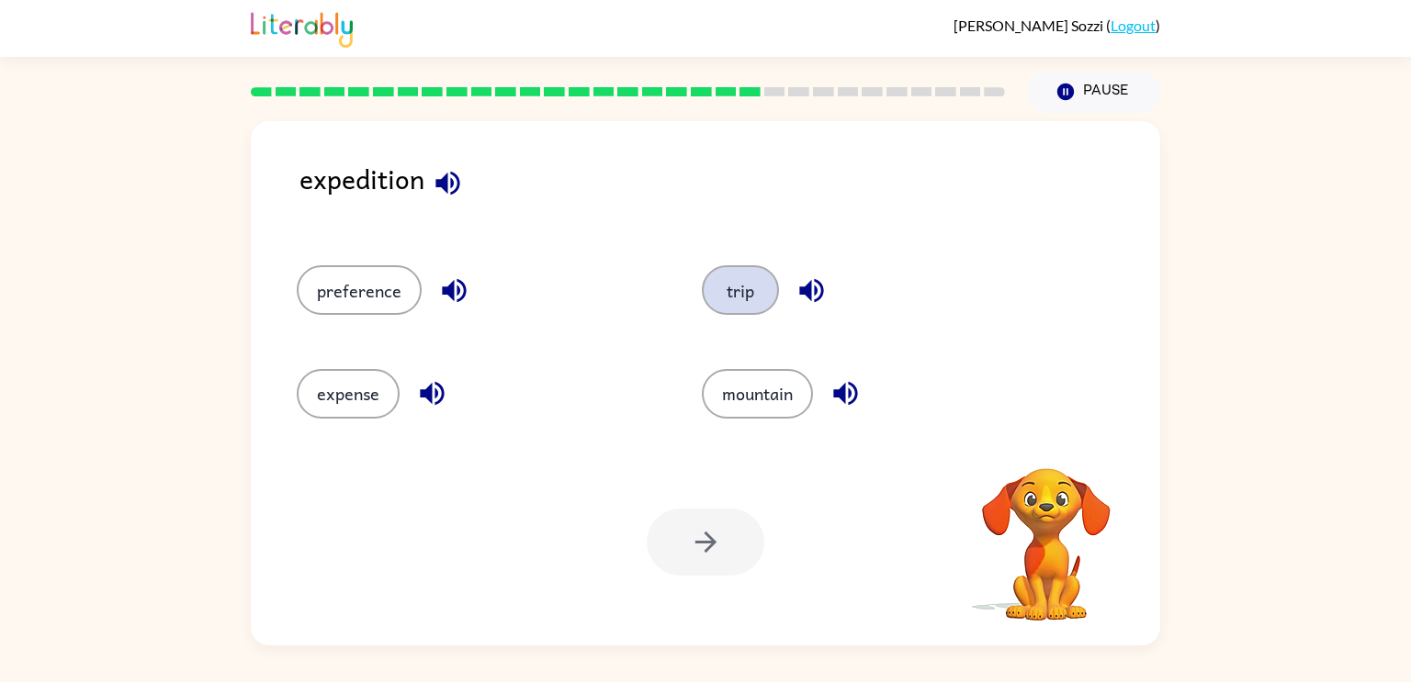
click at [711, 291] on button "trip" at bounding box center [740, 290] width 77 height 50
click at [743, 558] on button "button" at bounding box center [705, 542] width 118 height 67
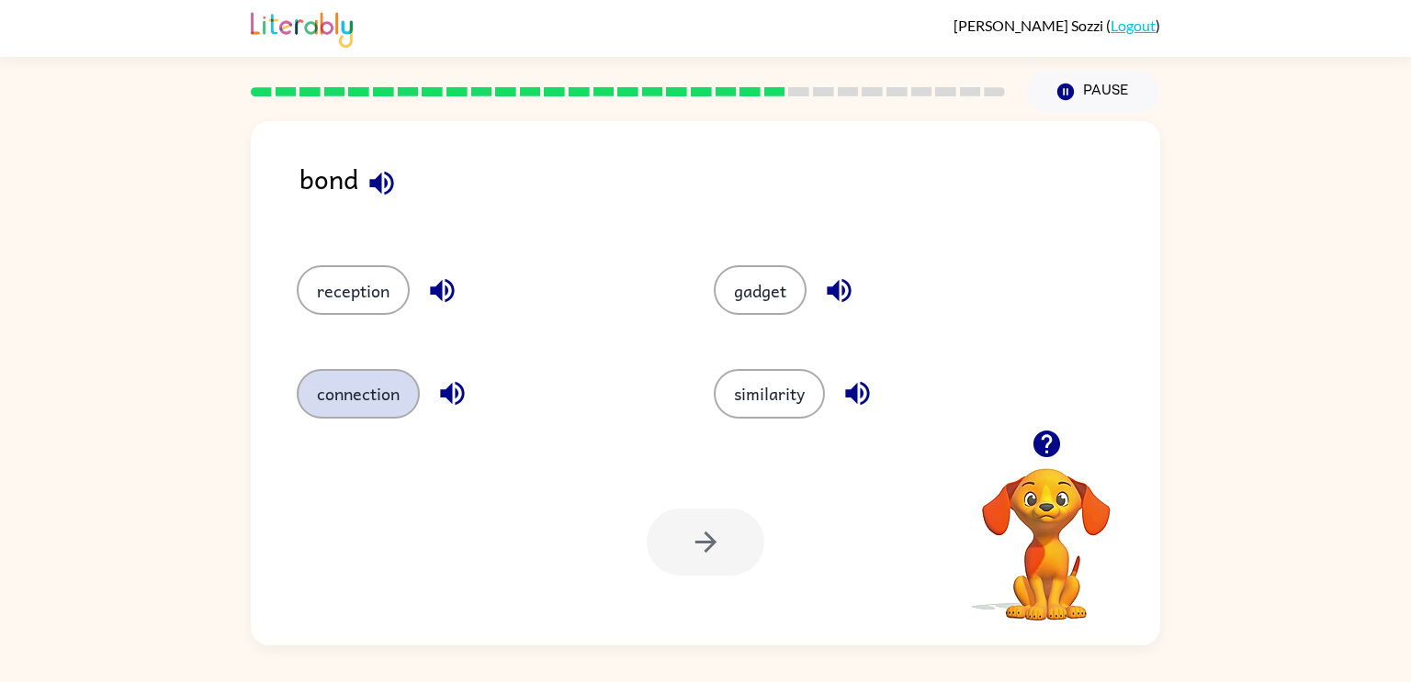
click at [391, 409] on button "connection" at bounding box center [358, 394] width 123 height 50
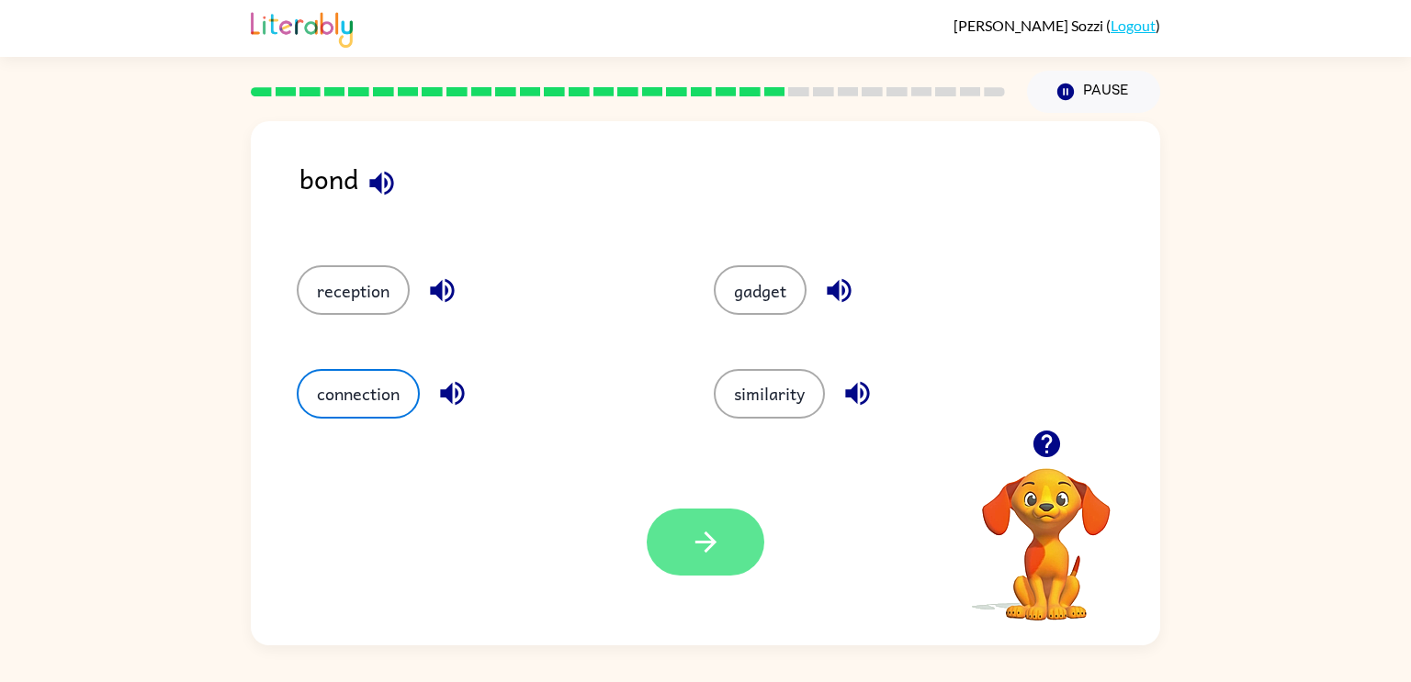
click at [679, 524] on button "button" at bounding box center [705, 542] width 118 height 67
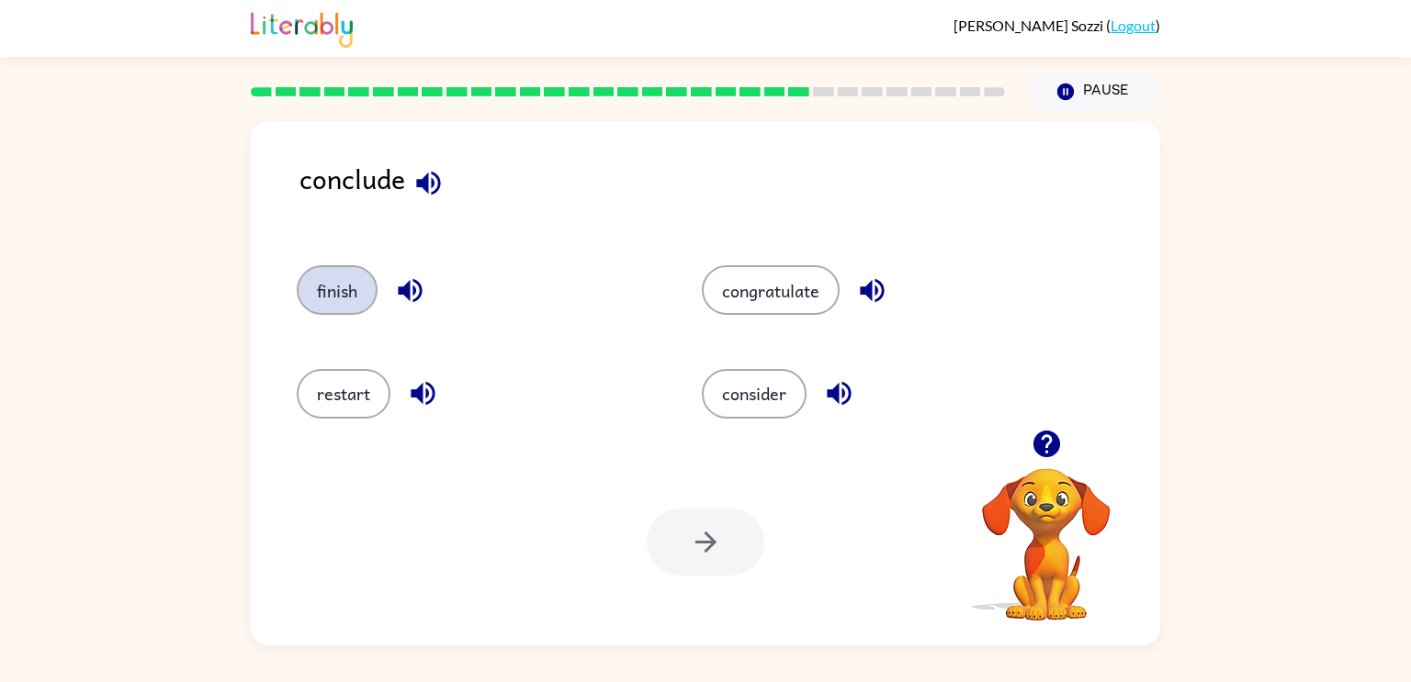
click at [335, 275] on button "finish" at bounding box center [337, 290] width 81 height 50
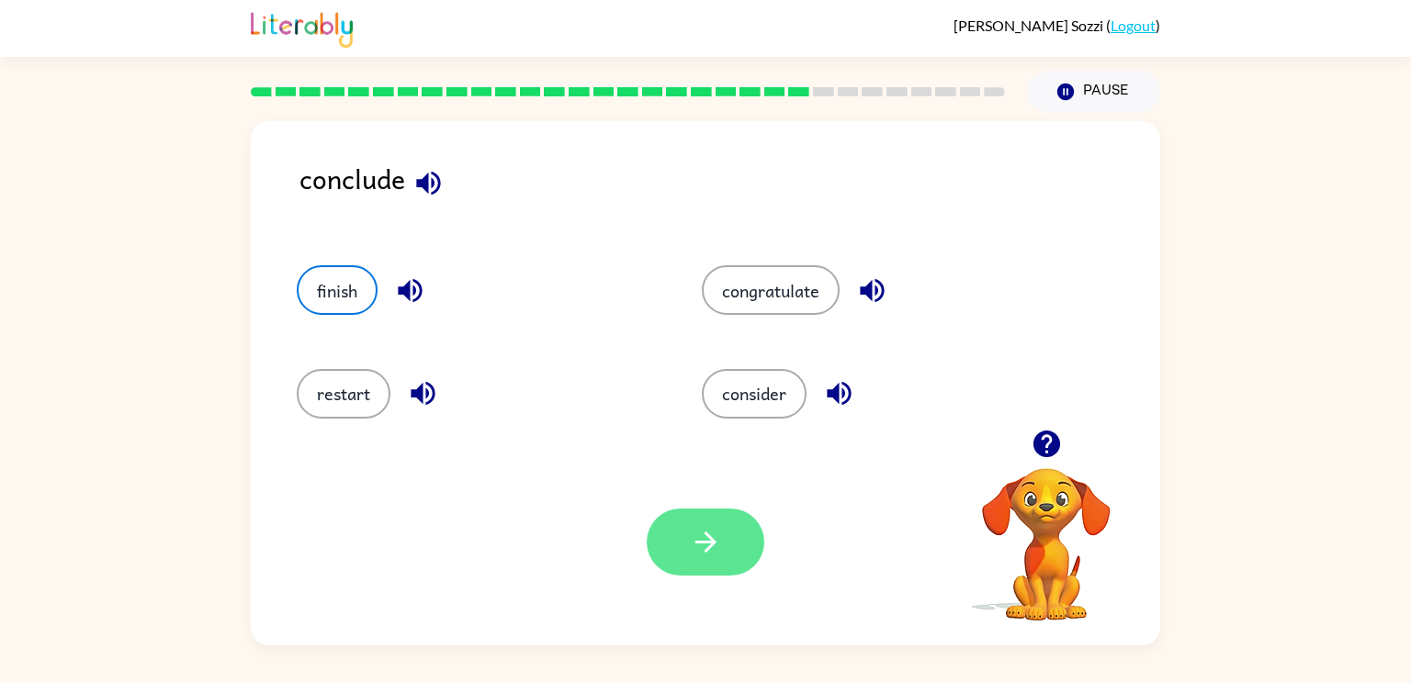
click at [702, 545] on icon "button" at bounding box center [706, 542] width 32 height 32
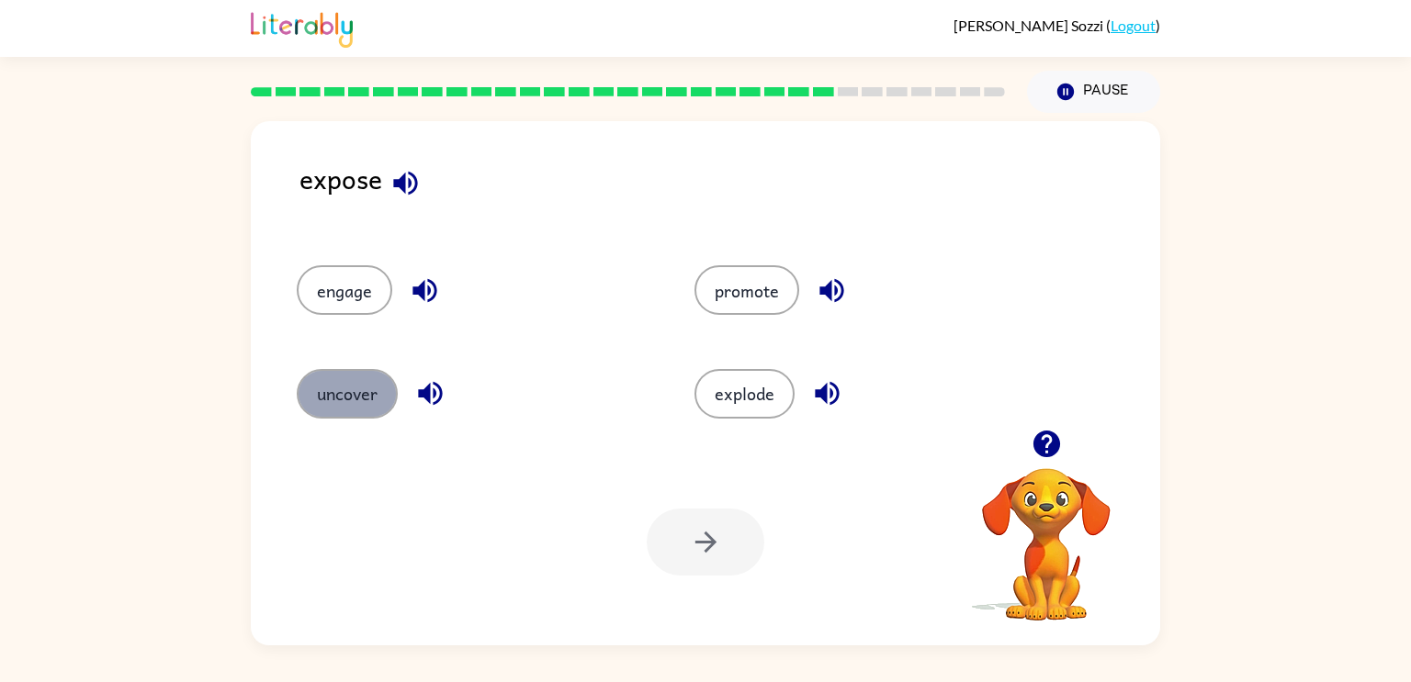
click at [345, 375] on button "uncover" at bounding box center [347, 394] width 101 height 50
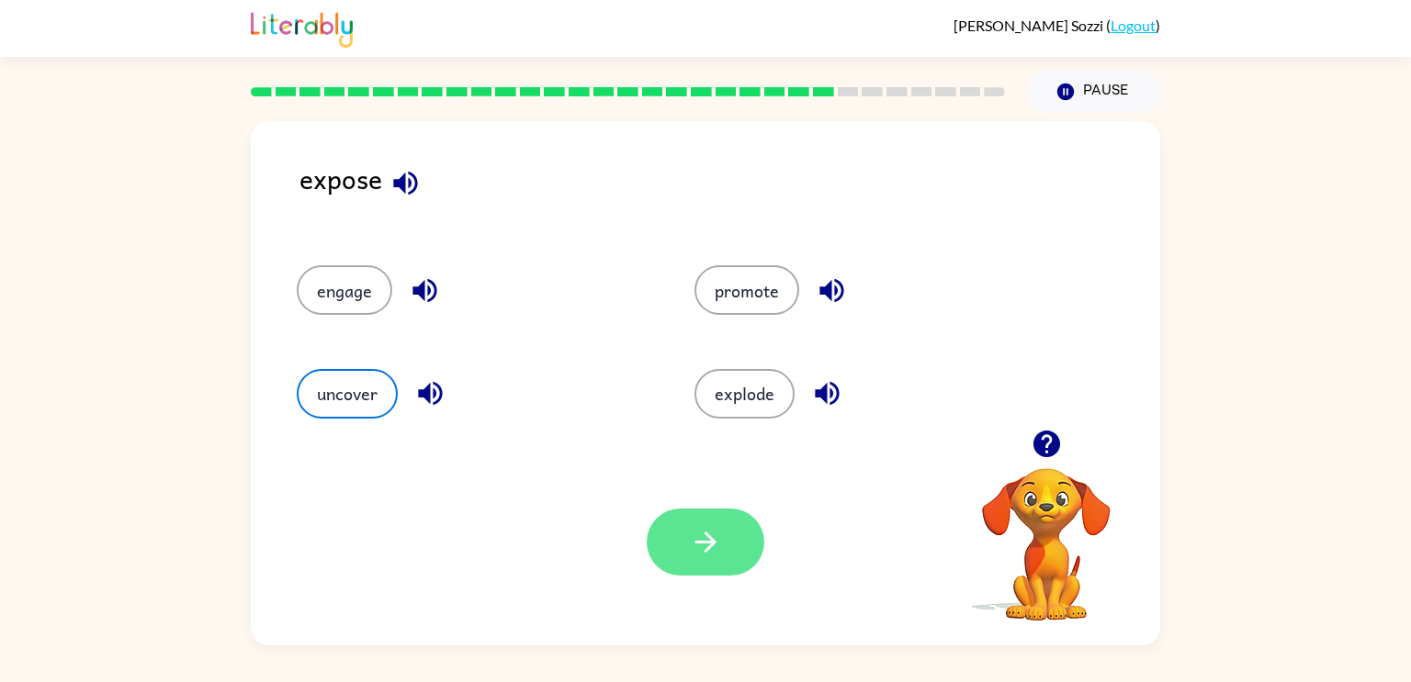
click at [738, 539] on button "button" at bounding box center [705, 542] width 118 height 67
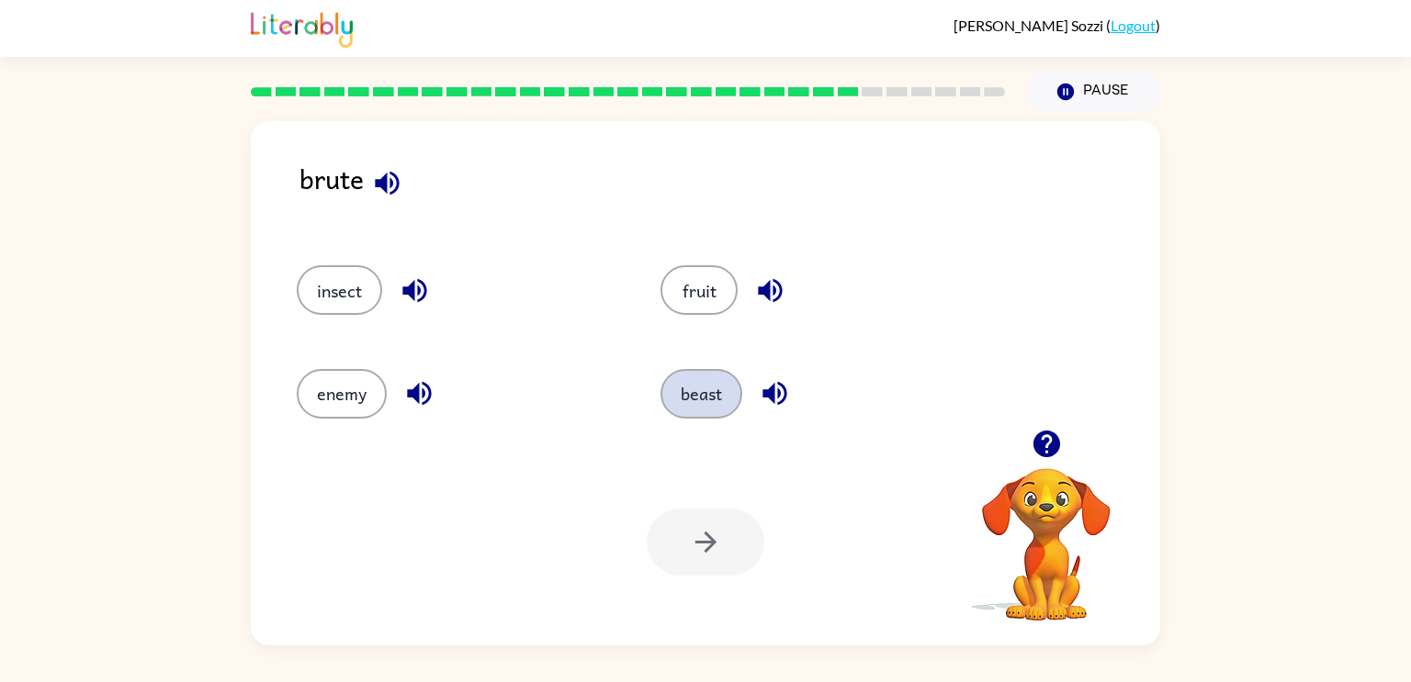
click at [669, 409] on button "beast" at bounding box center [701, 394] width 82 height 50
click at [731, 542] on button "button" at bounding box center [705, 542] width 118 height 67
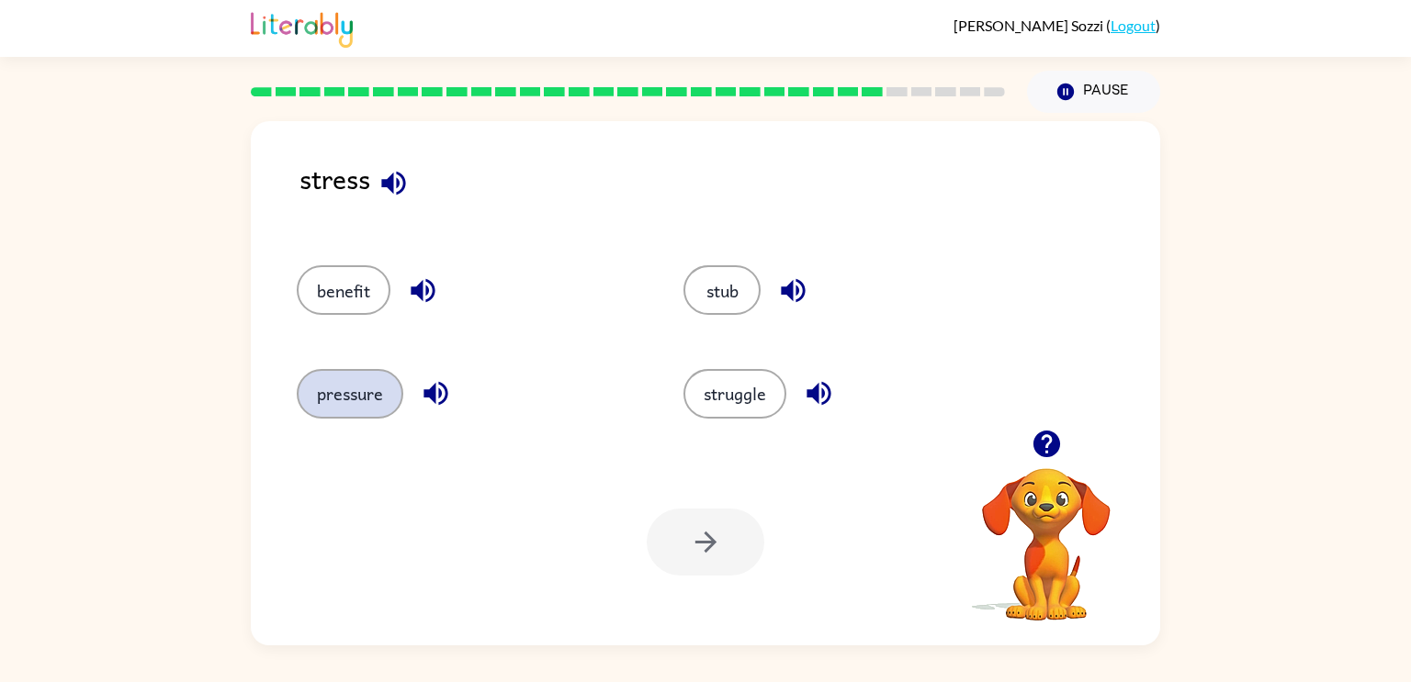
click at [358, 414] on button "pressure" at bounding box center [350, 394] width 107 height 50
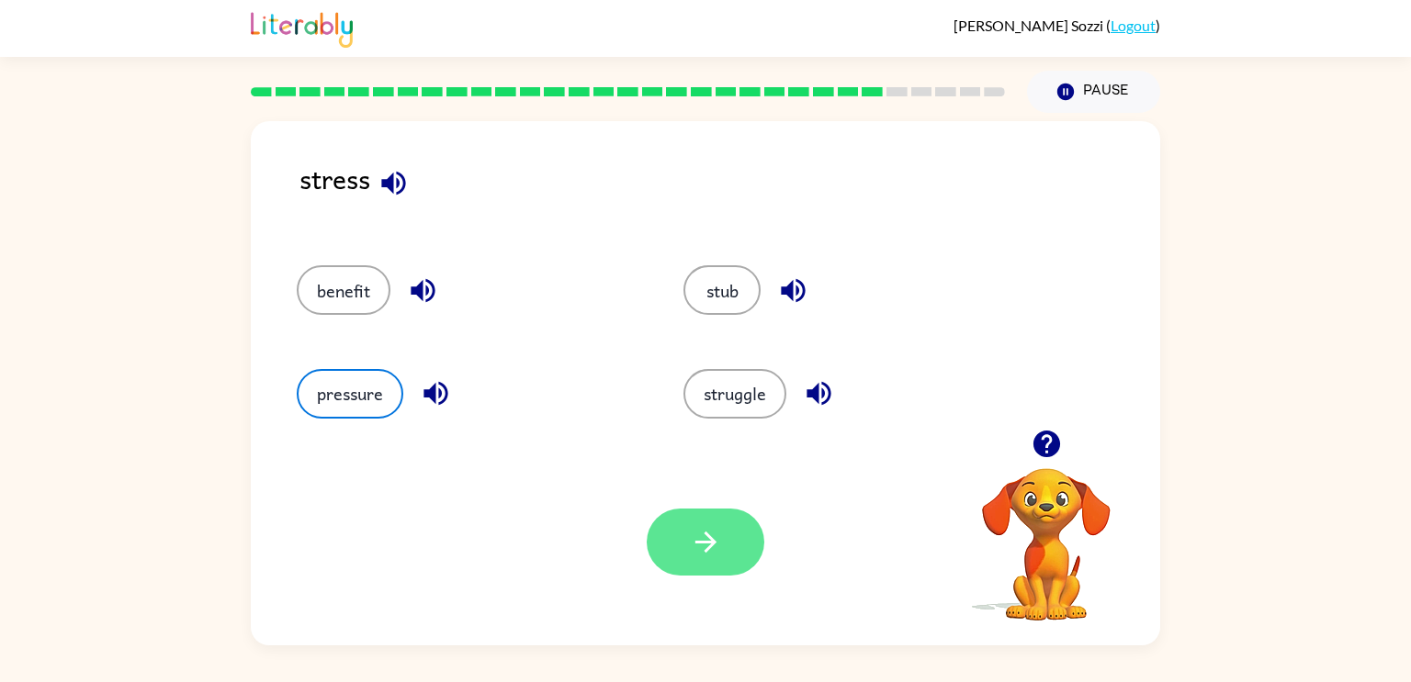
click at [658, 541] on button "button" at bounding box center [705, 542] width 118 height 67
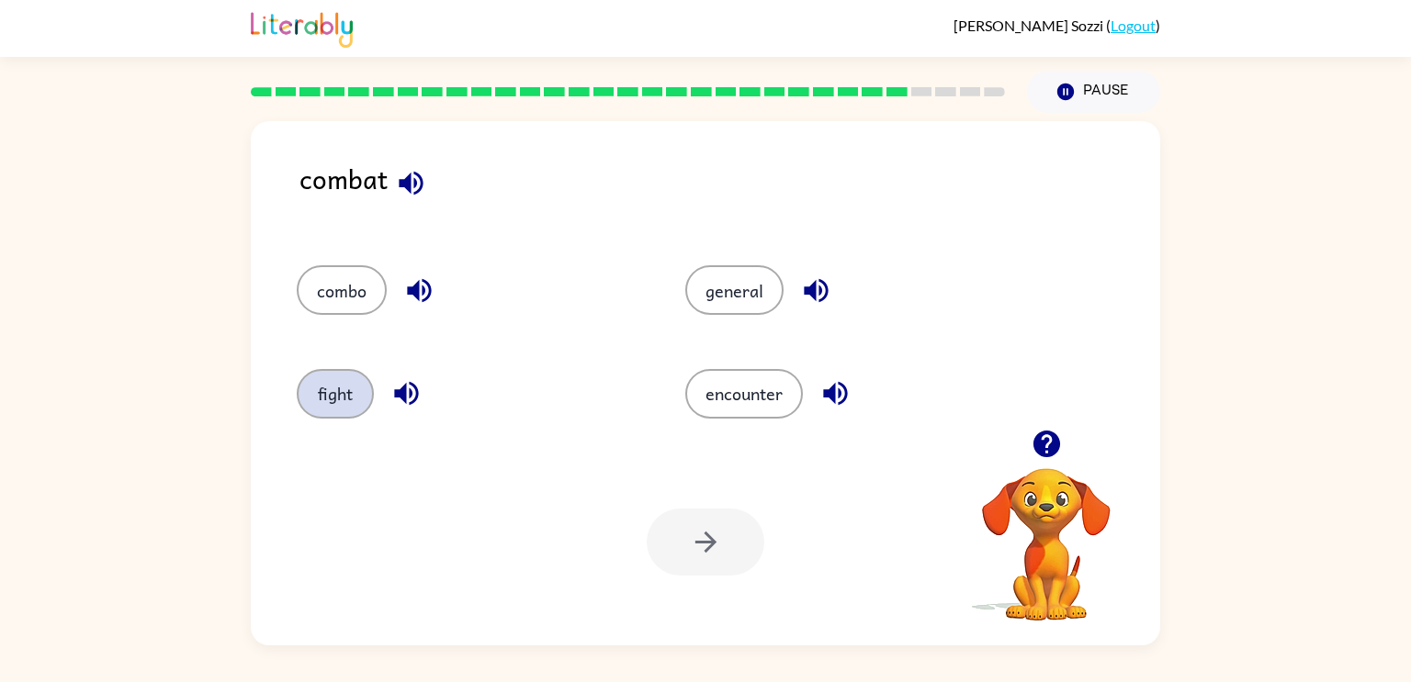
click at [336, 403] on button "fight" at bounding box center [335, 394] width 77 height 50
click at [735, 539] on button "button" at bounding box center [705, 542] width 118 height 67
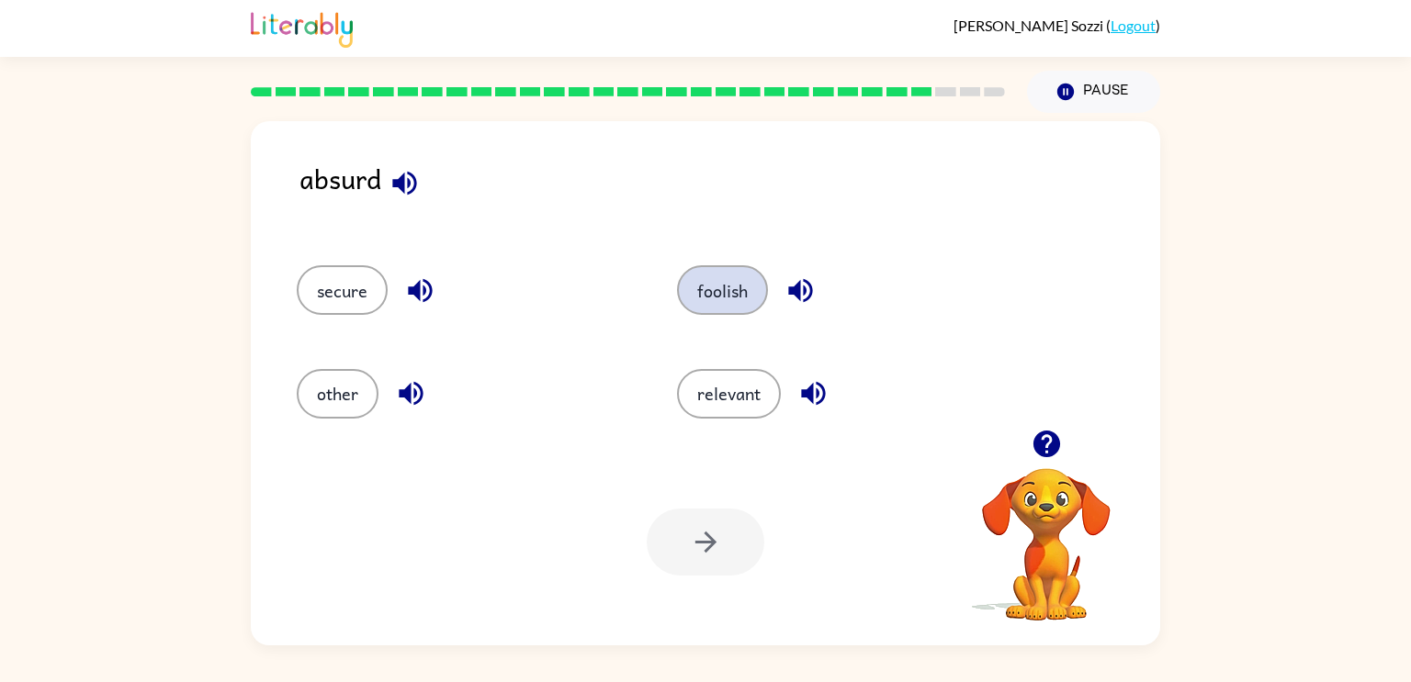
click at [725, 301] on button "foolish" at bounding box center [722, 290] width 91 height 50
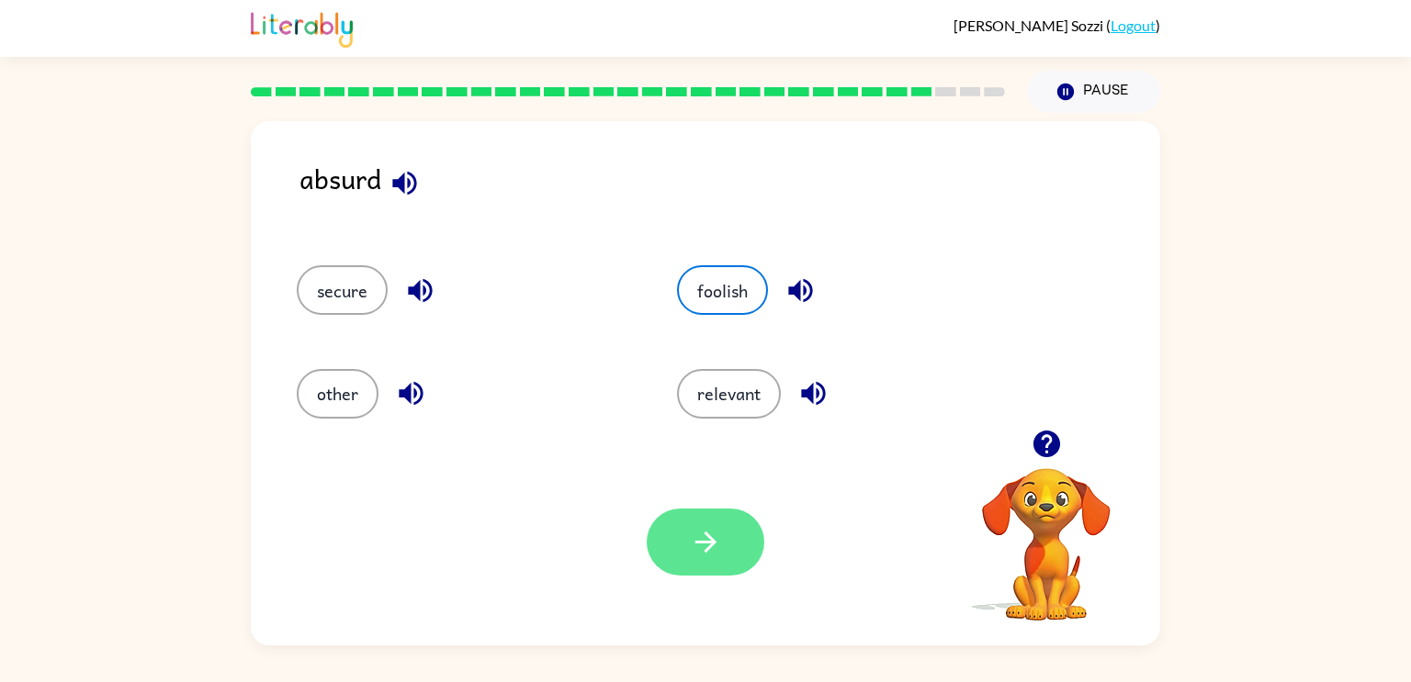
click at [704, 552] on icon "button" at bounding box center [704, 542] width 21 height 21
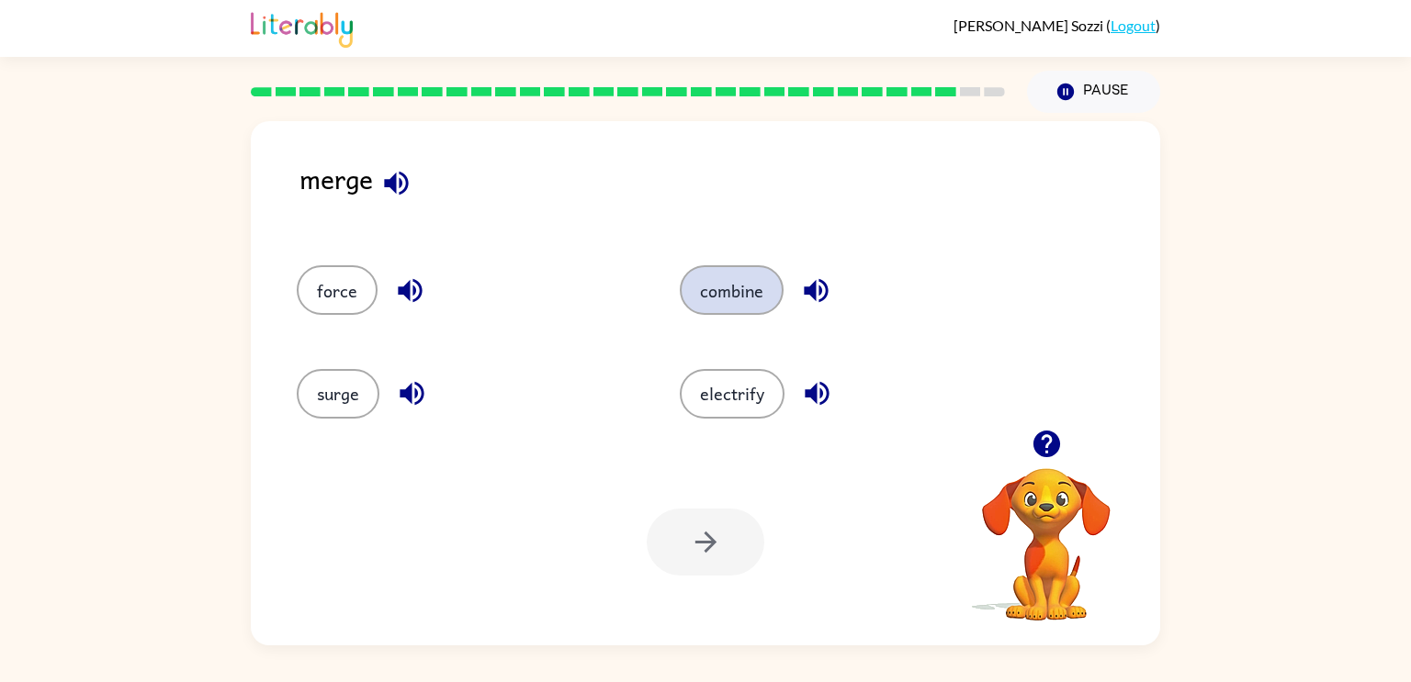
click at [727, 283] on button "combine" at bounding box center [732, 290] width 104 height 50
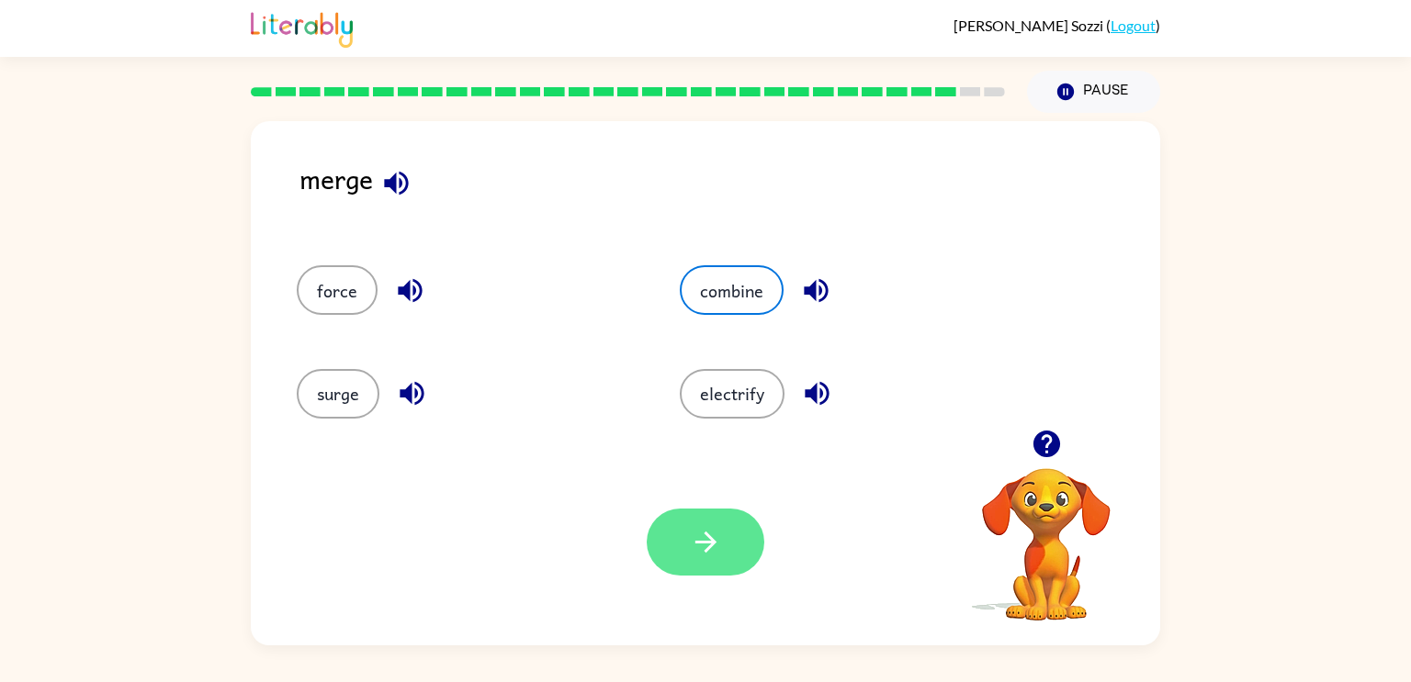
click at [716, 516] on button "button" at bounding box center [705, 542] width 118 height 67
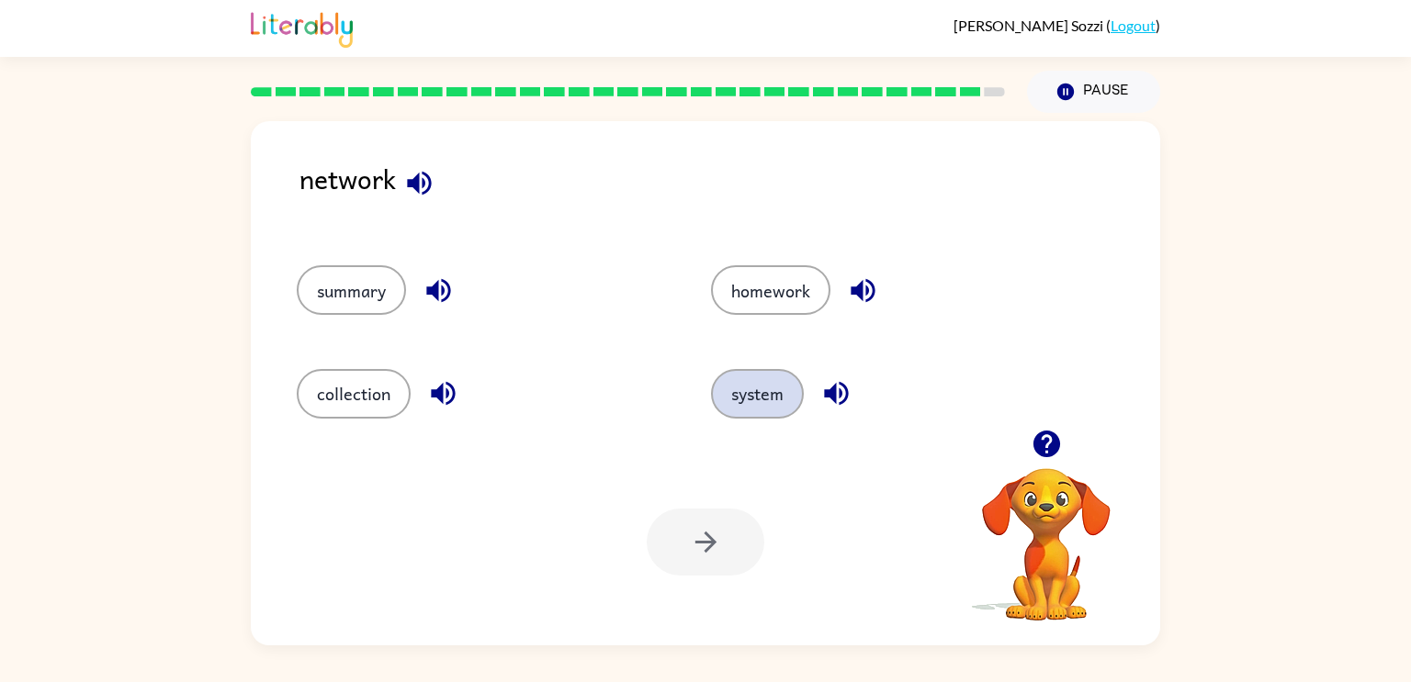
click at [735, 397] on button "system" at bounding box center [757, 394] width 93 height 50
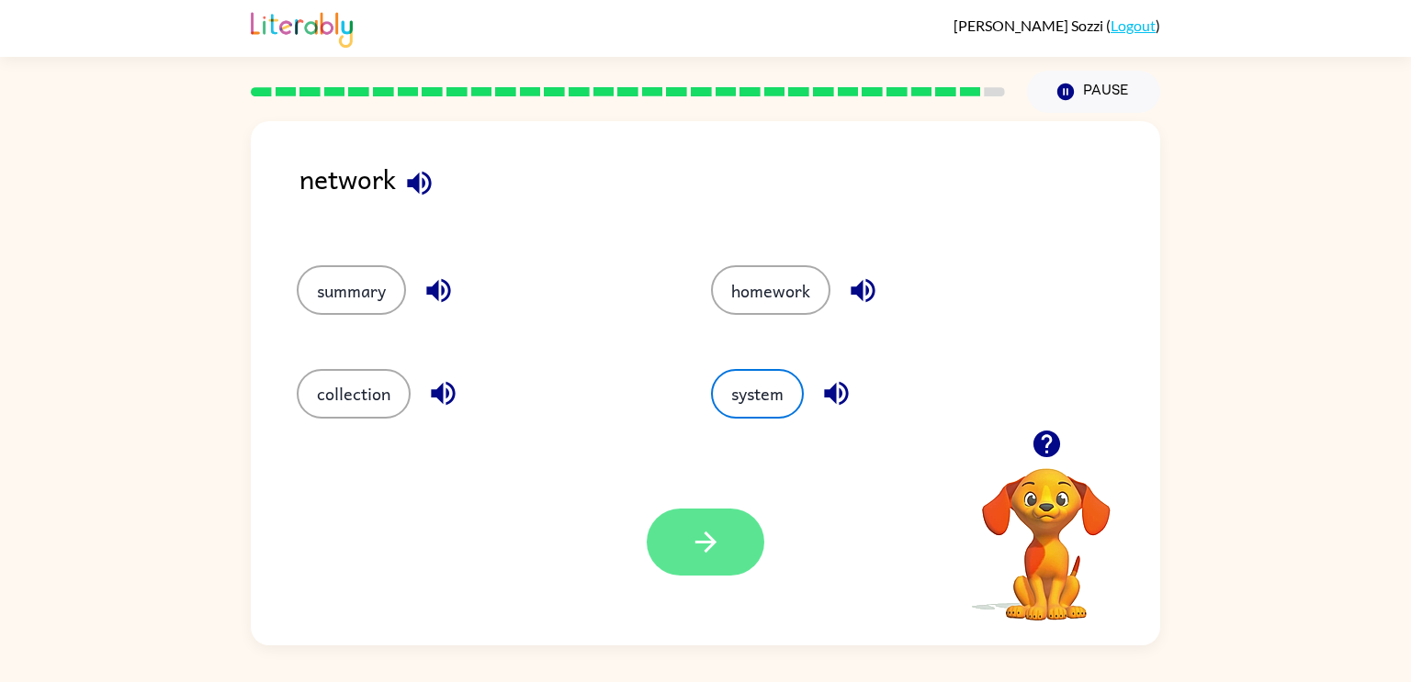
click at [737, 555] on button "button" at bounding box center [705, 542] width 118 height 67
